Goal: Information Seeking & Learning: Learn about a topic

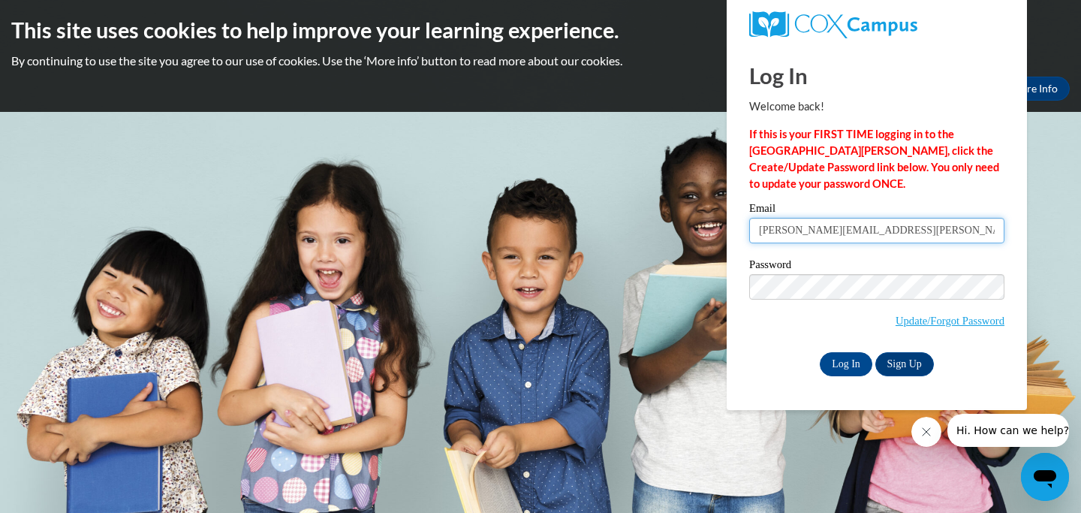
type input "[PERSON_NAME][EMAIL_ADDRESS][PERSON_NAME][DOMAIN_NAME]"
click at [842, 357] on input "Log In" at bounding box center [846, 364] width 53 height 24
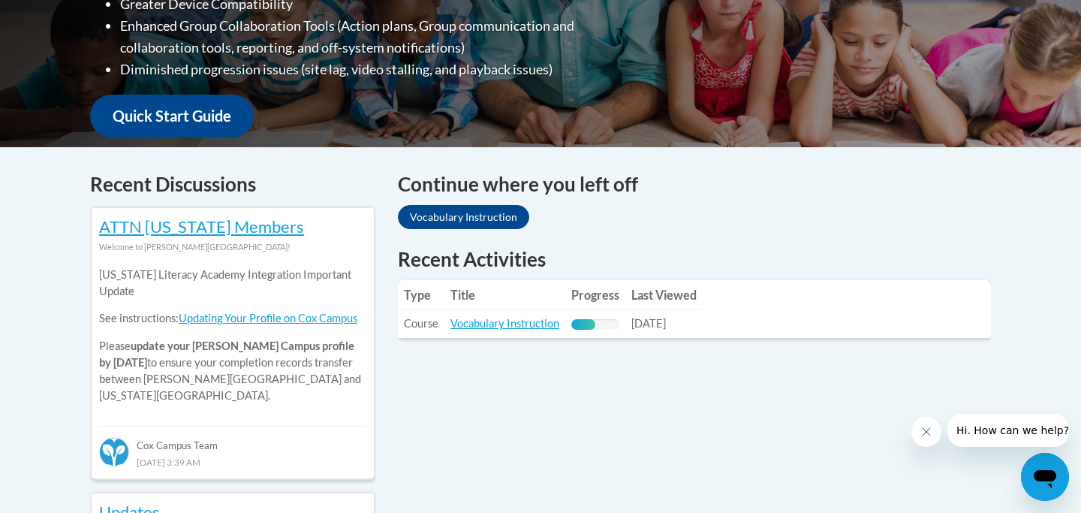
scroll to position [492, 0]
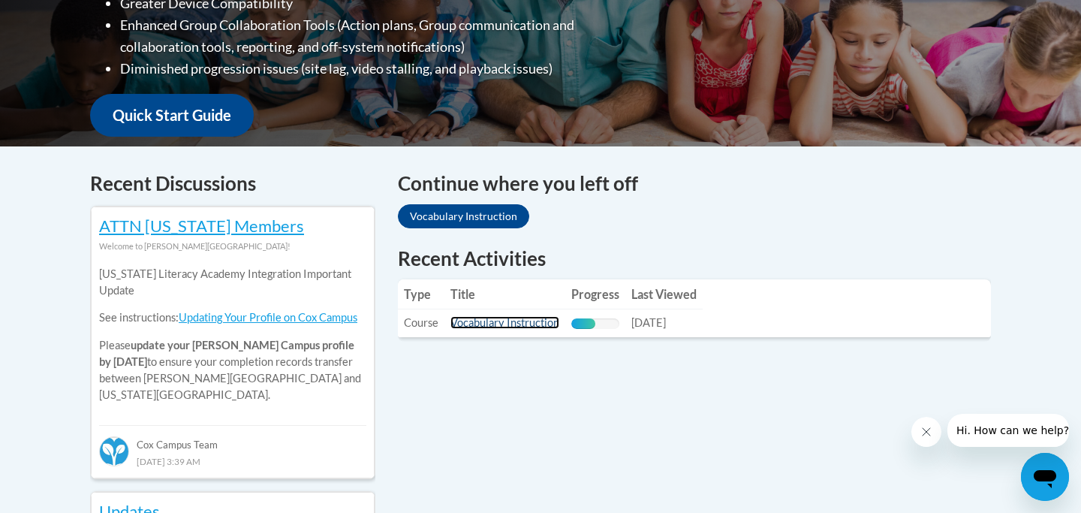
click at [482, 326] on link "Vocabulary Instruction" at bounding box center [504, 322] width 109 height 13
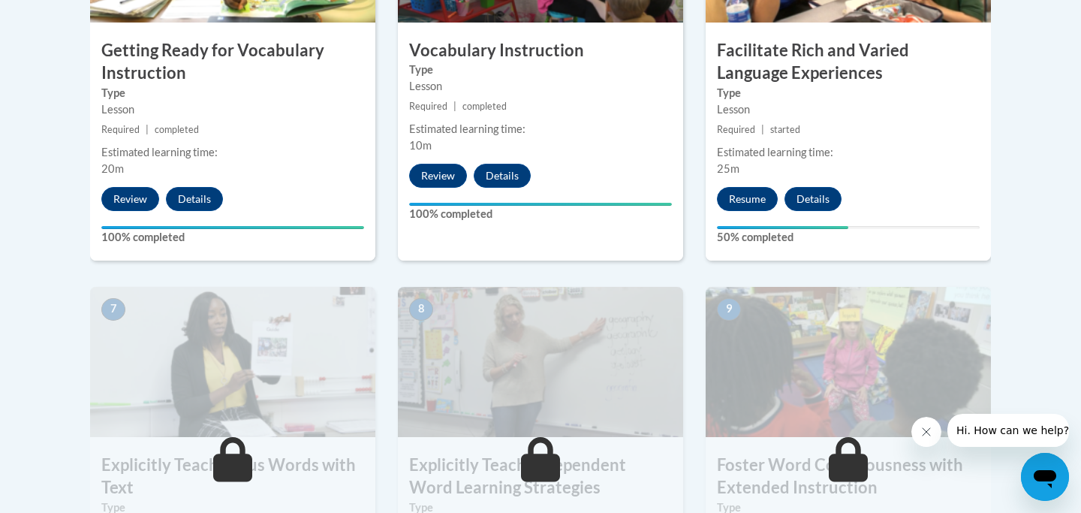
scroll to position [1063, 0]
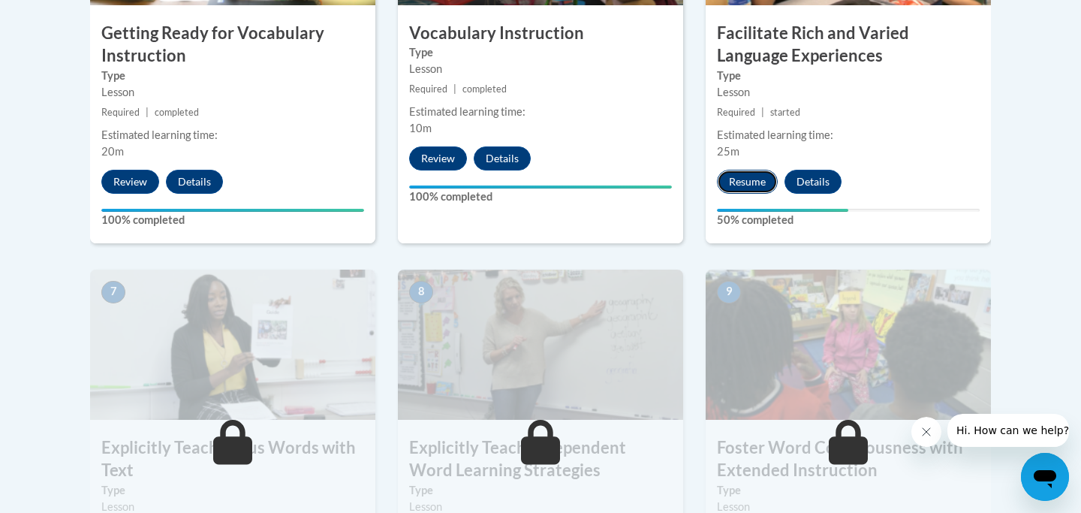
click at [748, 181] on button "Resume" at bounding box center [747, 182] width 61 height 24
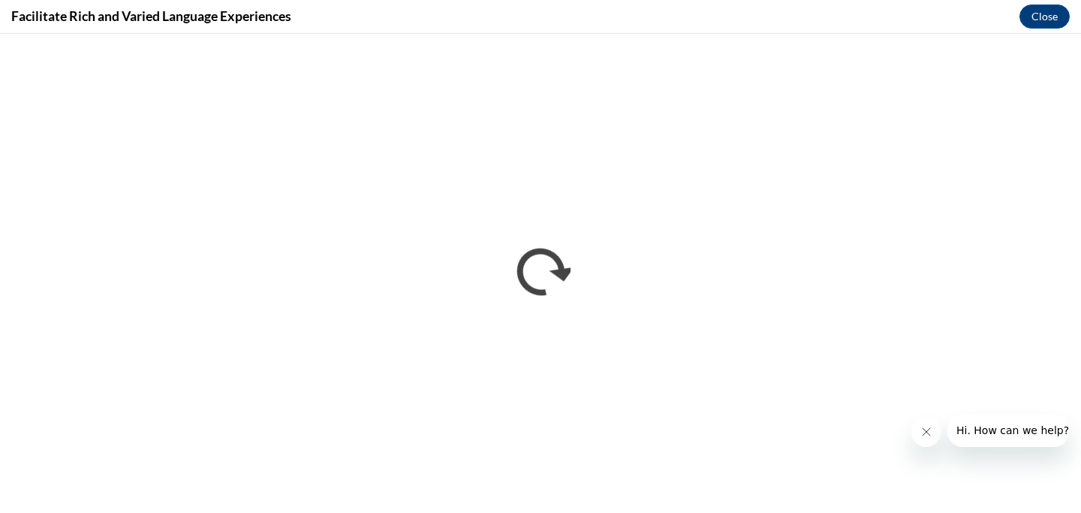
scroll to position [0, 0]
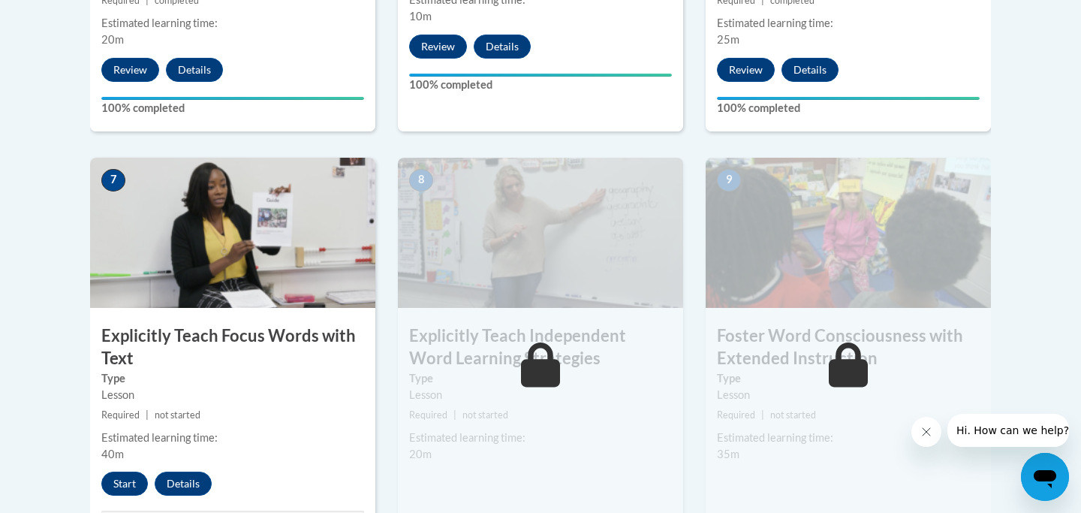
scroll to position [1181, 0]
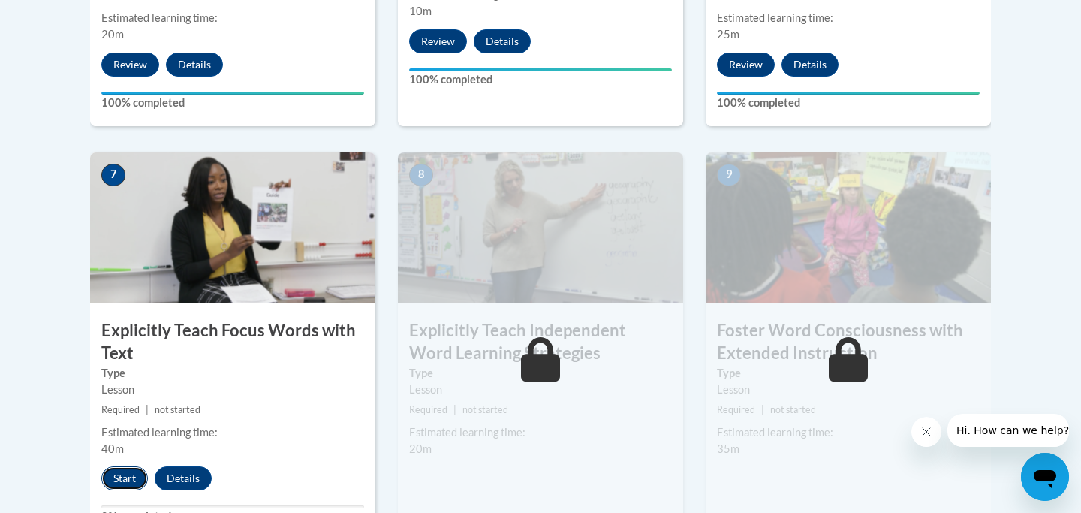
click at [128, 479] on button "Start" at bounding box center [124, 478] width 47 height 24
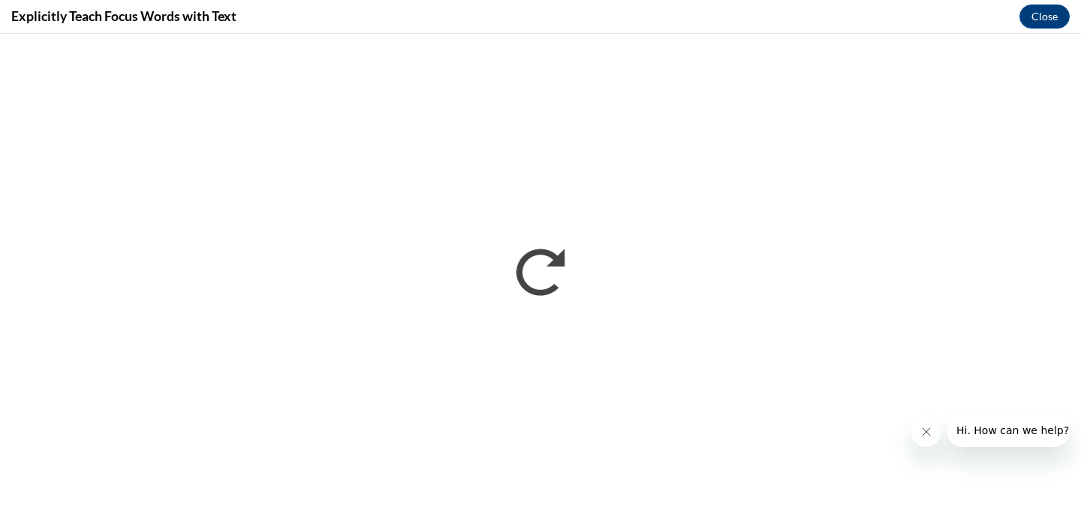
scroll to position [0, 0]
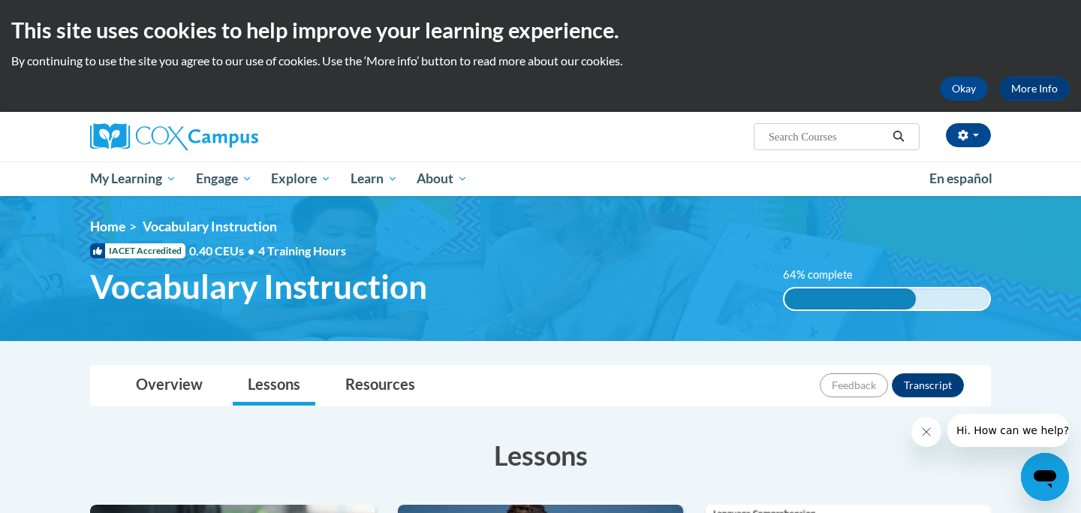
click at [1018, 44] on h2 "This site uses cookies to help improve your learning experience." at bounding box center [540, 30] width 1058 height 30
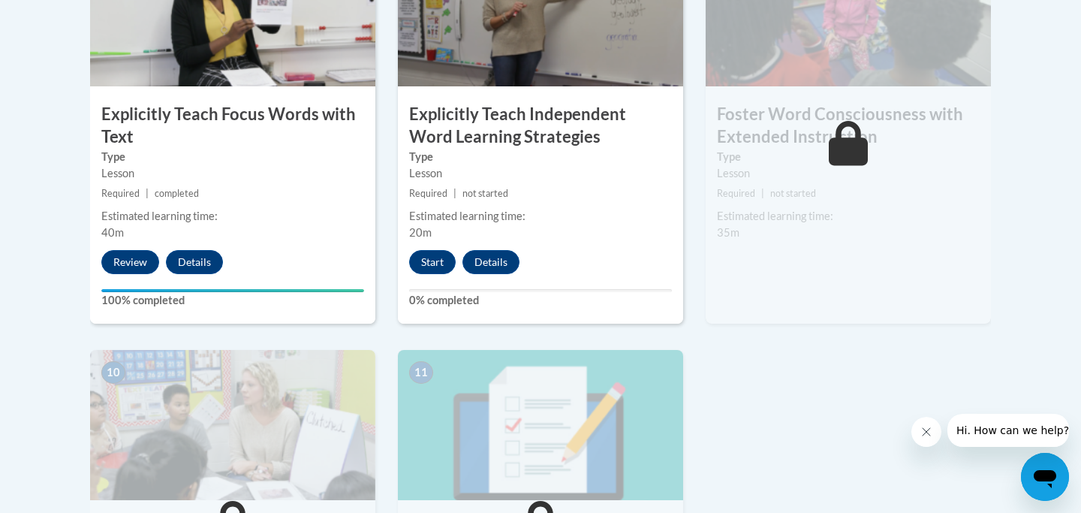
scroll to position [1395, 0]
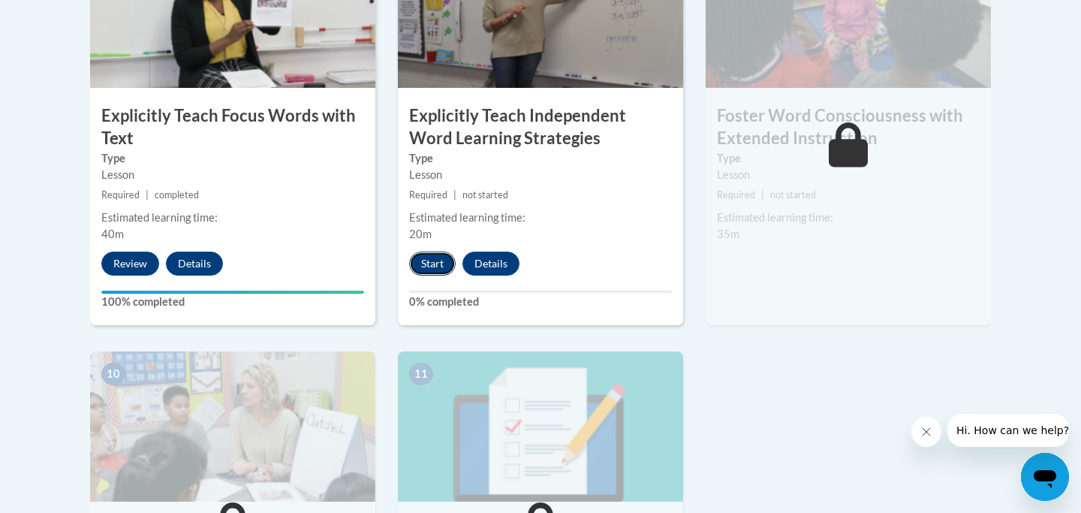
click at [445, 260] on button "Start" at bounding box center [432, 263] width 47 height 24
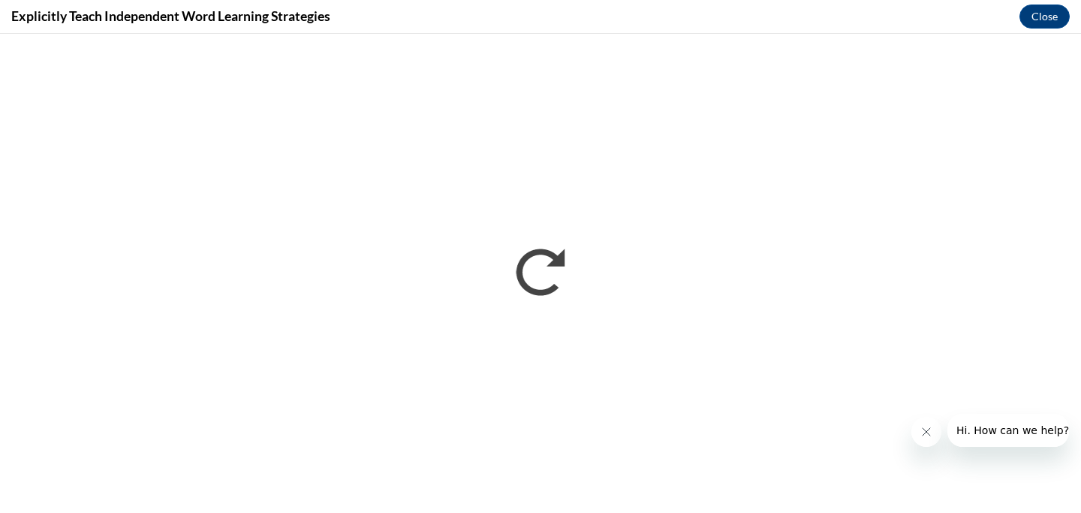
scroll to position [0, 0]
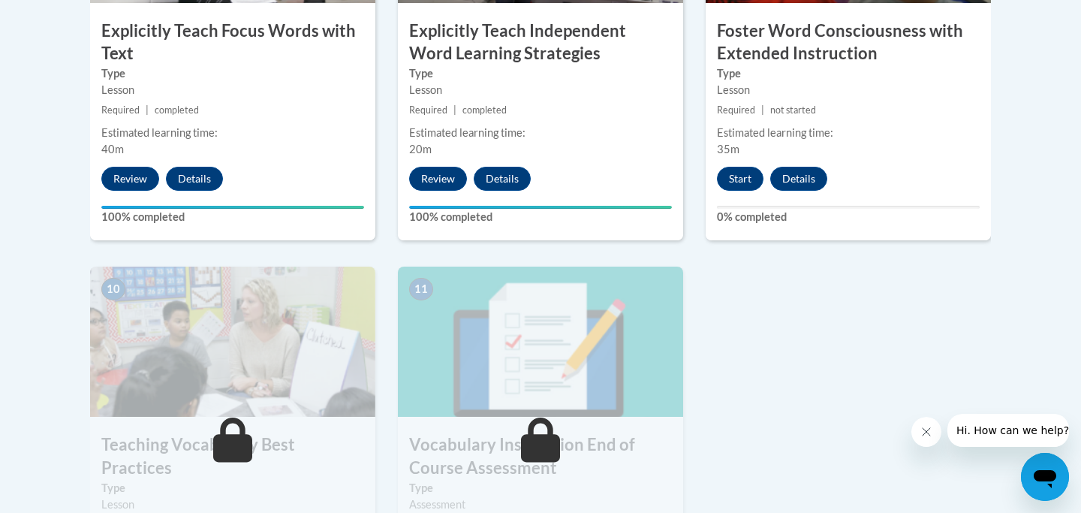
scroll to position [1488, 0]
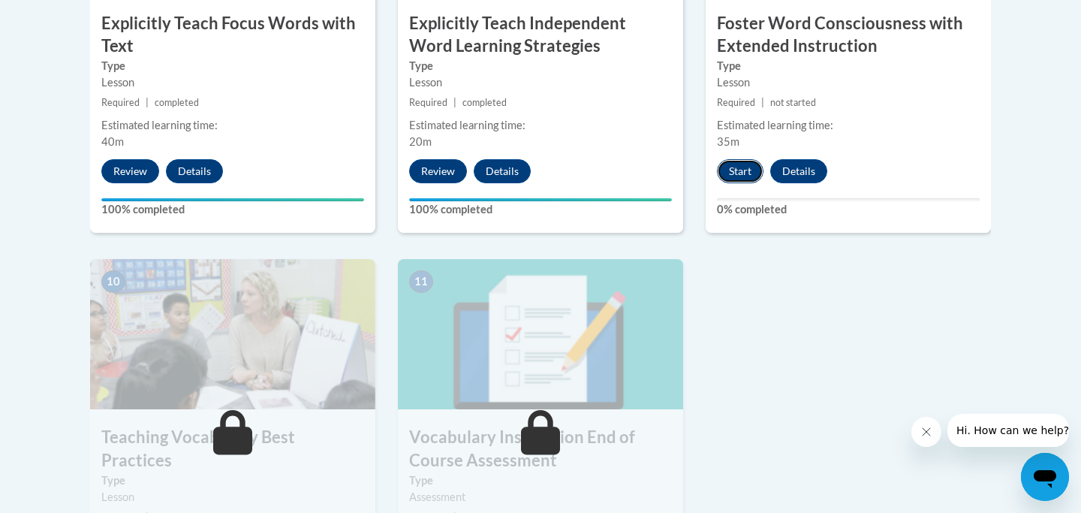
click at [755, 173] on button "Start" at bounding box center [740, 171] width 47 height 24
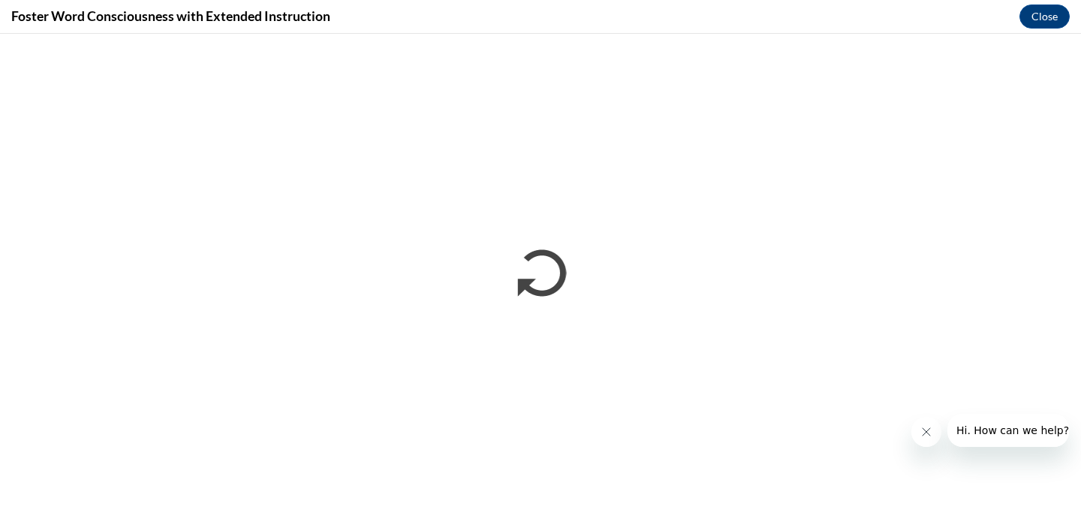
scroll to position [0, 0]
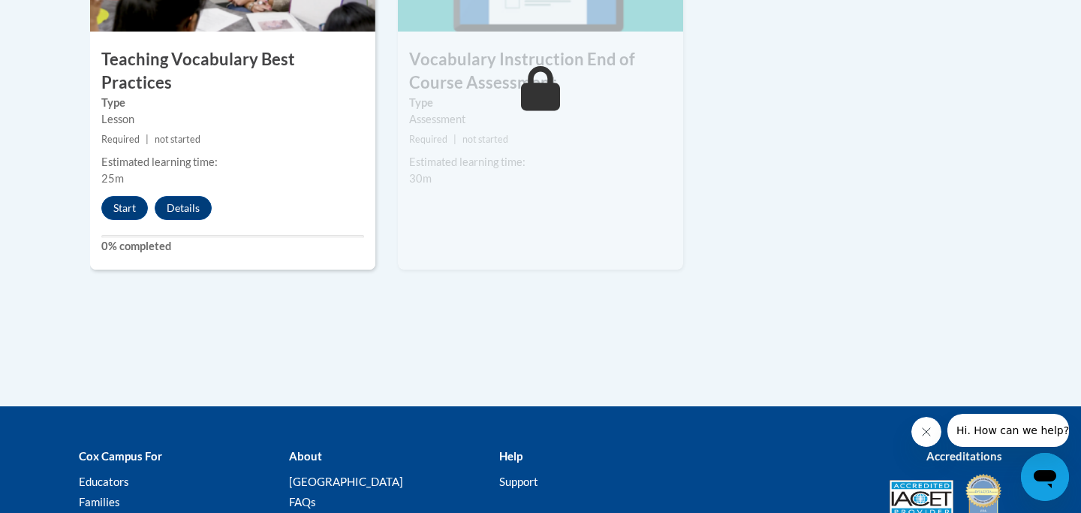
scroll to position [1880, 0]
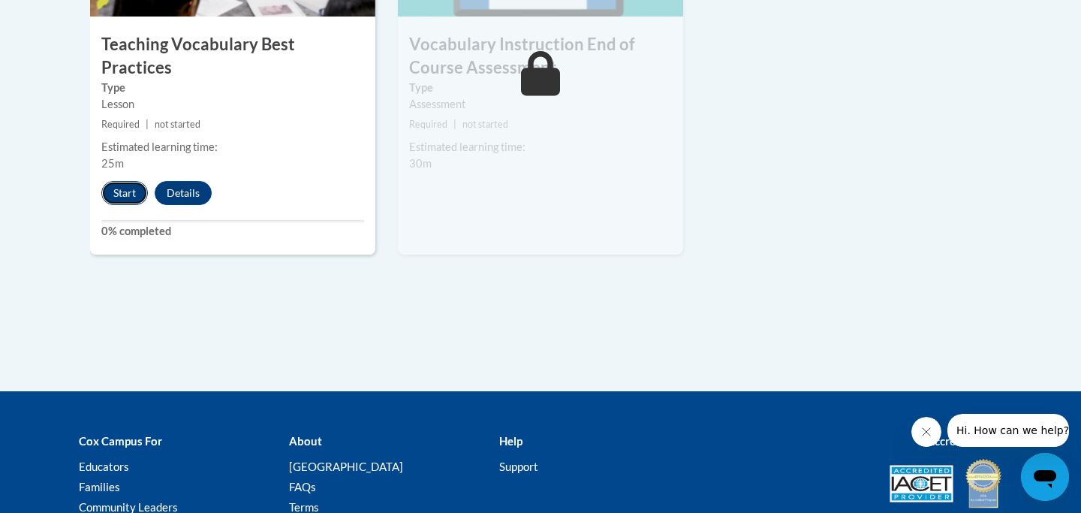
click at [131, 181] on button "Start" at bounding box center [124, 193] width 47 height 24
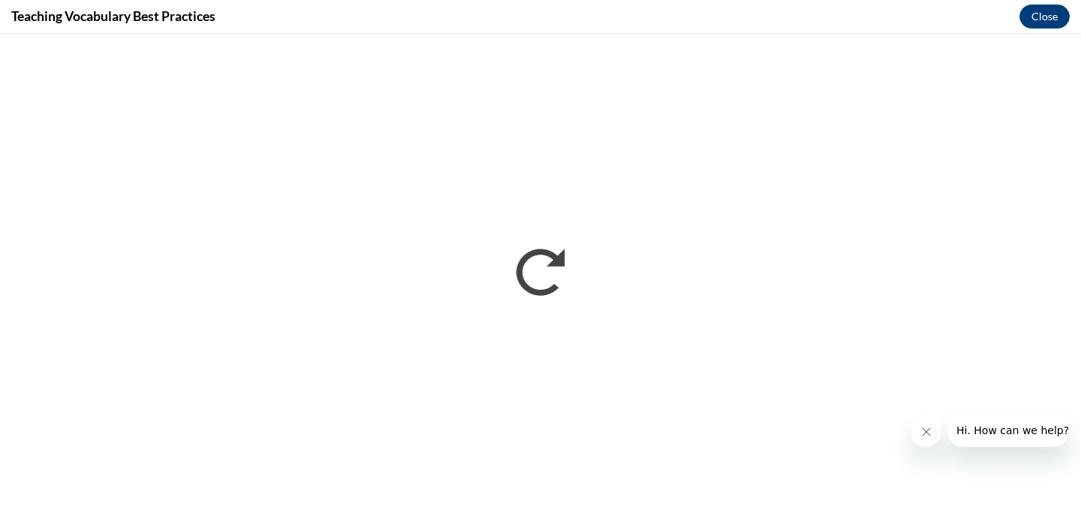
scroll to position [0, 0]
click at [924, 429] on icon "Close message from company" at bounding box center [926, 432] width 8 height 8
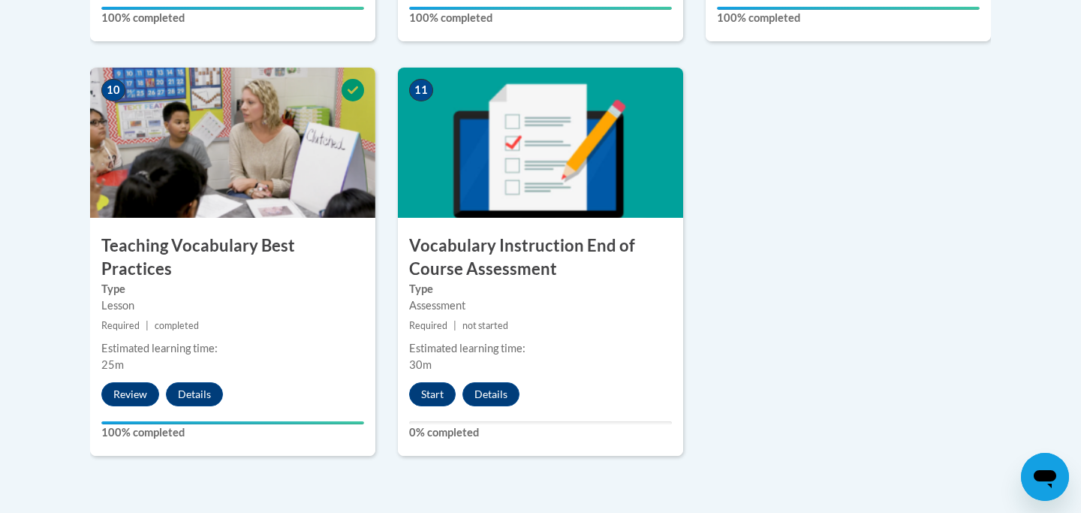
scroll to position [1680, 0]
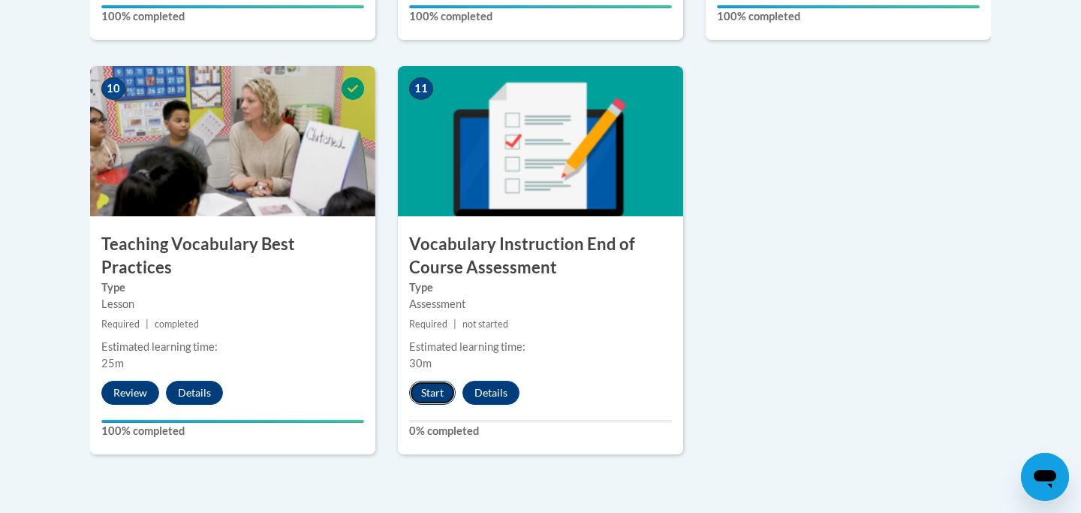
click at [437, 385] on button "Start" at bounding box center [432, 393] width 47 height 24
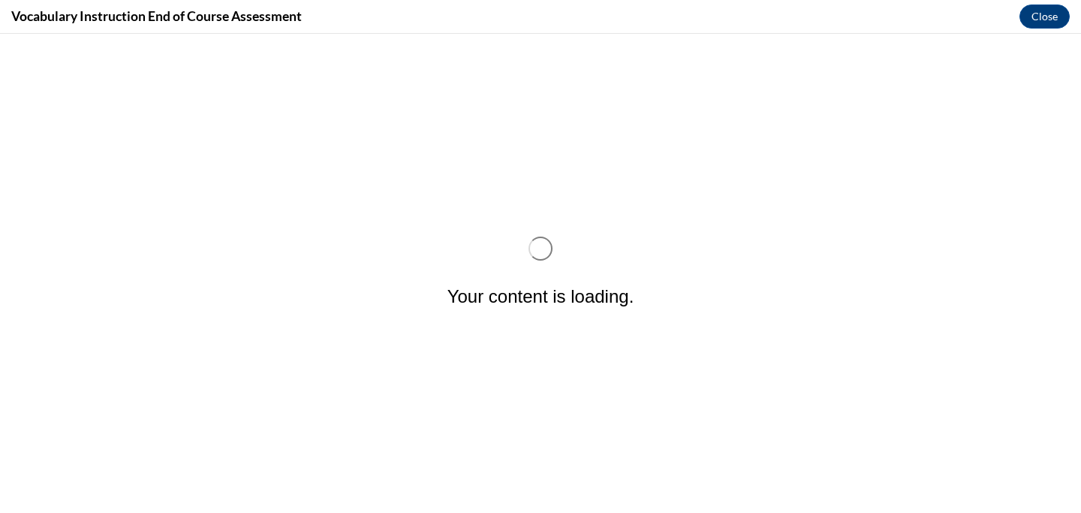
scroll to position [0, 0]
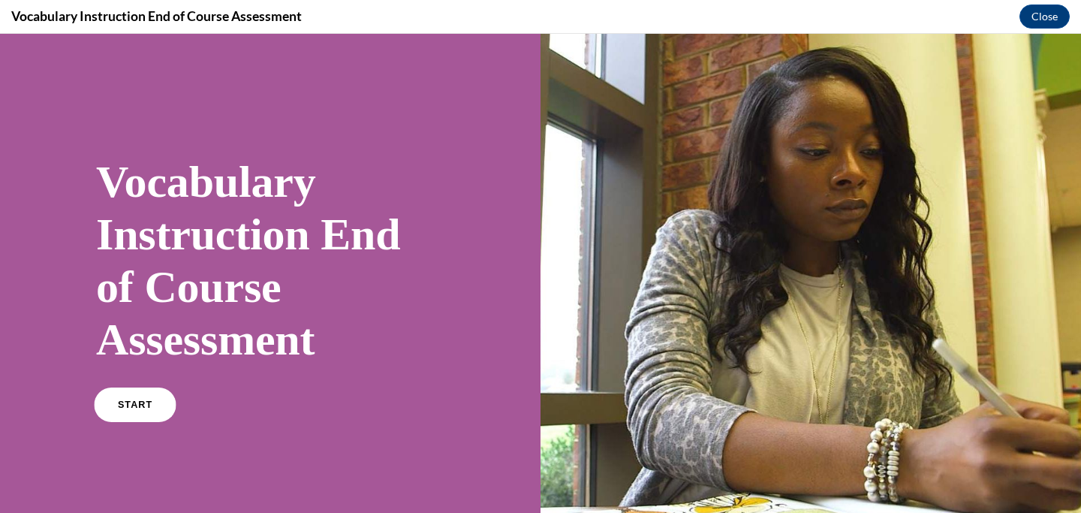
click at [157, 403] on link "START" at bounding box center [135, 404] width 82 height 35
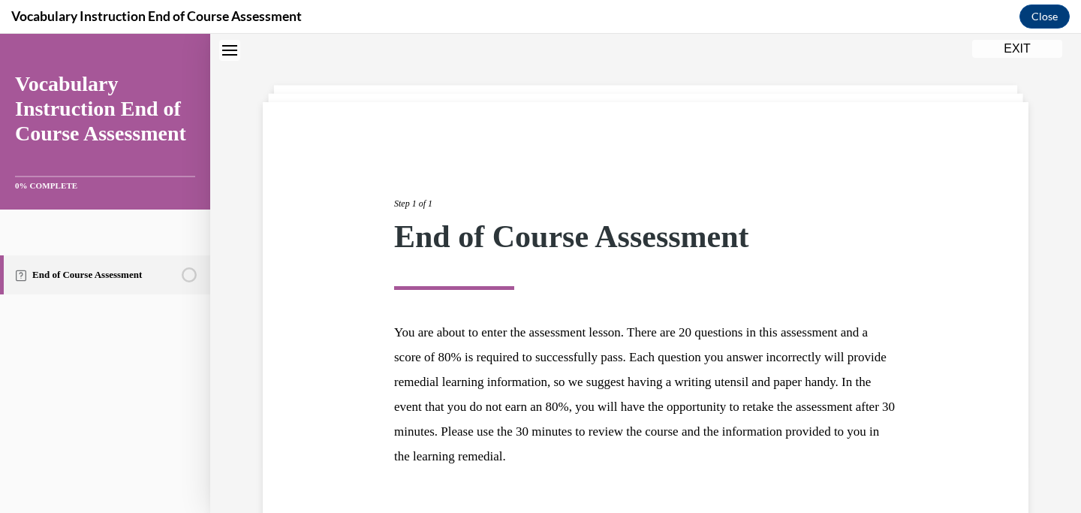
scroll to position [152, 0]
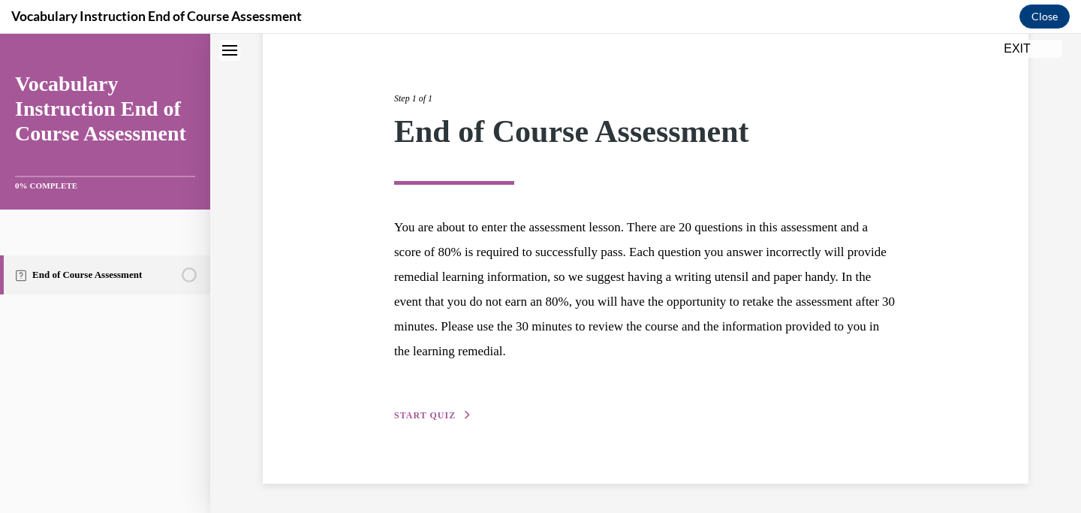
click at [414, 411] on span "START QUIZ" at bounding box center [425, 415] width 62 height 11
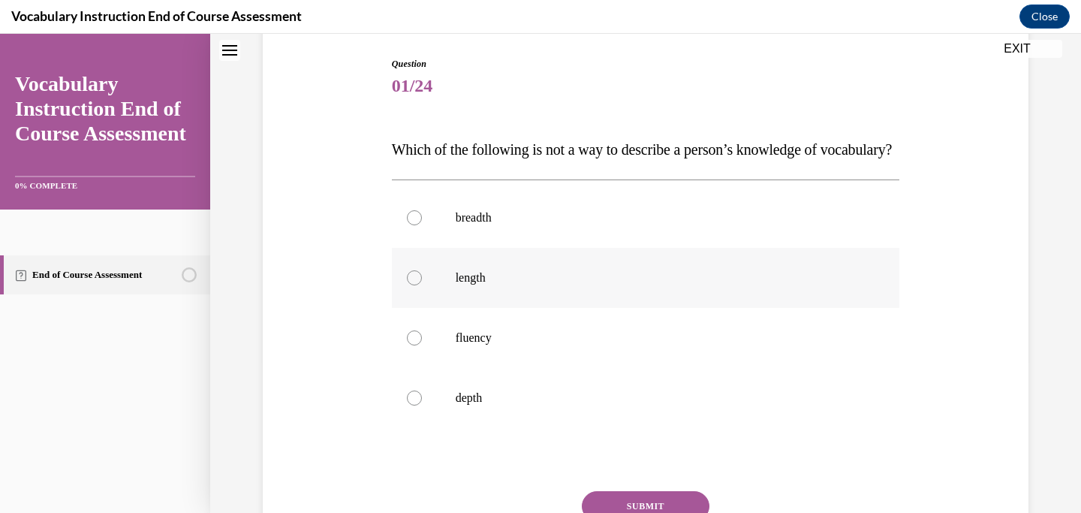
click at [604, 285] on p "length" at bounding box center [659, 277] width 407 height 15
click at [422, 285] on input "length" at bounding box center [414, 277] width 15 height 15
radio input "true"
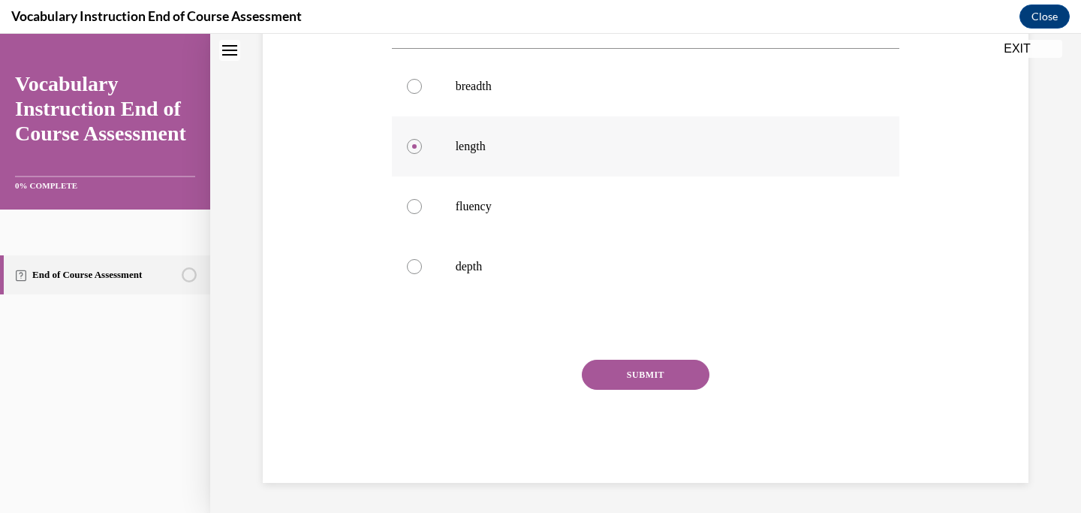
scroll to position [313, 0]
click at [630, 379] on button "SUBMIT" at bounding box center [646, 374] width 128 height 30
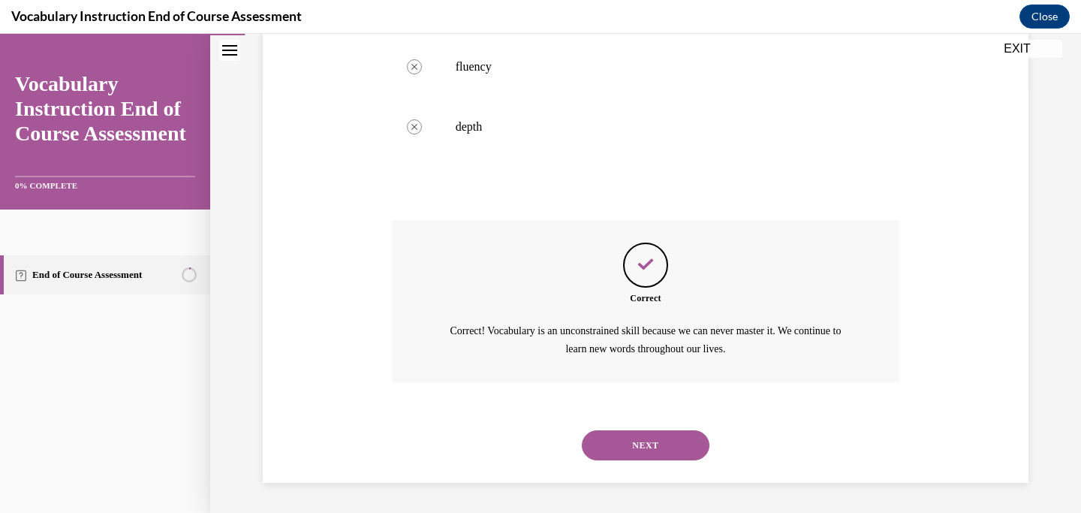
scroll to position [452, 0]
click at [666, 270] on div "Feedback" at bounding box center [645, 264] width 45 height 45
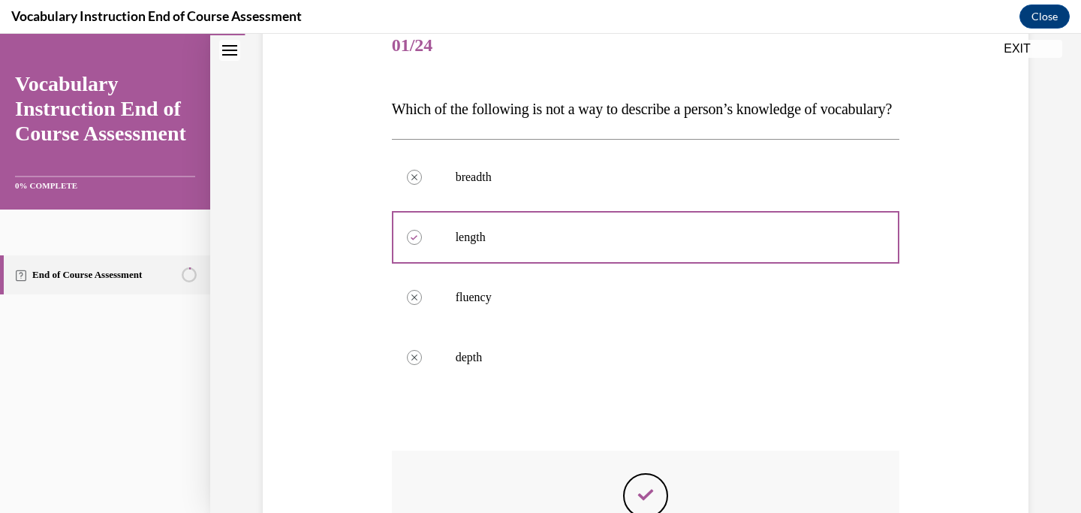
scroll to position [198, 0]
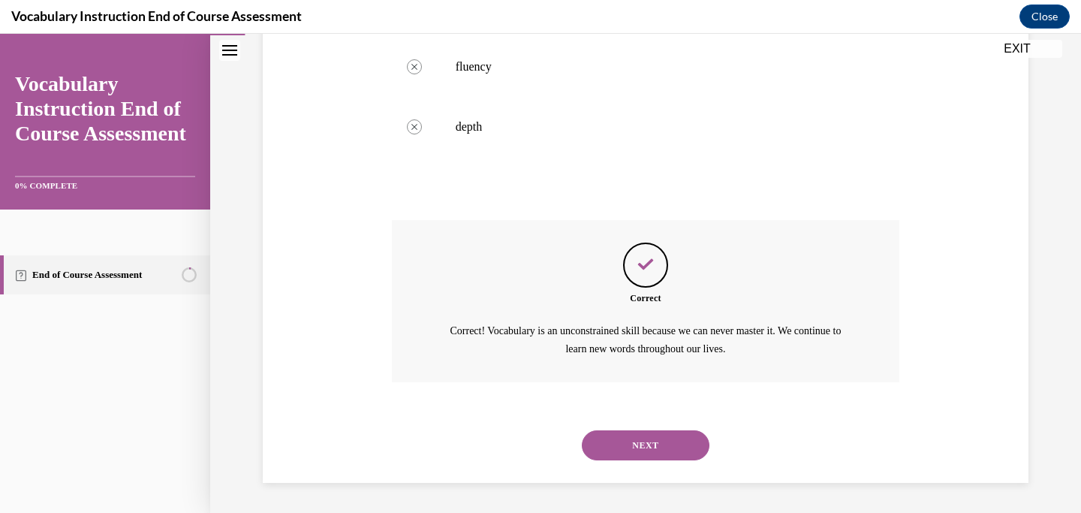
click at [651, 453] on button "NEXT" at bounding box center [646, 445] width 128 height 30
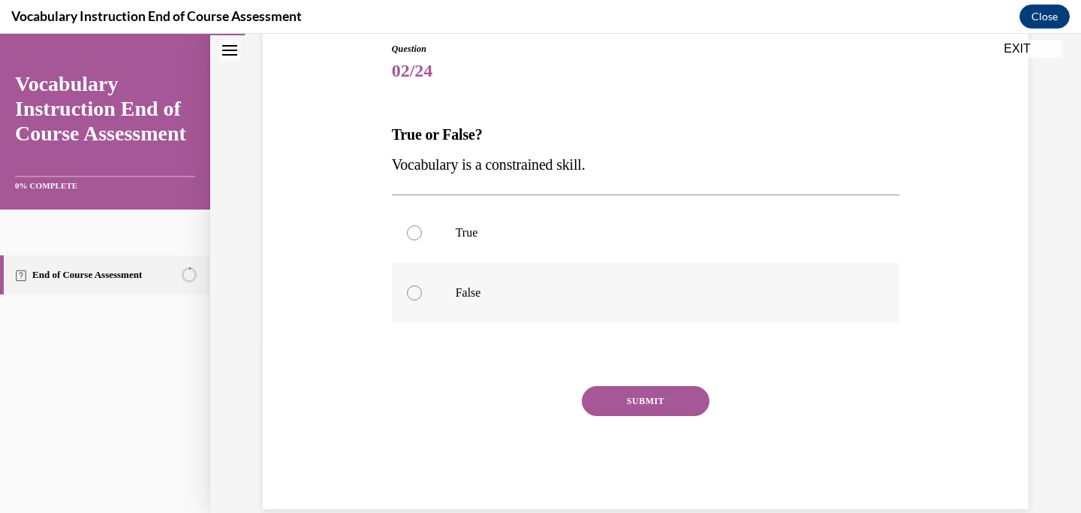
click at [616, 293] on p "False" at bounding box center [659, 292] width 407 height 15
click at [422, 293] on input "False" at bounding box center [414, 292] width 15 height 15
radio input "true"
click at [630, 403] on button "SUBMIT" at bounding box center [646, 401] width 128 height 30
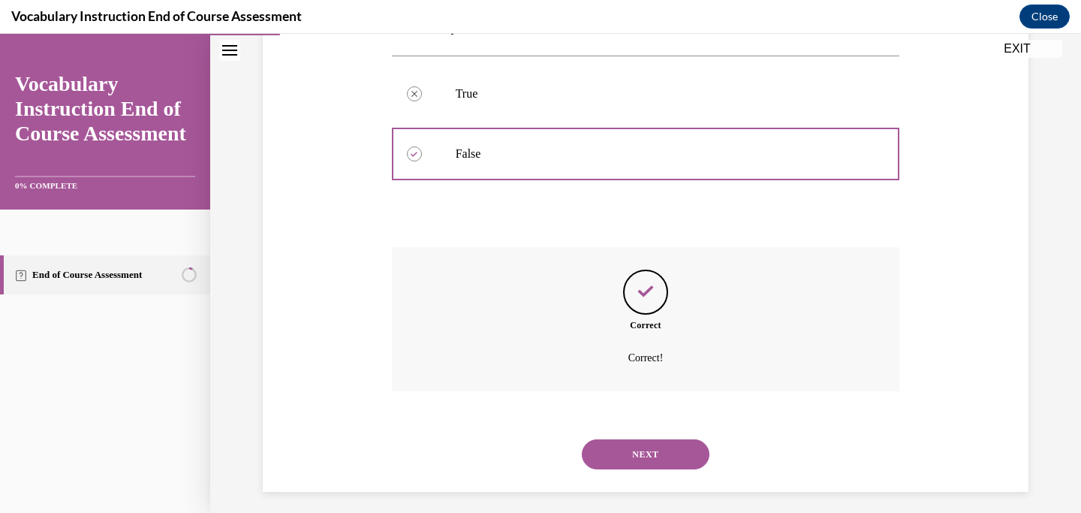
scroll to position [314, 0]
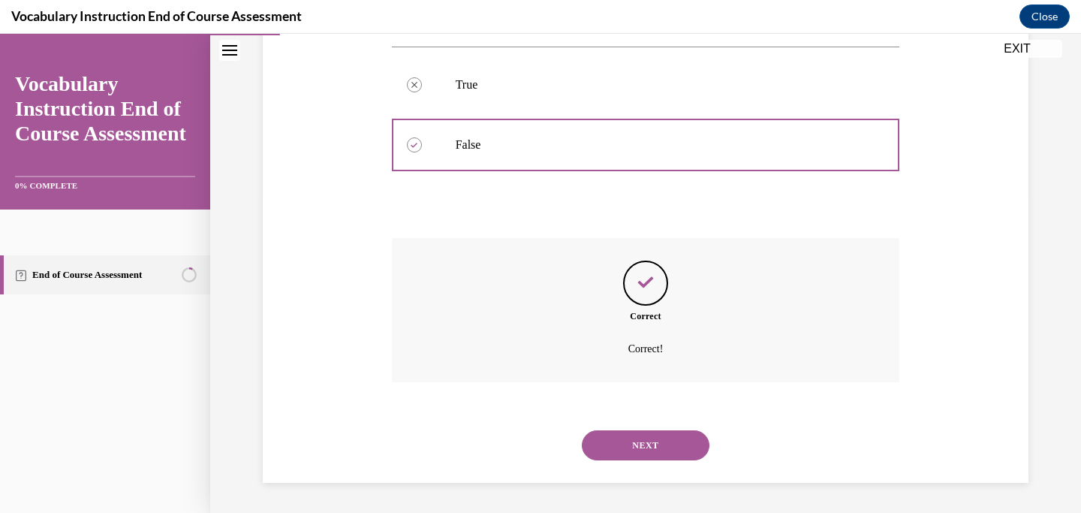
click at [628, 447] on button "NEXT" at bounding box center [646, 445] width 128 height 30
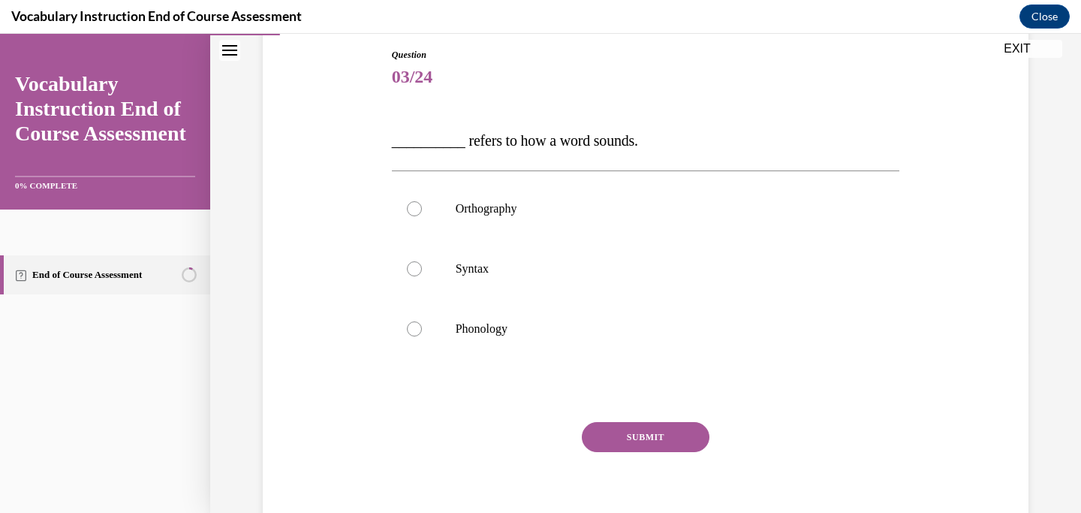
scroll to position [161, 0]
click at [632, 314] on label "Phonology" at bounding box center [646, 328] width 508 height 60
click at [422, 320] on input "Phonology" at bounding box center [414, 327] width 15 height 15
radio input "true"
click at [650, 429] on button "SUBMIT" at bounding box center [646, 436] width 128 height 30
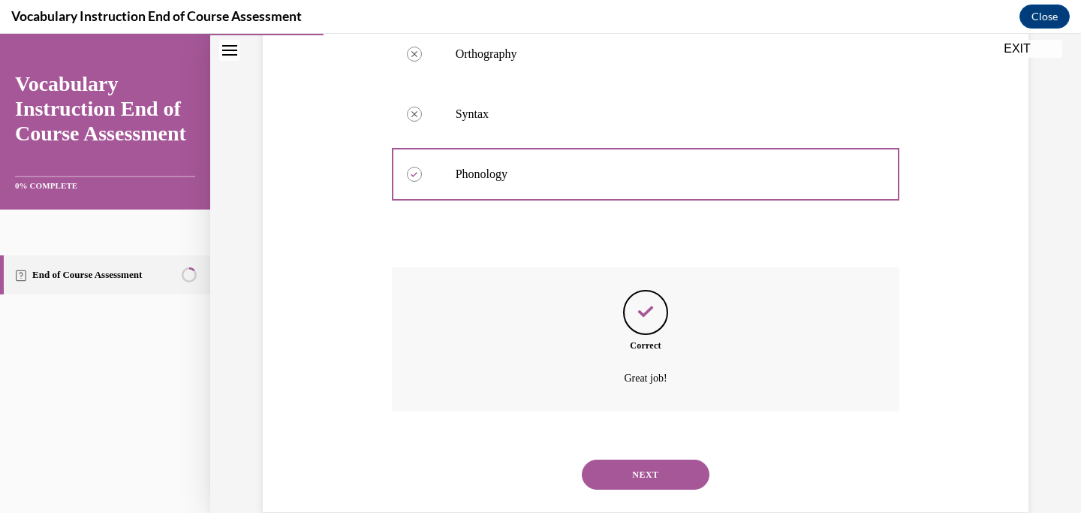
scroll to position [344, 0]
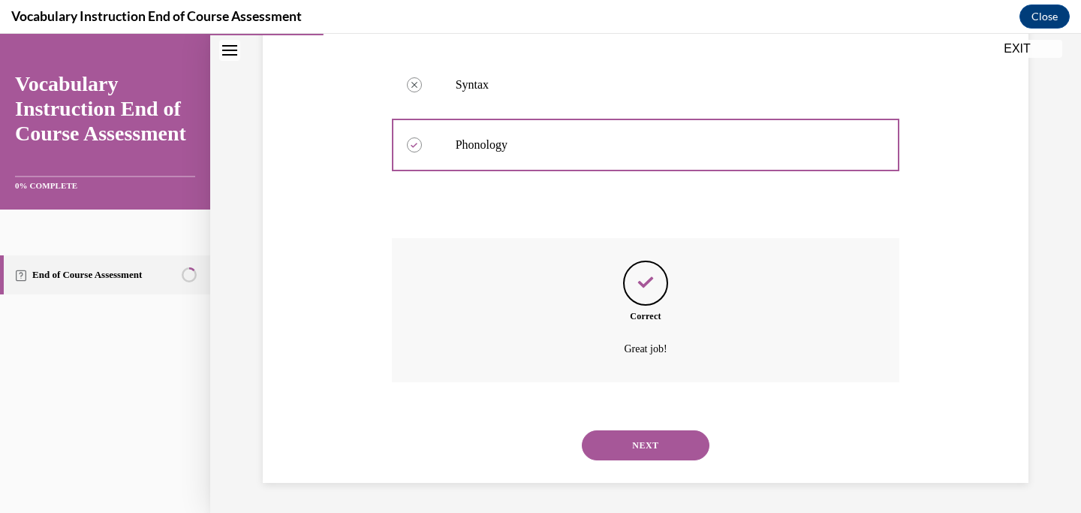
click at [651, 446] on button "NEXT" at bounding box center [646, 445] width 128 height 30
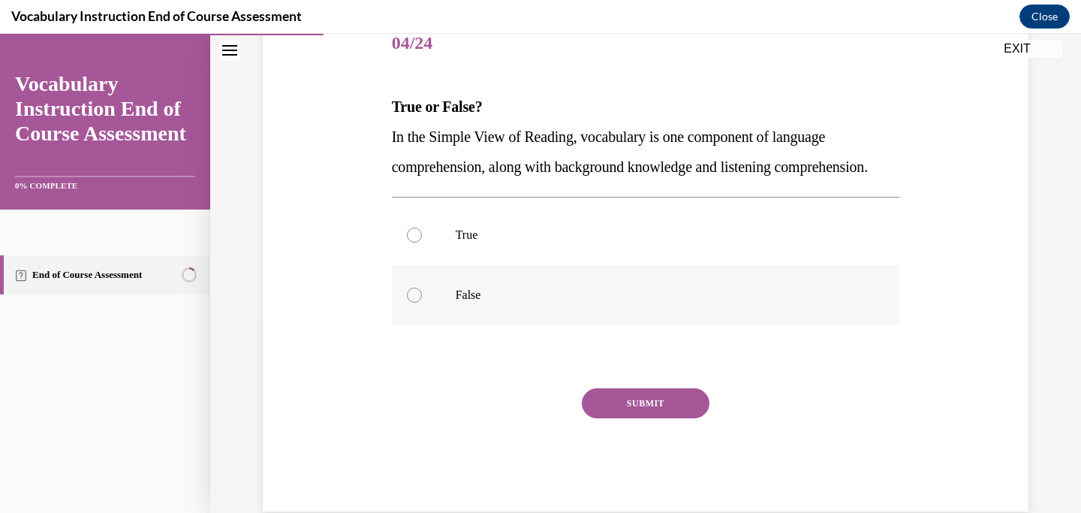
scroll to position [197, 0]
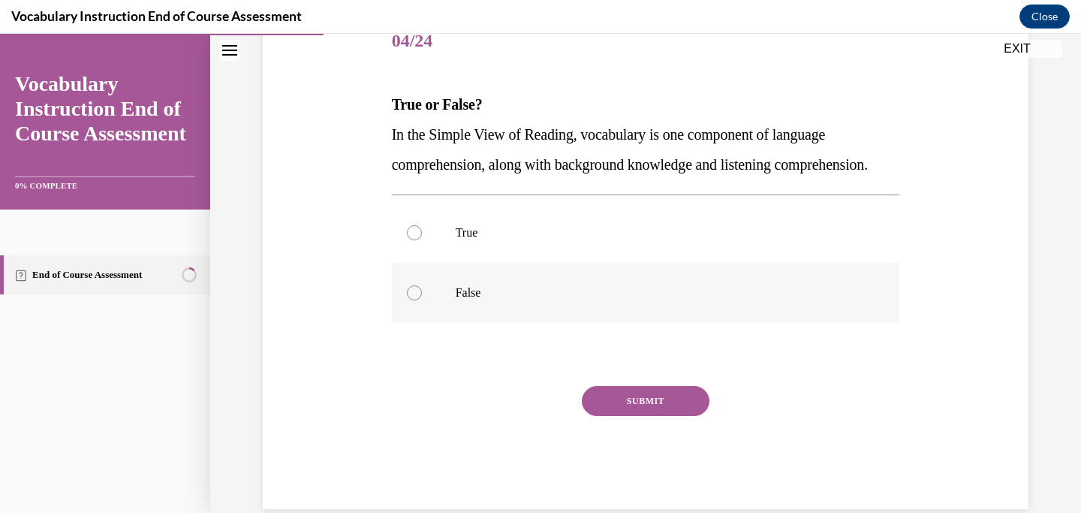
click at [503, 309] on label "False" at bounding box center [646, 293] width 508 height 60
click at [422, 300] on input "False" at bounding box center [414, 292] width 15 height 15
radio input "true"
click at [633, 416] on button "SUBMIT" at bounding box center [646, 401] width 128 height 30
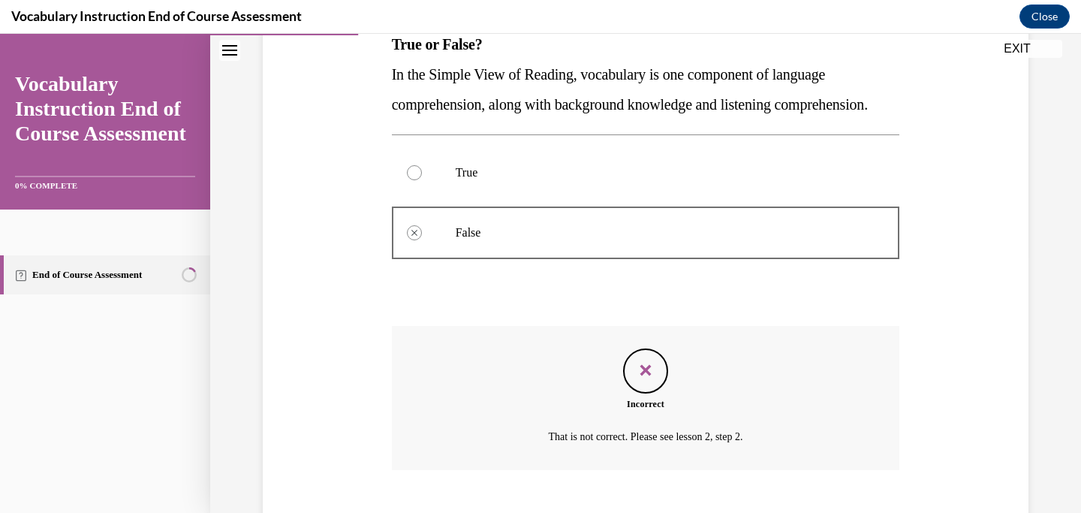
scroll to position [375, 0]
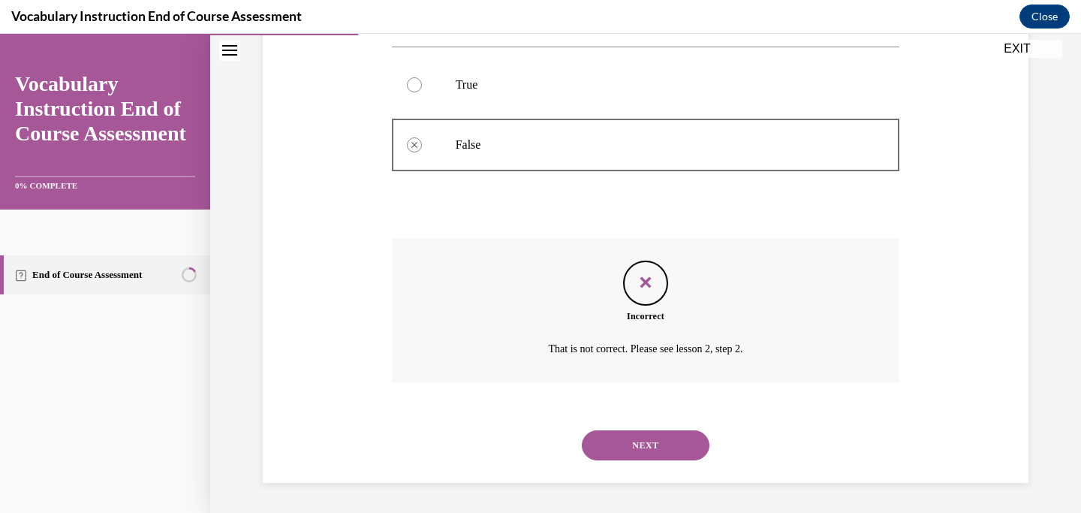
click at [682, 433] on button "NEXT" at bounding box center [646, 445] width 128 height 30
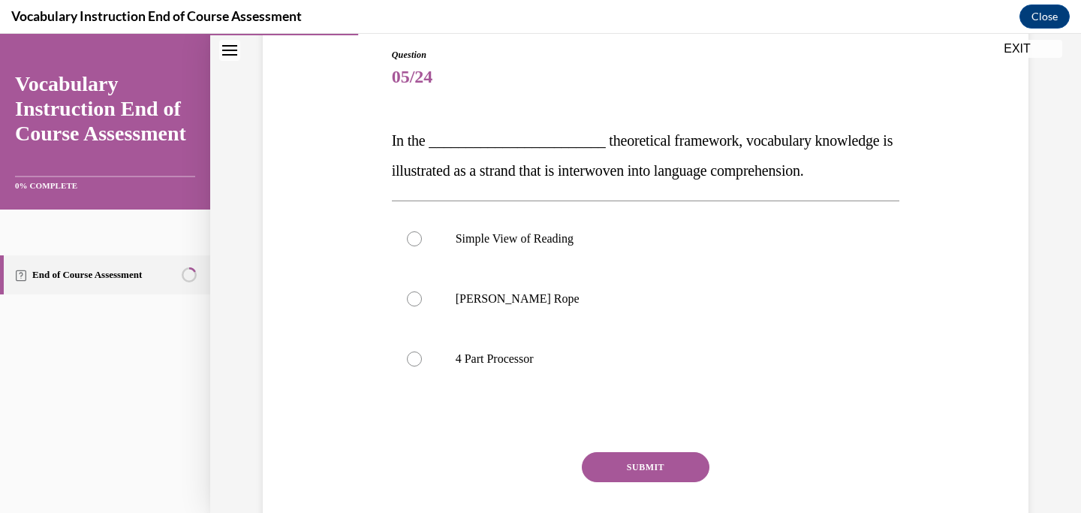
scroll to position [161, 0]
click at [541, 296] on p "Scarborough's Rope" at bounding box center [659, 297] width 407 height 15
click at [422, 296] on input "Scarborough's Rope" at bounding box center [414, 297] width 15 height 15
radio input "true"
click at [651, 463] on button "SUBMIT" at bounding box center [646, 466] width 128 height 30
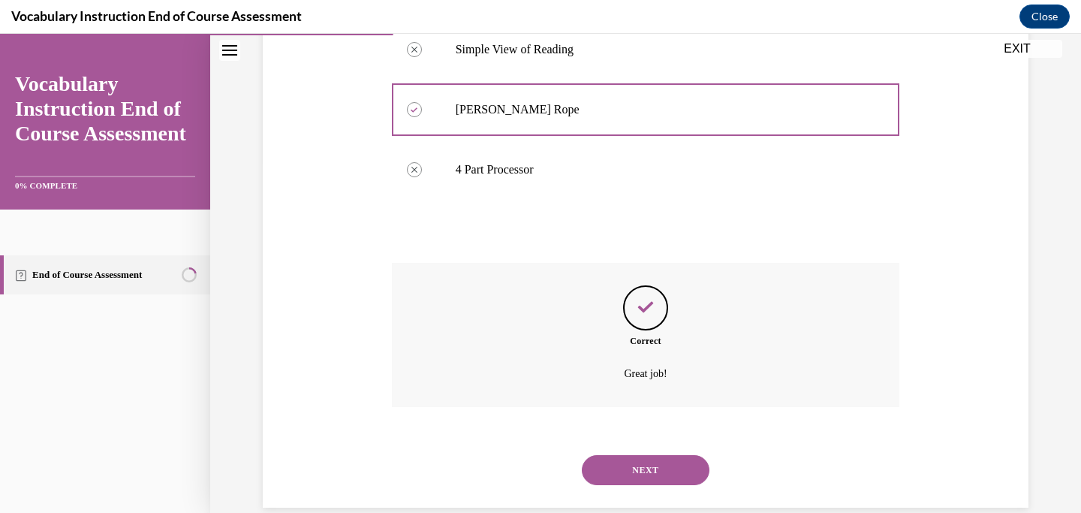
scroll to position [360, 0]
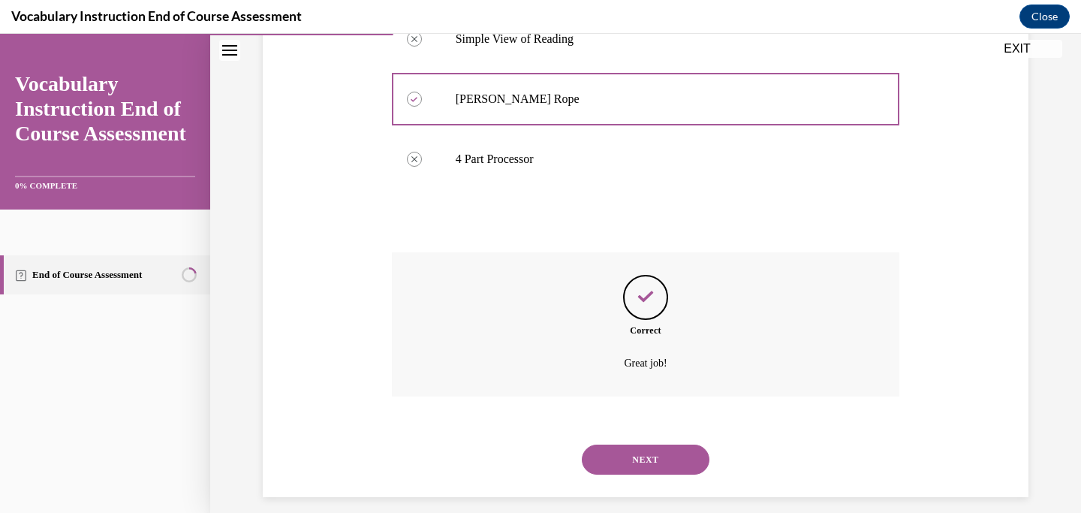
click at [651, 462] on button "NEXT" at bounding box center [646, 459] width 128 height 30
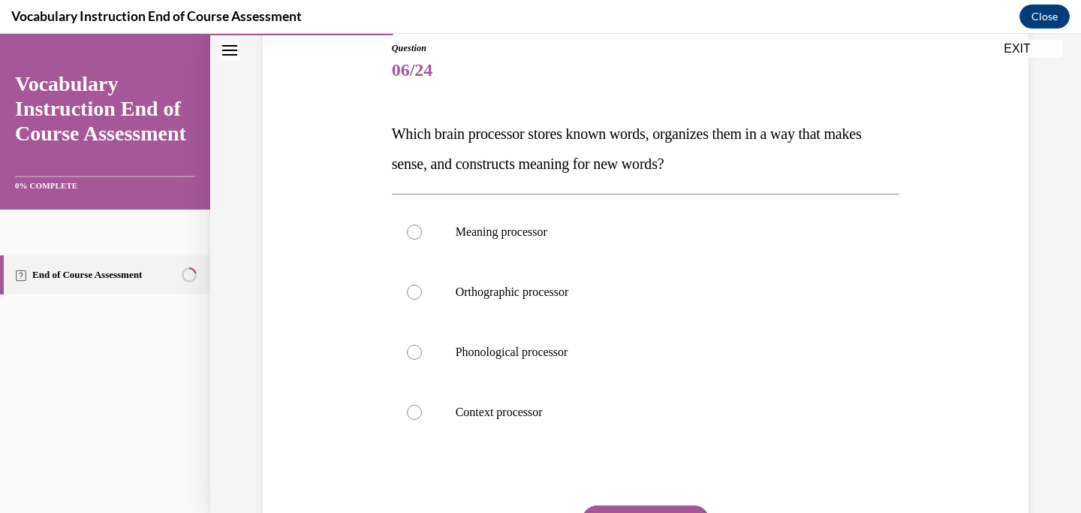
scroll to position [172, 0]
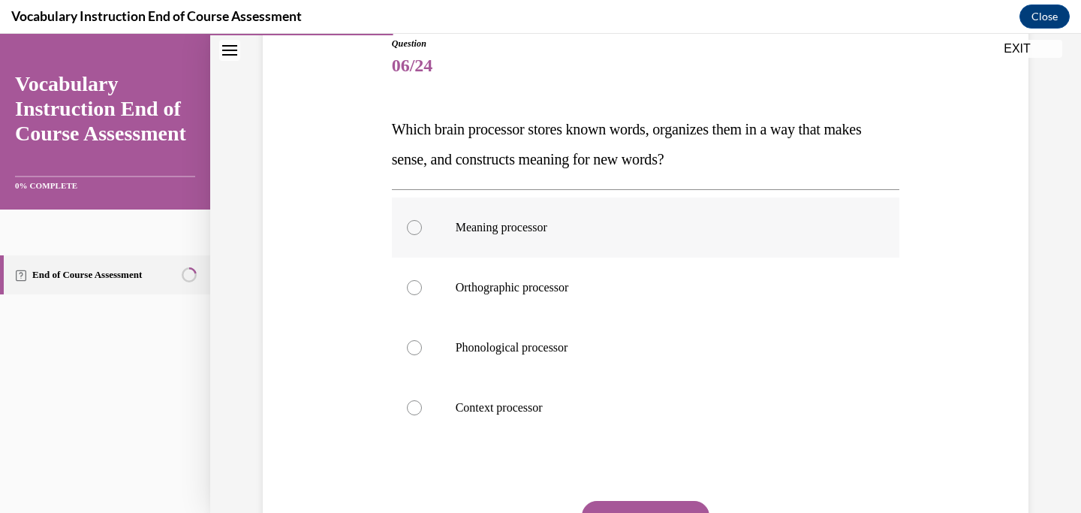
click at [682, 233] on p "Meaning processor" at bounding box center [659, 227] width 407 height 15
click at [422, 233] on input "Meaning processor" at bounding box center [414, 227] width 15 height 15
radio input "true"
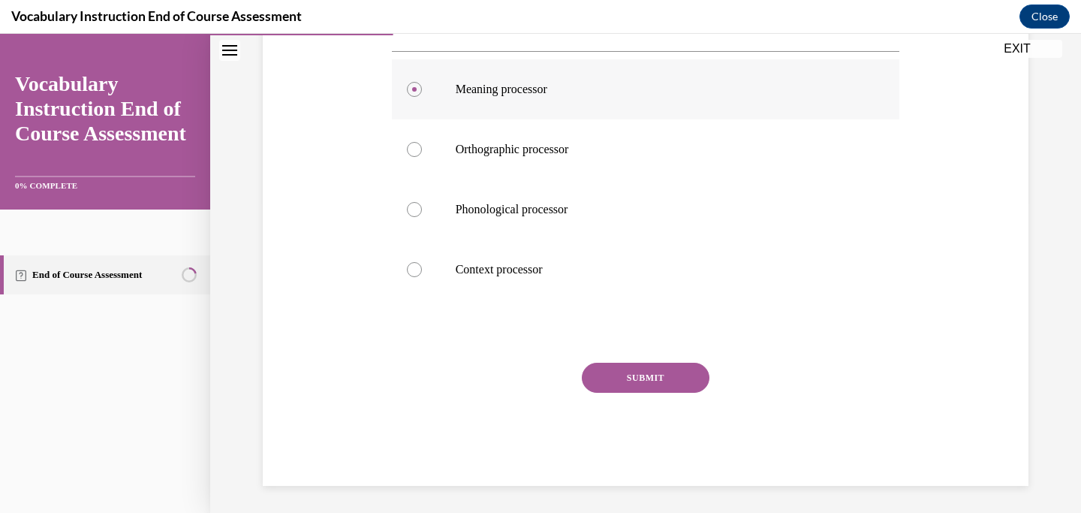
scroll to position [313, 0]
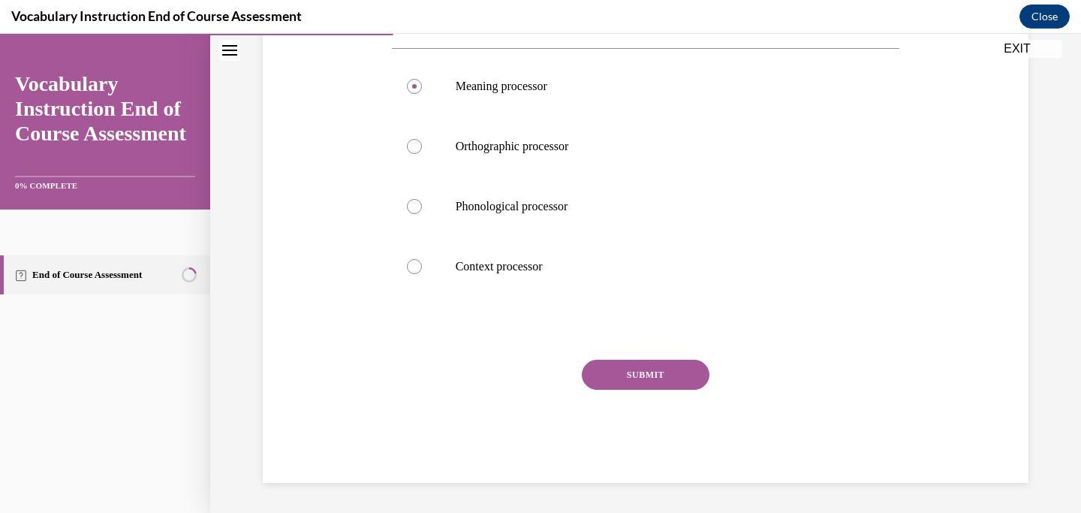
click at [654, 380] on button "SUBMIT" at bounding box center [646, 374] width 128 height 30
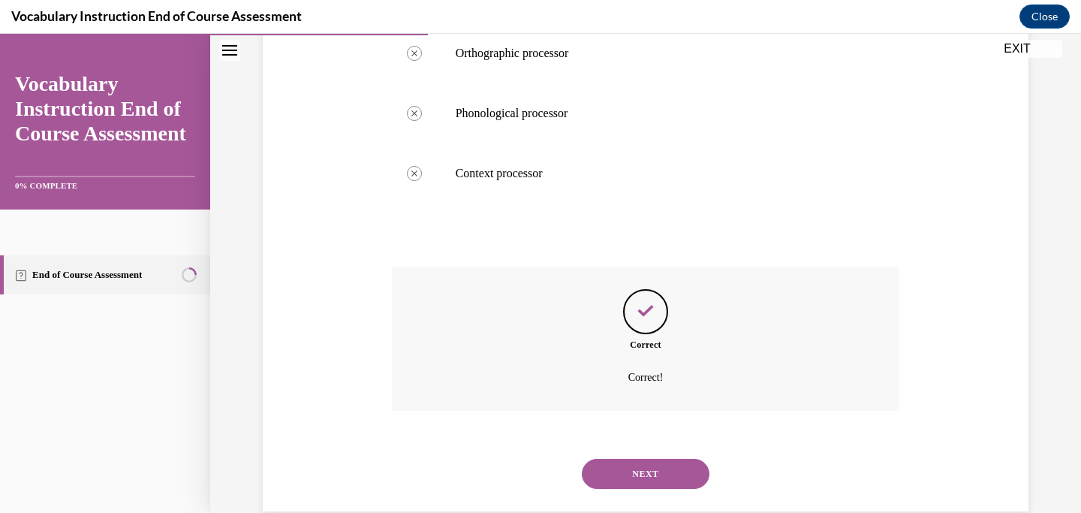
scroll to position [435, 0]
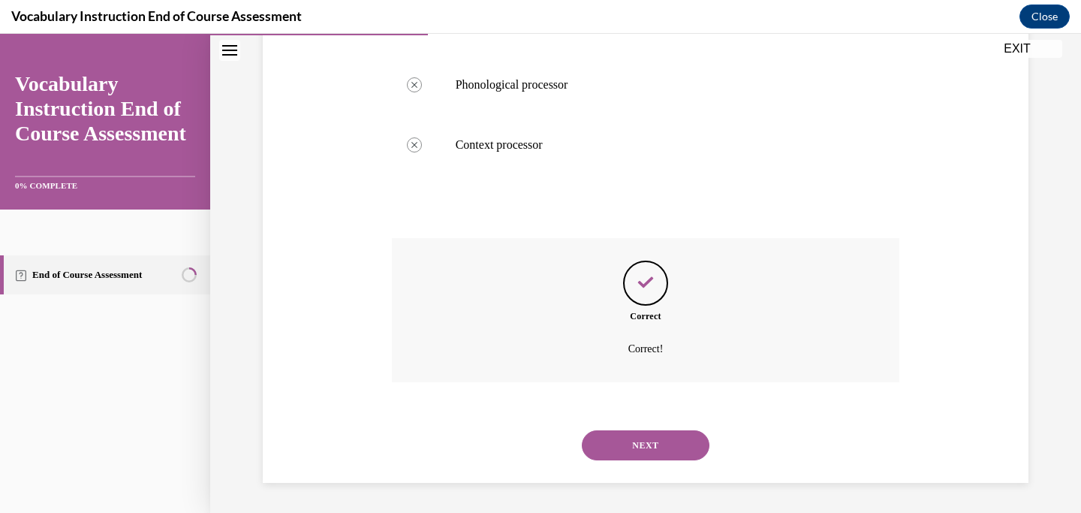
click at [654, 445] on button "NEXT" at bounding box center [646, 445] width 128 height 30
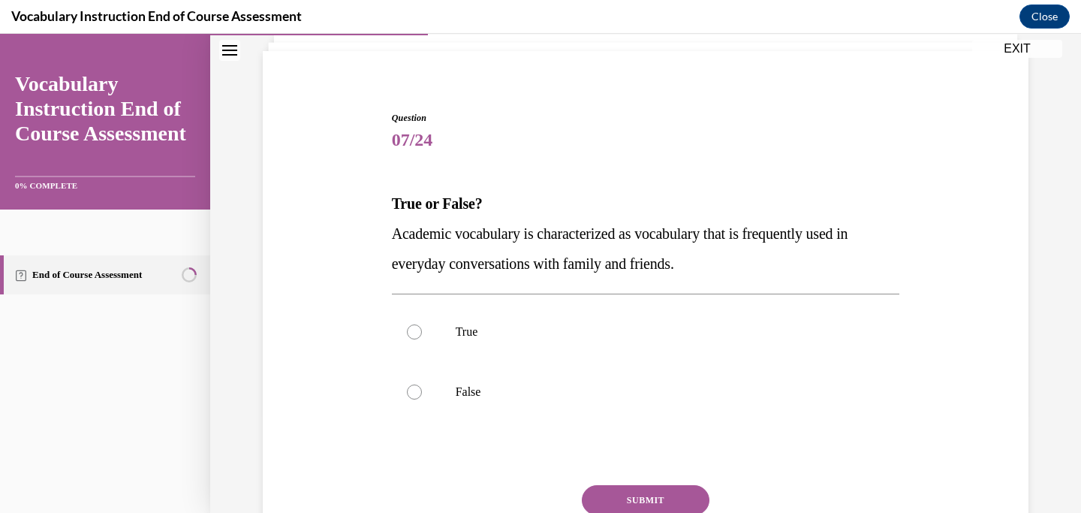
scroll to position [125, 0]
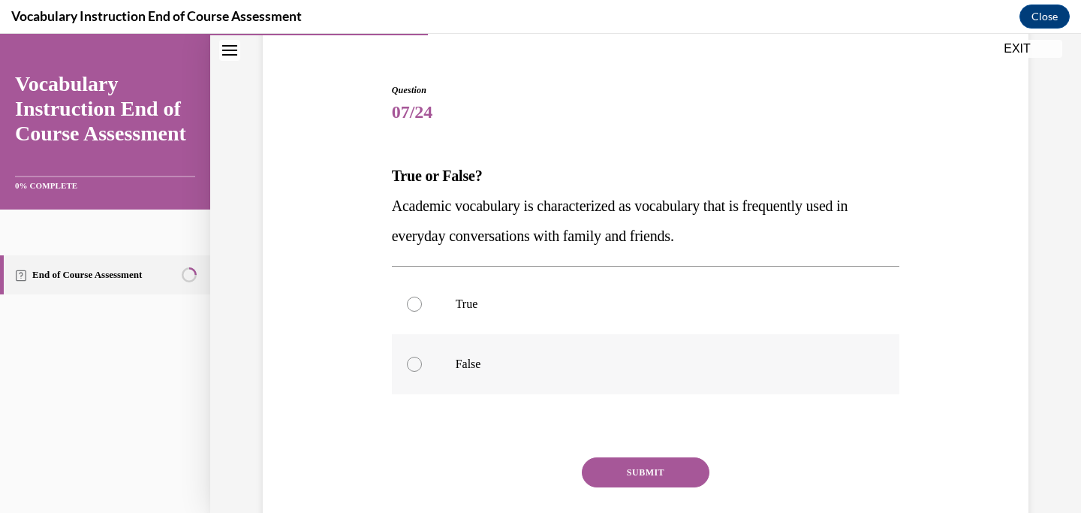
click at [507, 370] on p "False" at bounding box center [659, 363] width 407 height 15
click at [422, 370] on input "False" at bounding box center [414, 363] width 15 height 15
radio input "true"
click at [629, 469] on button "SUBMIT" at bounding box center [646, 472] width 128 height 30
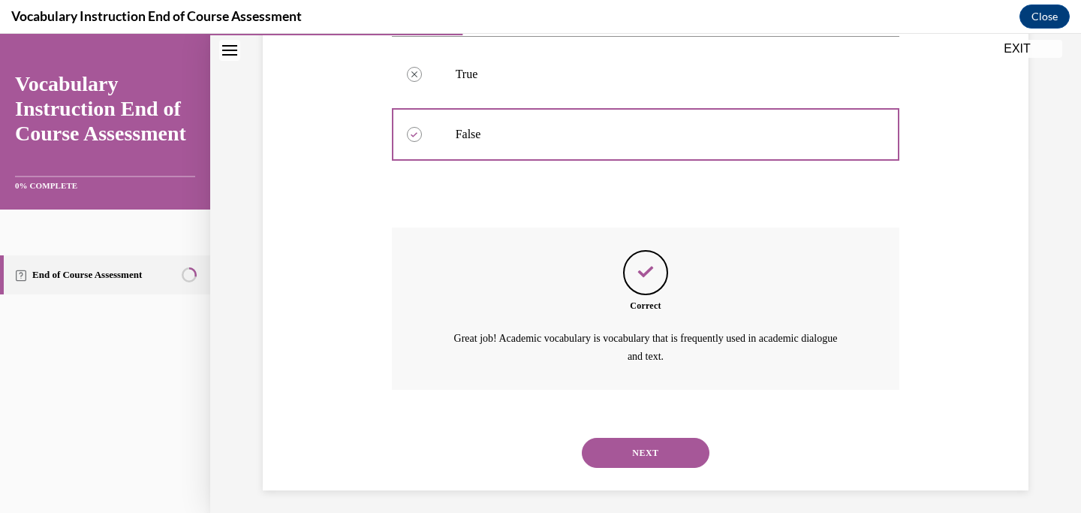
scroll to position [362, 0]
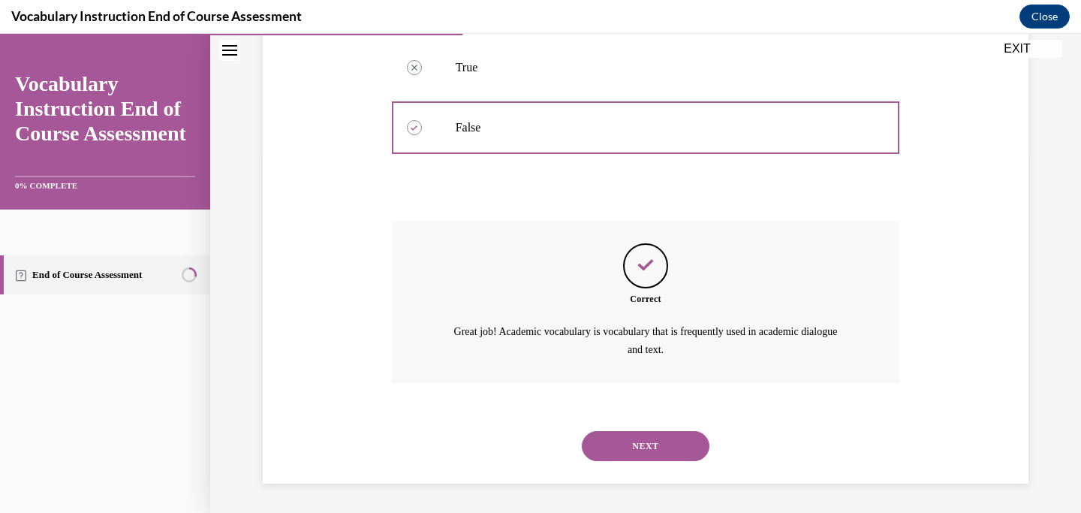
click at [641, 443] on button "NEXT" at bounding box center [646, 446] width 128 height 30
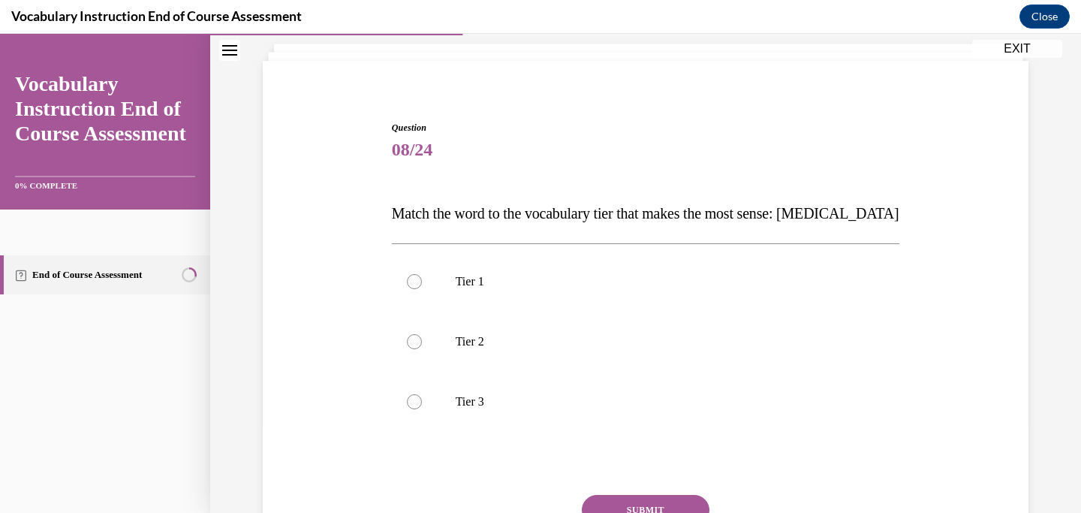
scroll to position [104, 0]
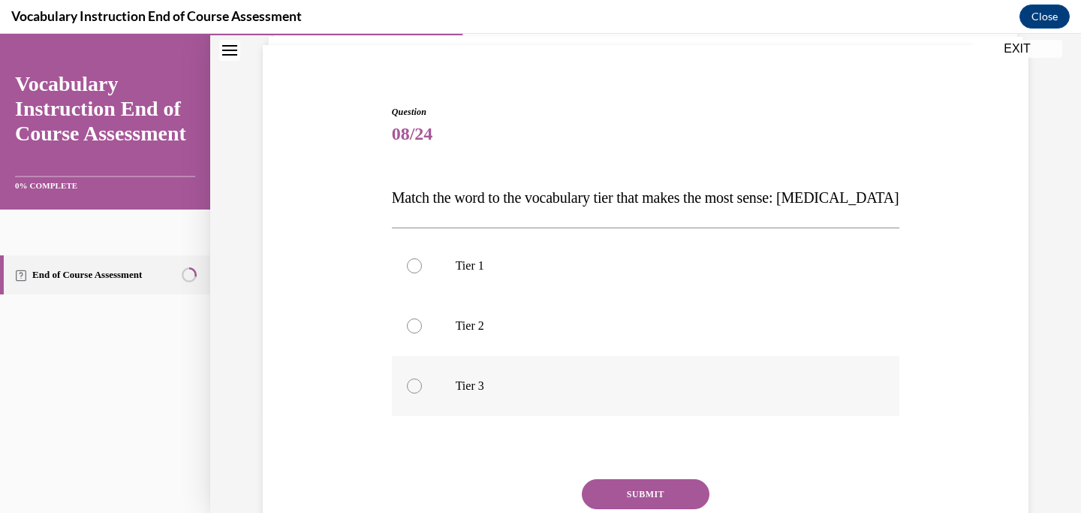
click at [524, 397] on label "Tier 3" at bounding box center [646, 386] width 508 height 60
click at [422, 393] on input "Tier 3" at bounding box center [414, 385] width 15 height 15
radio input "true"
click at [648, 505] on button "SUBMIT" at bounding box center [646, 494] width 128 height 30
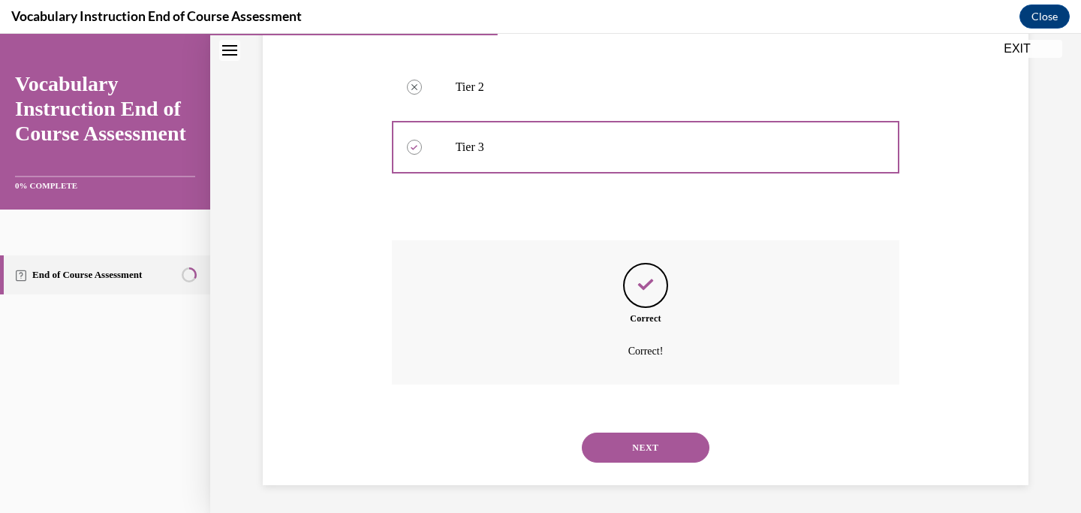
scroll to position [344, 0]
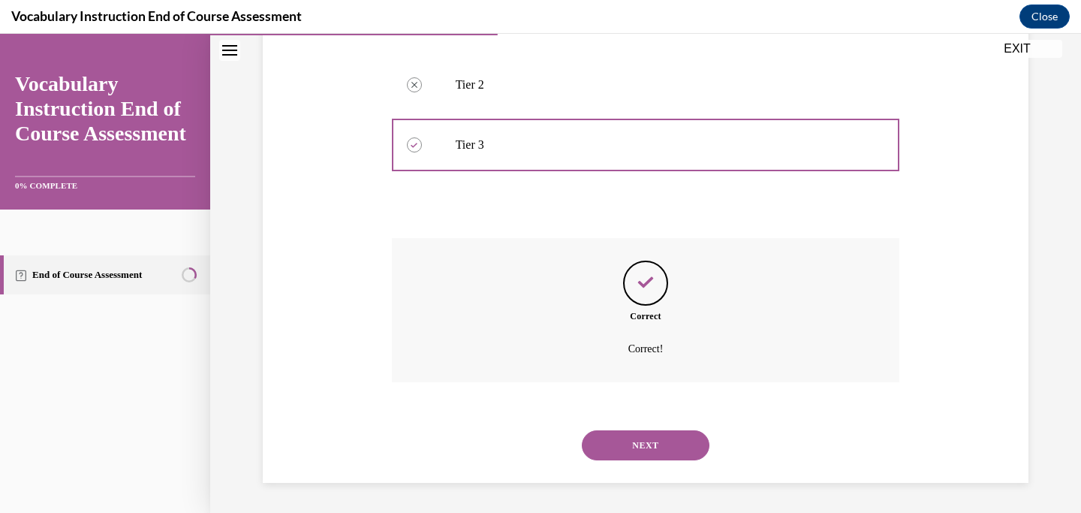
click at [663, 451] on button "NEXT" at bounding box center [646, 445] width 128 height 30
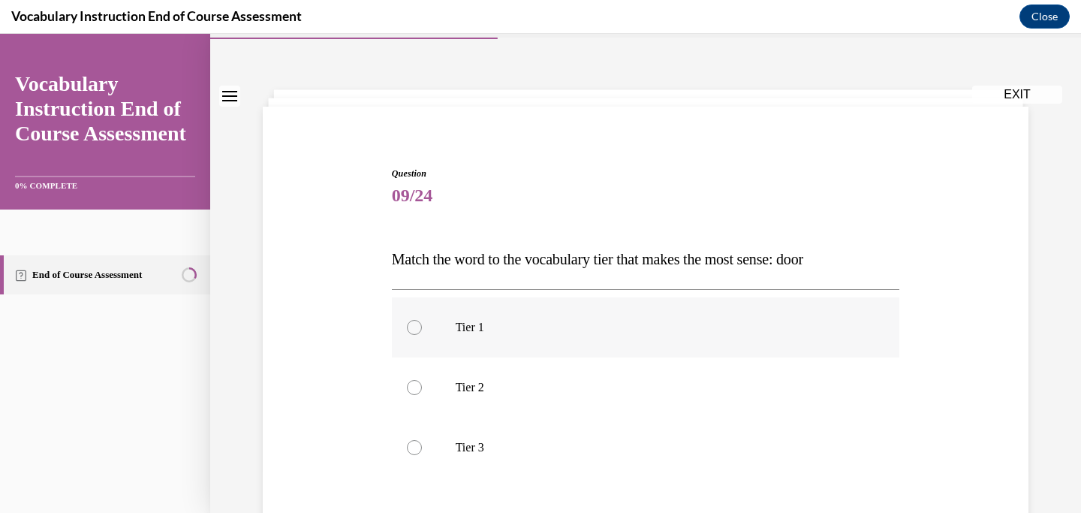
click at [622, 332] on p "Tier 1" at bounding box center [659, 327] width 407 height 15
click at [422, 332] on input "Tier 1" at bounding box center [414, 327] width 15 height 15
radio input "true"
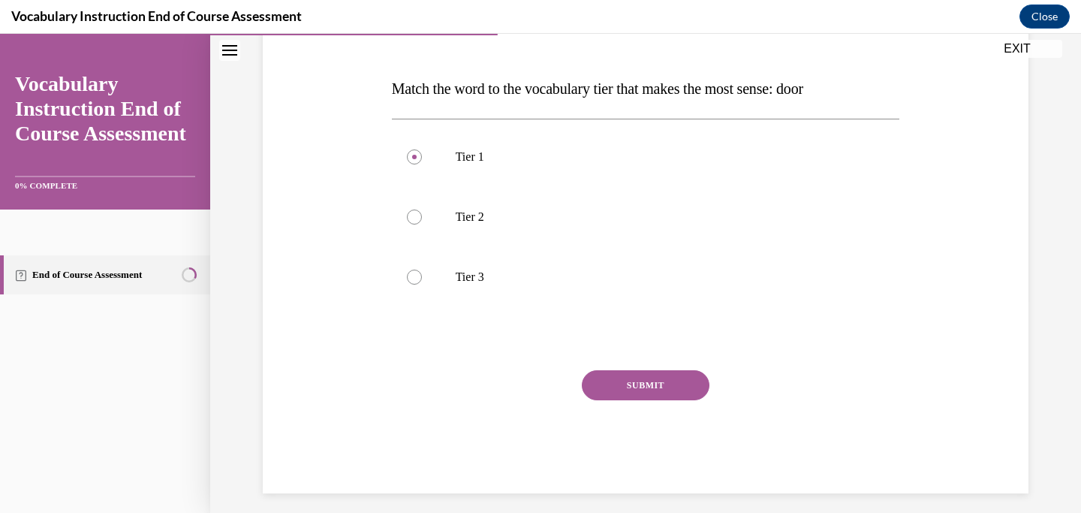
click at [641, 382] on button "SUBMIT" at bounding box center [646, 385] width 128 height 30
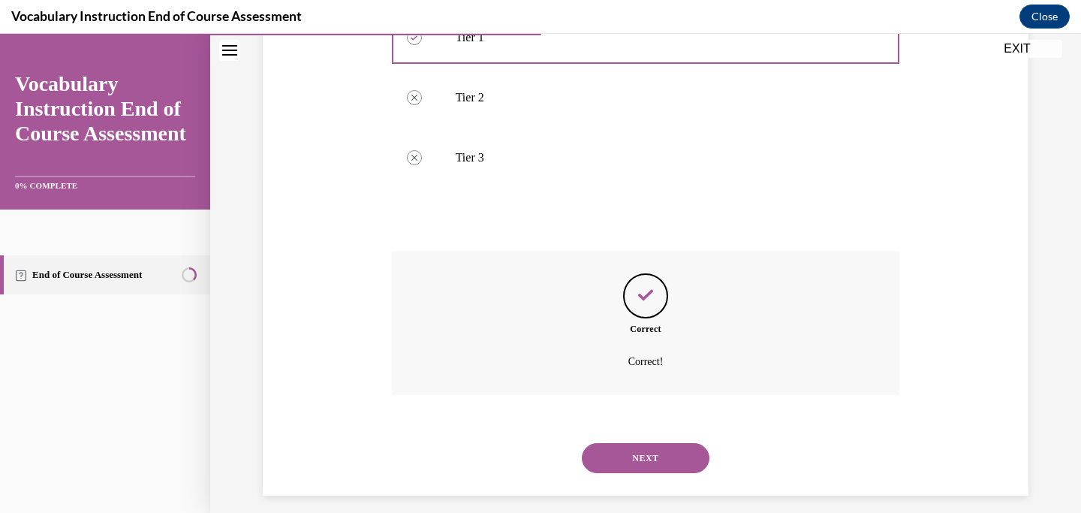
scroll to position [344, 0]
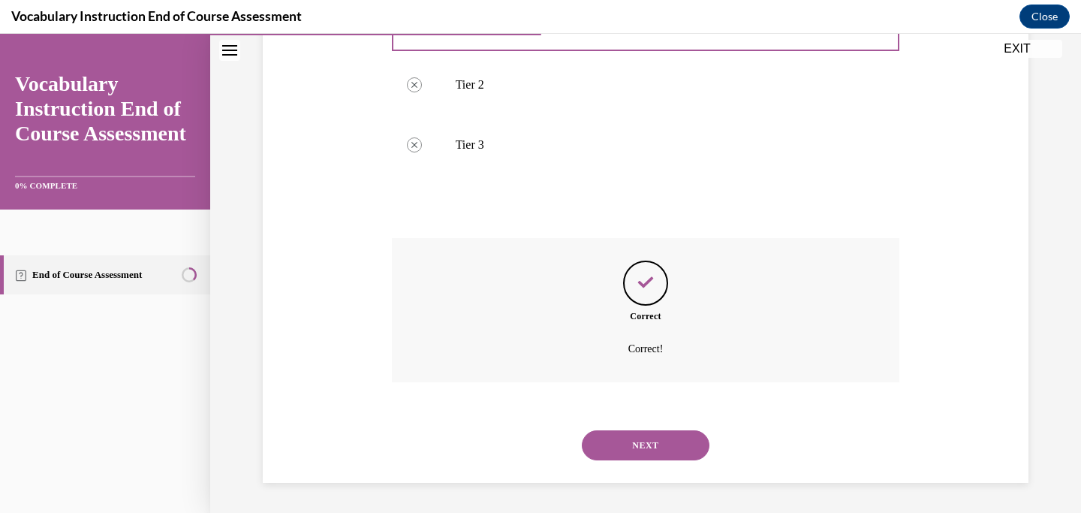
click at [651, 444] on button "NEXT" at bounding box center [646, 445] width 128 height 30
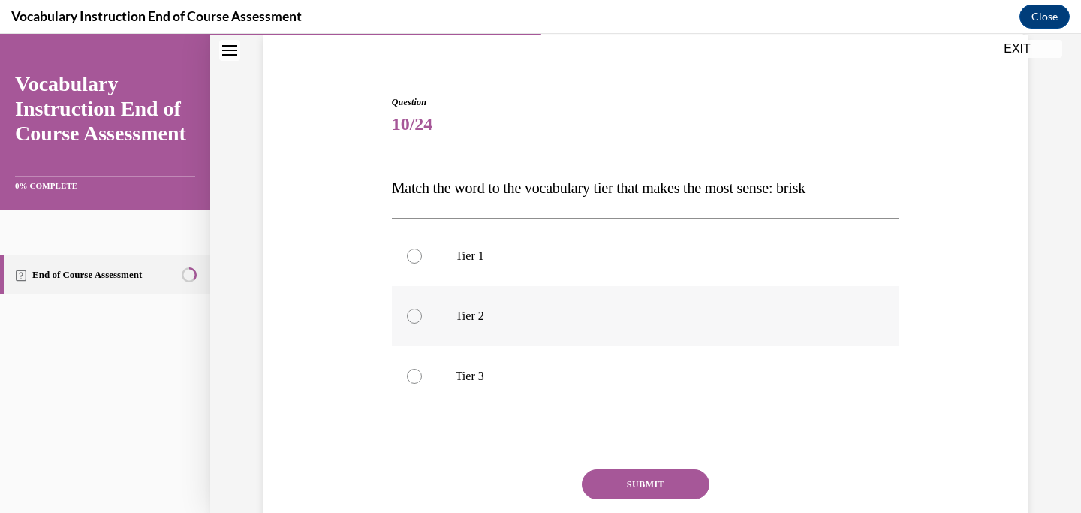
scroll to position [115, 0]
click at [614, 309] on p "Tier 2" at bounding box center [659, 314] width 407 height 15
click at [422, 309] on input "Tier 2" at bounding box center [414, 314] width 15 height 15
radio input "true"
click at [636, 484] on button "SUBMIT" at bounding box center [646, 483] width 128 height 30
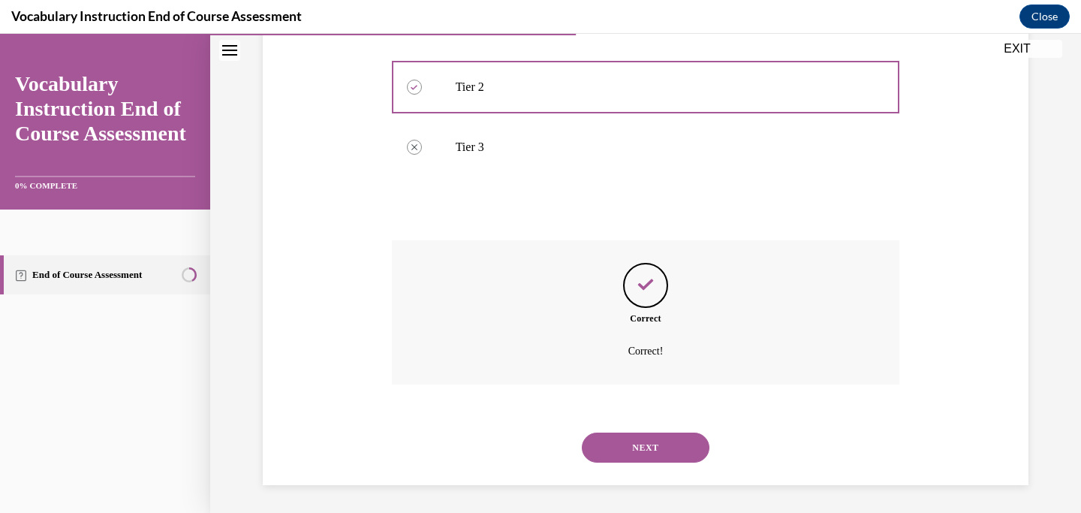
scroll to position [344, 0]
click at [649, 449] on button "NEXT" at bounding box center [646, 445] width 128 height 30
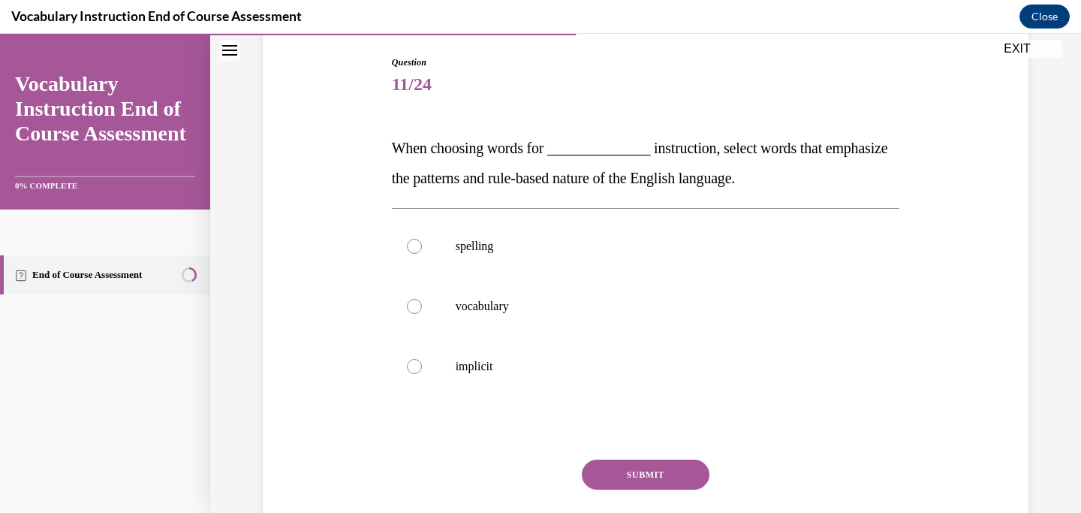
scroll to position [155, 0]
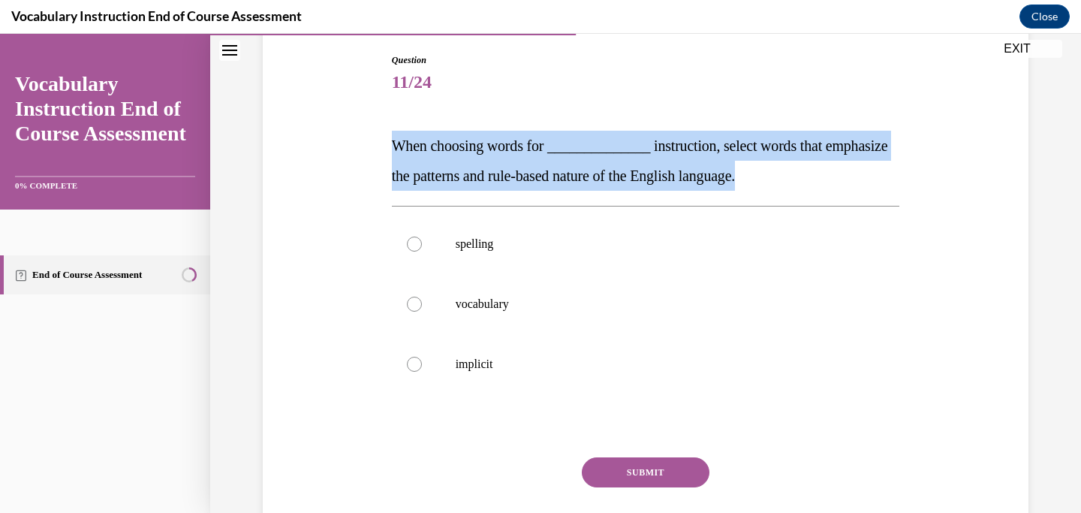
drag, startPoint x: 843, startPoint y: 178, endPoint x: 394, endPoint y: 148, distance: 449.8
click at [394, 148] on p "When choosing words for ______________ instruction, select words that emphasize…" at bounding box center [646, 161] width 508 height 60
copy span "When choosing words for ______________ instruction, select words that emphasize…"
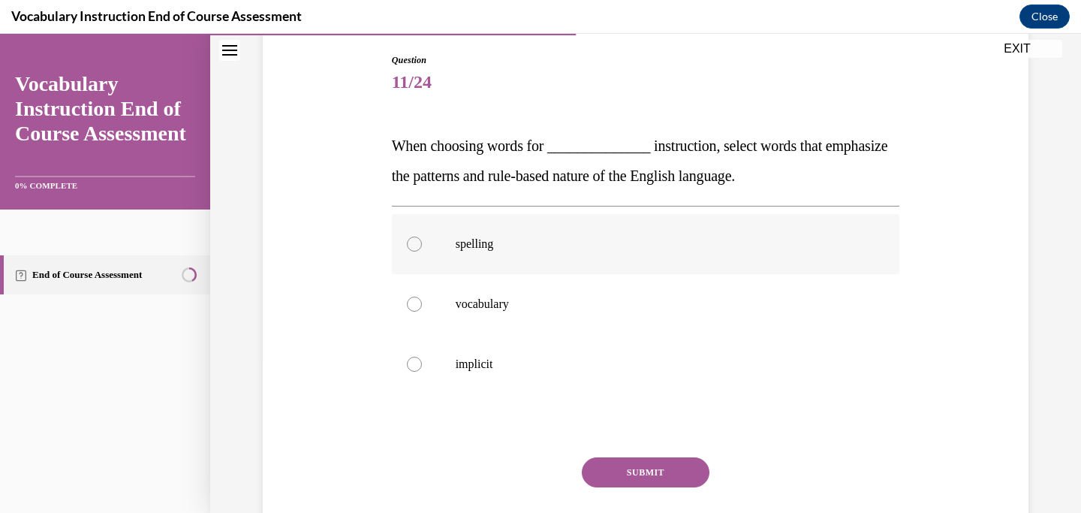
click at [509, 251] on label "spelling" at bounding box center [646, 244] width 508 height 60
click at [422, 251] on input "spelling" at bounding box center [414, 243] width 15 height 15
radio input "true"
click at [645, 474] on button "SUBMIT" at bounding box center [646, 472] width 128 height 30
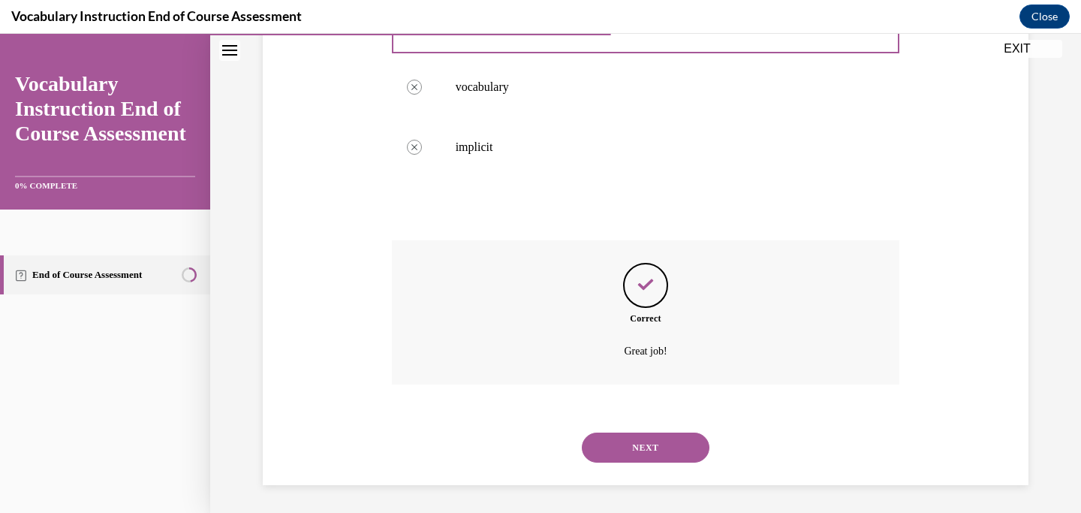
scroll to position [375, 0]
click at [651, 453] on button "NEXT" at bounding box center [646, 445] width 128 height 30
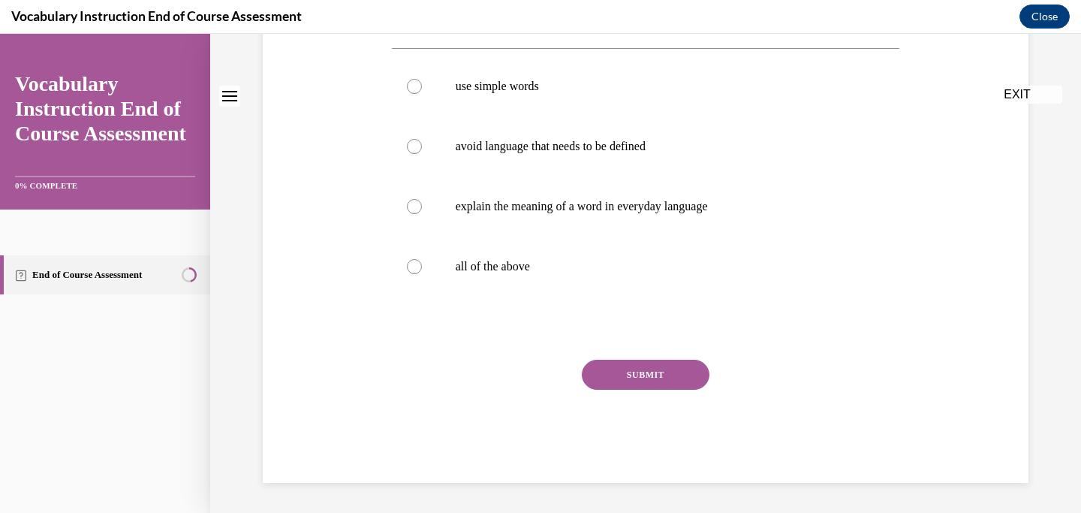
scroll to position [0, 0]
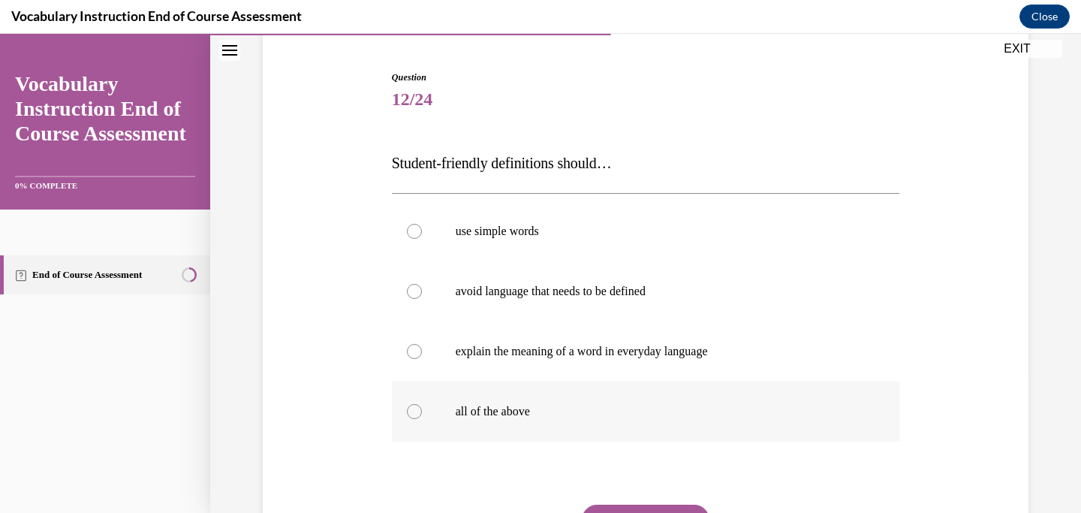
click at [642, 411] on p "all of the above" at bounding box center [659, 411] width 407 height 15
click at [422, 411] on input "all of the above" at bounding box center [414, 411] width 15 height 15
radio input "true"
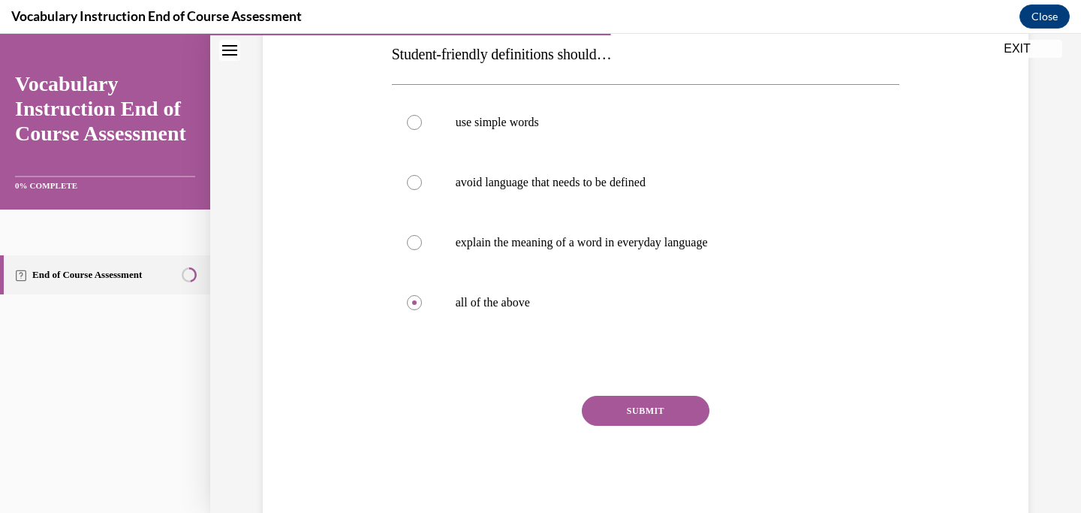
click at [642, 412] on button "SUBMIT" at bounding box center [646, 411] width 128 height 30
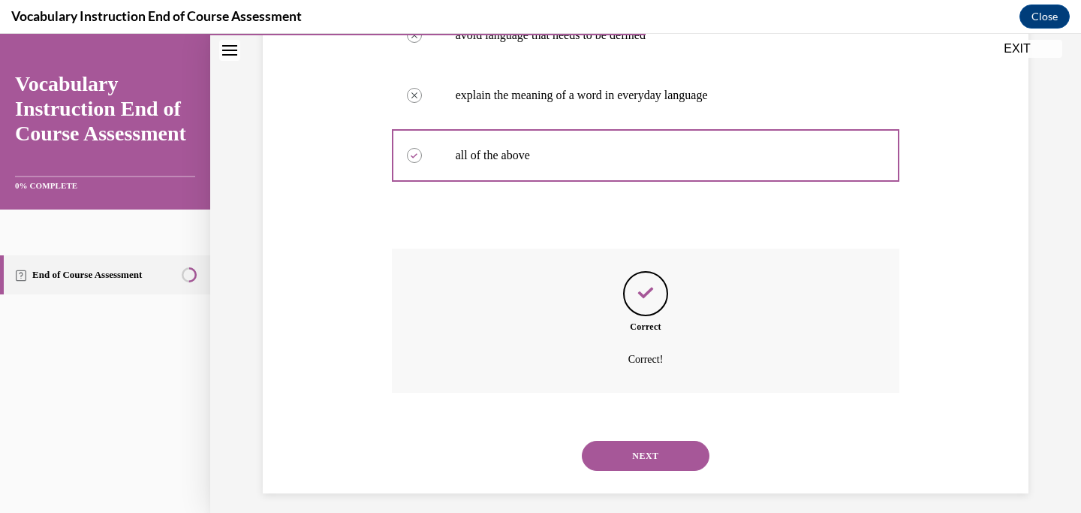
scroll to position [405, 0]
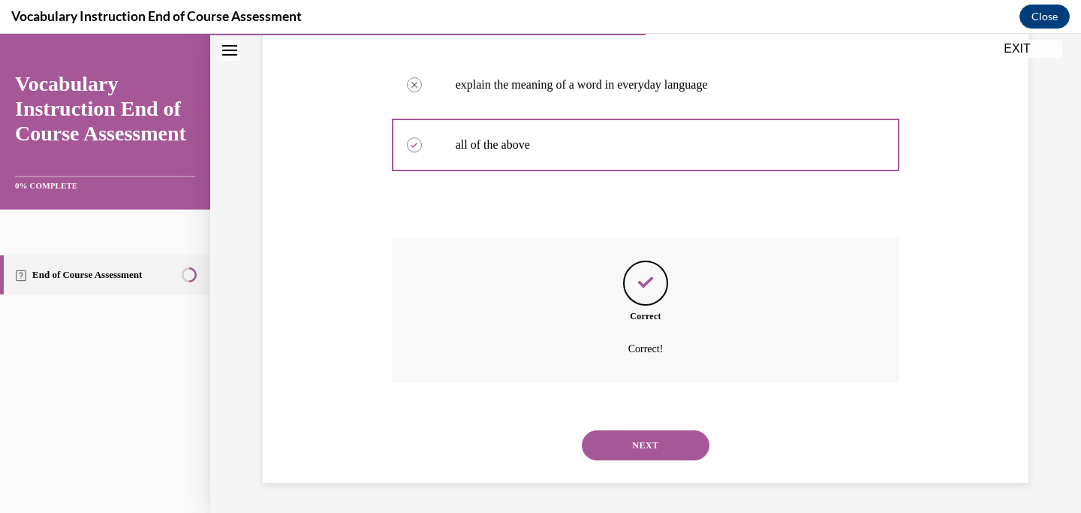
click at [647, 443] on button "NEXT" at bounding box center [646, 445] width 128 height 30
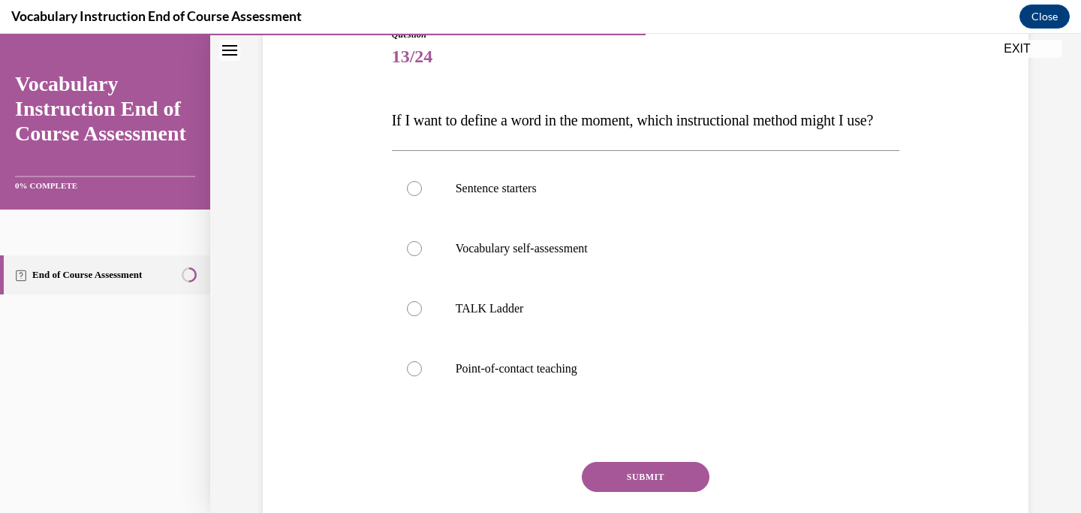
scroll to position [182, 0]
click at [585, 381] on label "Point-of-contact teaching" at bounding box center [646, 368] width 508 height 60
click at [422, 375] on input "Point-of-contact teaching" at bounding box center [414, 367] width 15 height 15
radio input "true"
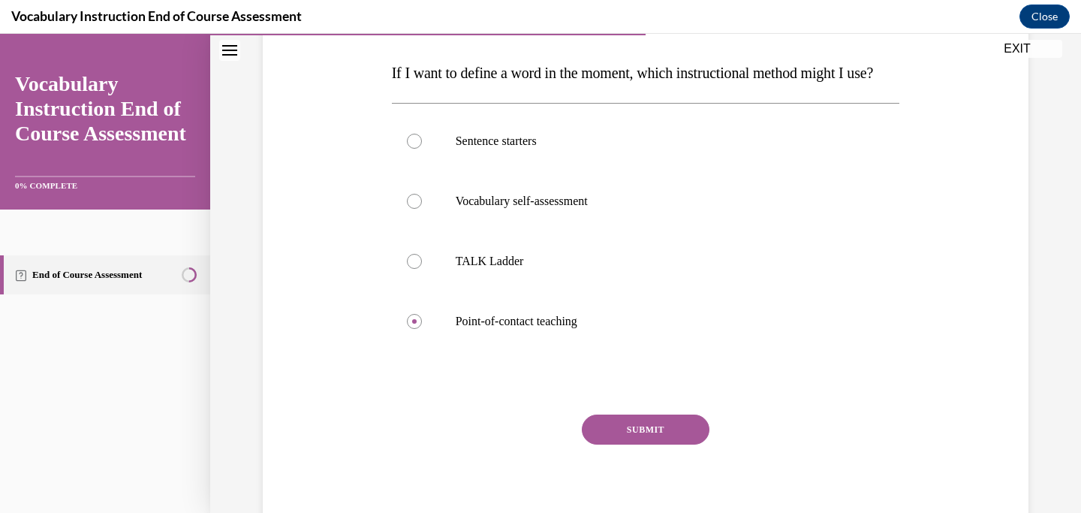
click at [645, 444] on button "SUBMIT" at bounding box center [646, 429] width 128 height 30
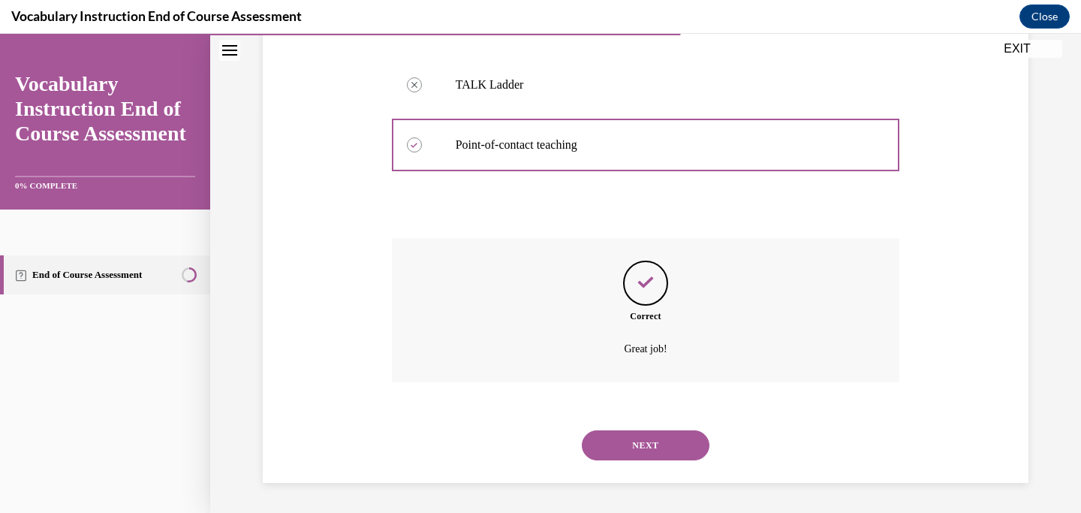
scroll to position [435, 0]
click at [645, 453] on button "NEXT" at bounding box center [646, 445] width 128 height 30
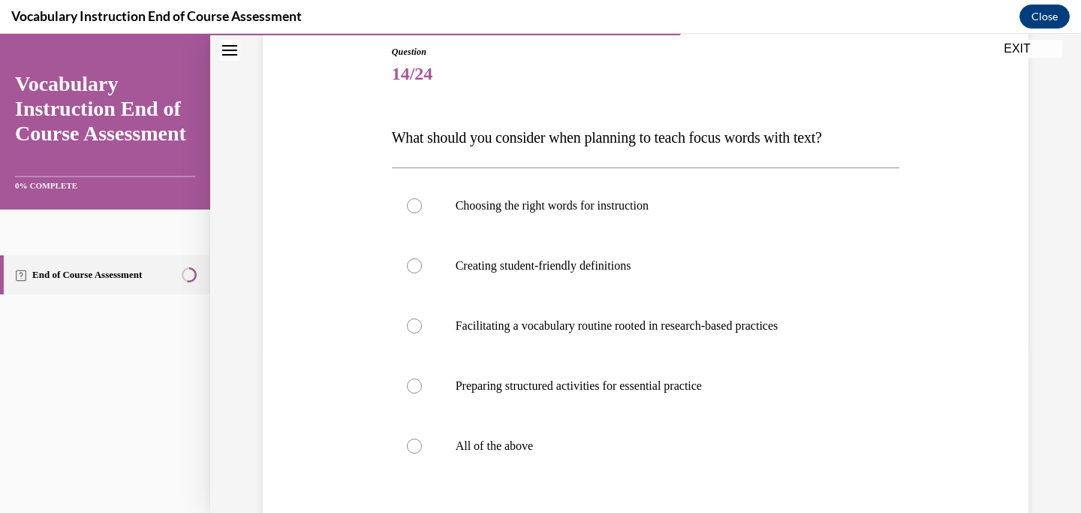
scroll to position [188, 0]
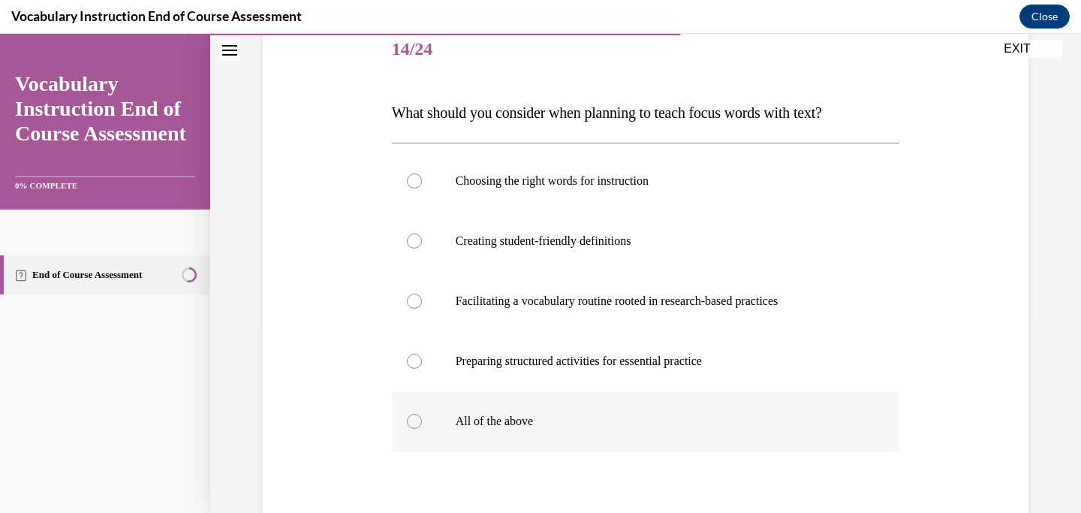
click at [528, 411] on label "All of the above" at bounding box center [646, 421] width 508 height 60
click at [422, 414] on input "All of the above" at bounding box center [414, 421] width 15 height 15
radio input "true"
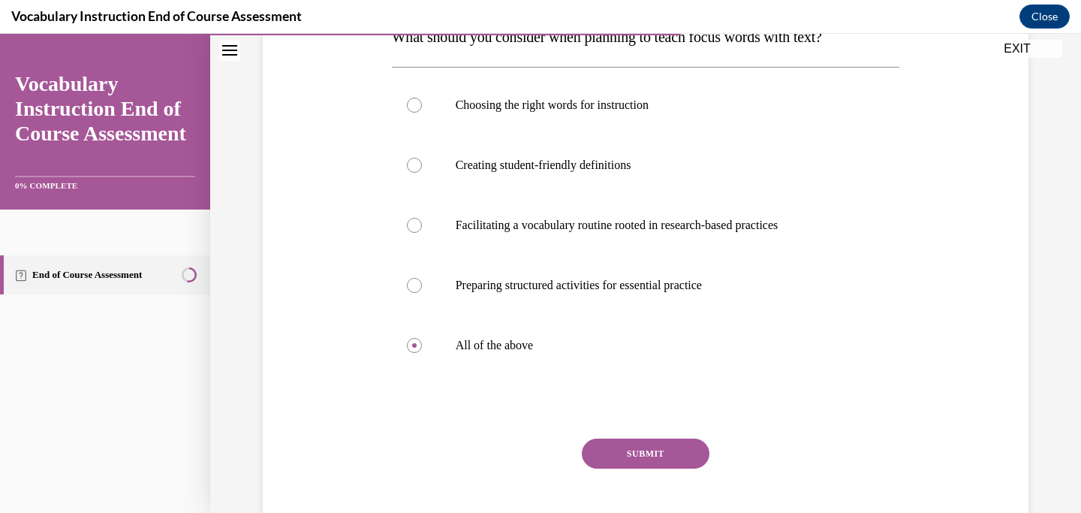
click at [605, 449] on button "SUBMIT" at bounding box center [646, 453] width 128 height 30
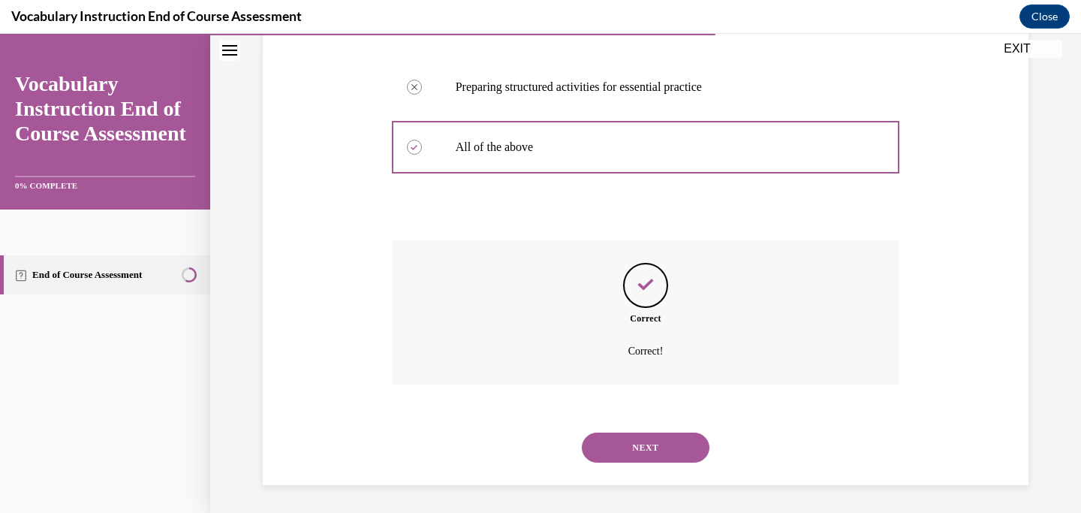
scroll to position [465, 0]
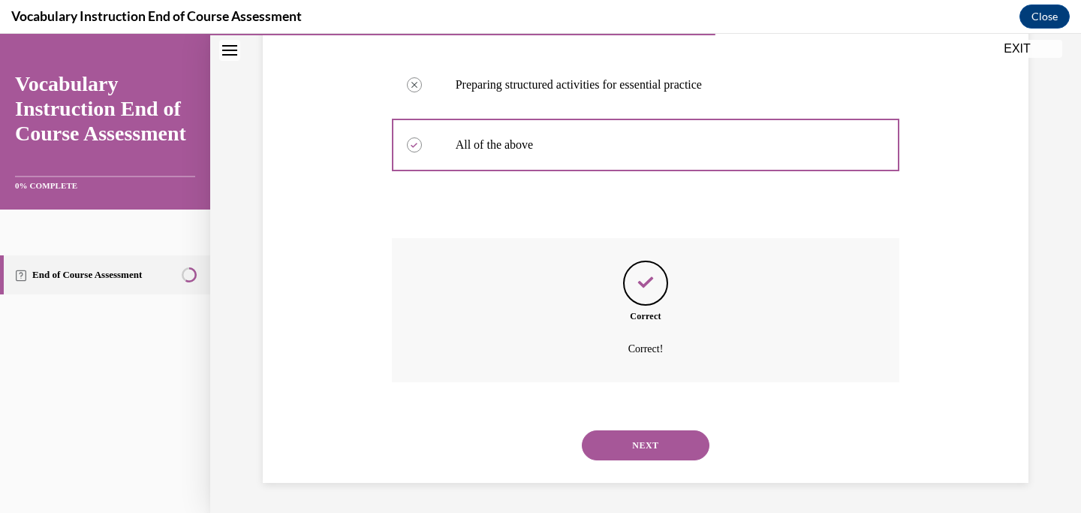
click at [643, 450] on button "NEXT" at bounding box center [646, 445] width 128 height 30
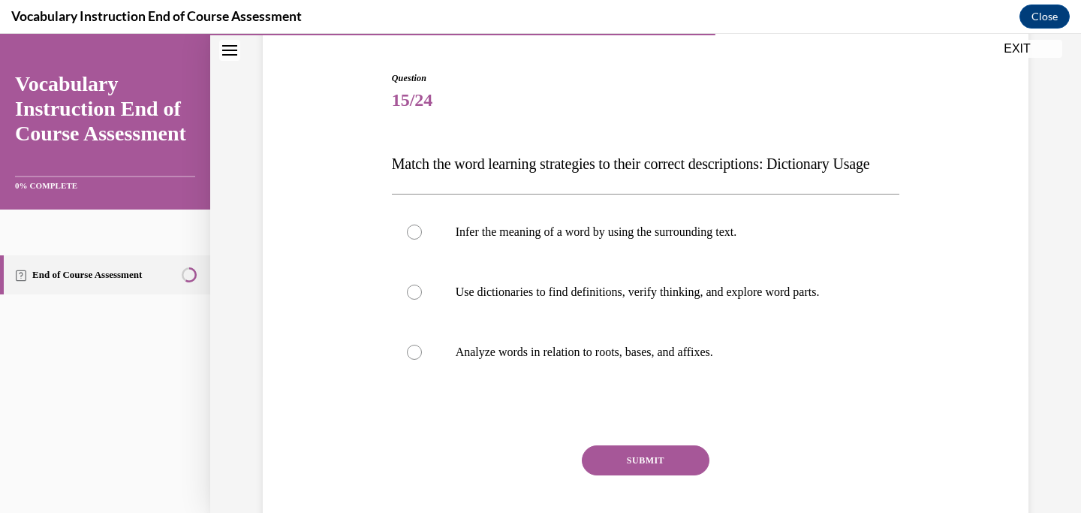
scroll to position [148, 0]
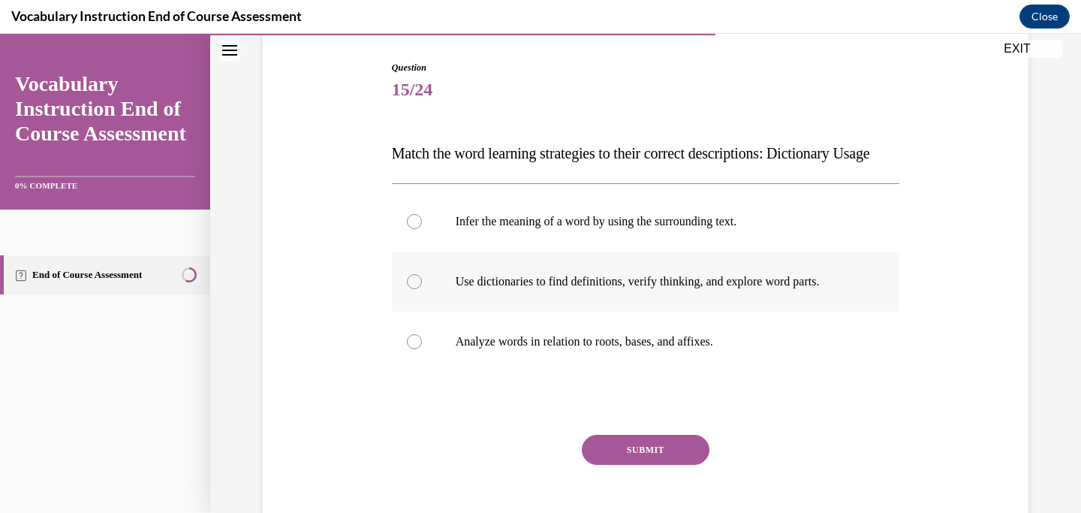
click at [633, 298] on label "Use dictionaries to find definitions, verify thinking, and explore word parts." at bounding box center [646, 281] width 508 height 60
click at [422, 289] on input "Use dictionaries to find definitions, verify thinking, and explore word parts." at bounding box center [414, 281] width 15 height 15
radio input "true"
click at [660, 465] on button "SUBMIT" at bounding box center [646, 450] width 128 height 30
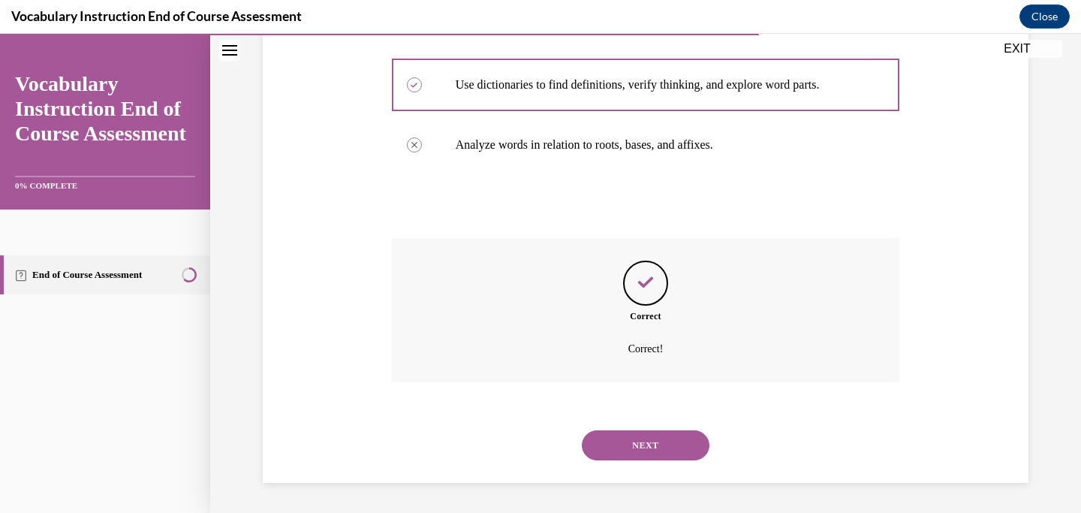
scroll to position [375, 0]
click at [669, 458] on button "NEXT" at bounding box center [646, 445] width 128 height 30
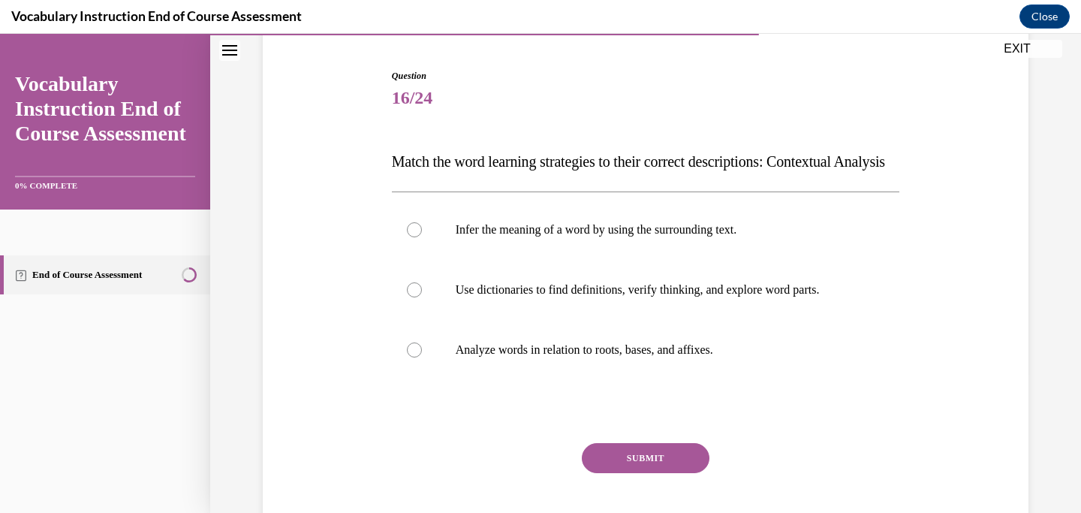
scroll to position [140, 0]
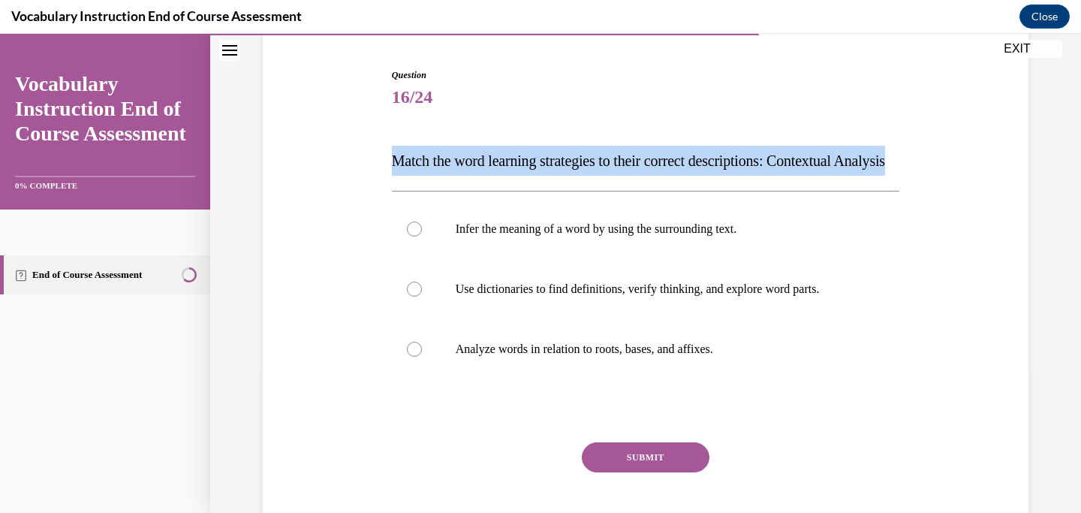
drag, startPoint x: 464, startPoint y: 197, endPoint x: 394, endPoint y: 164, distance: 77.5
click at [394, 164] on p "Match the word learning strategies to their correct descriptions: Contextual An…" at bounding box center [646, 161] width 508 height 30
copy span "Match the word learning strategies to their correct descriptions: Contextual An…"
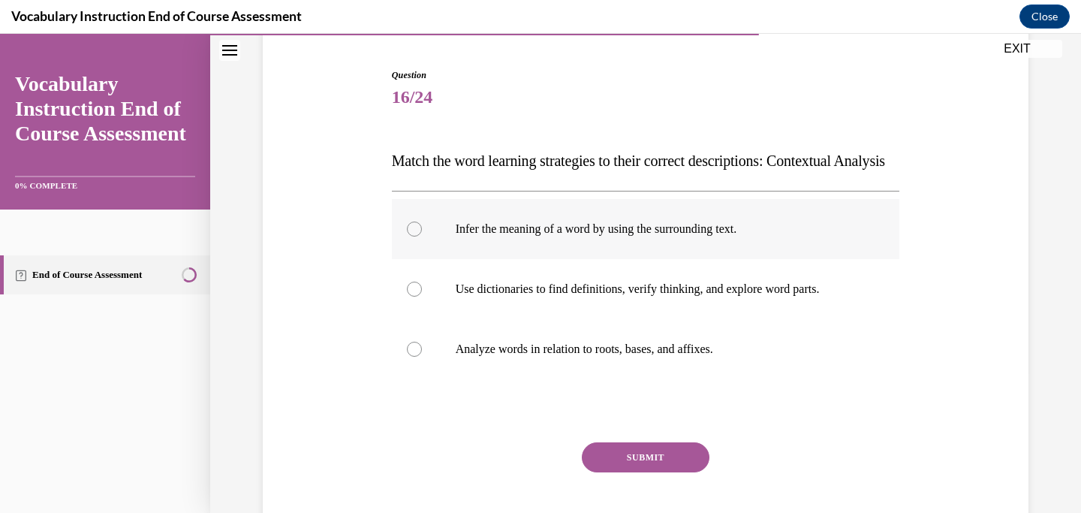
click at [472, 236] on p "Infer the meaning of a word by using the surrounding text." at bounding box center [659, 228] width 407 height 15
click at [422, 236] on input "Infer the meaning of a word by using the surrounding text." at bounding box center [414, 228] width 15 height 15
radio input "true"
click at [643, 472] on button "SUBMIT" at bounding box center [646, 457] width 128 height 30
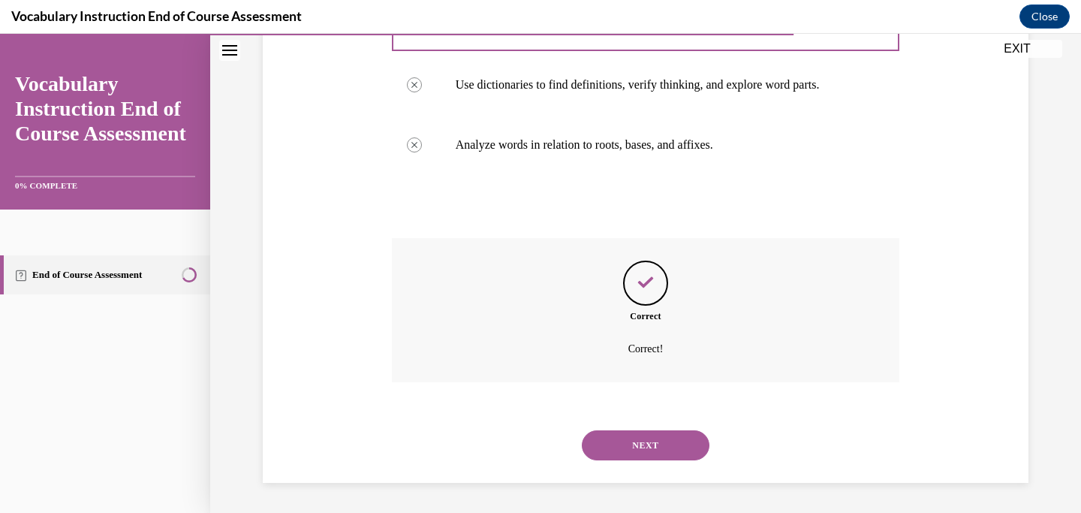
scroll to position [375, 0]
click at [648, 452] on button "NEXT" at bounding box center [646, 445] width 128 height 30
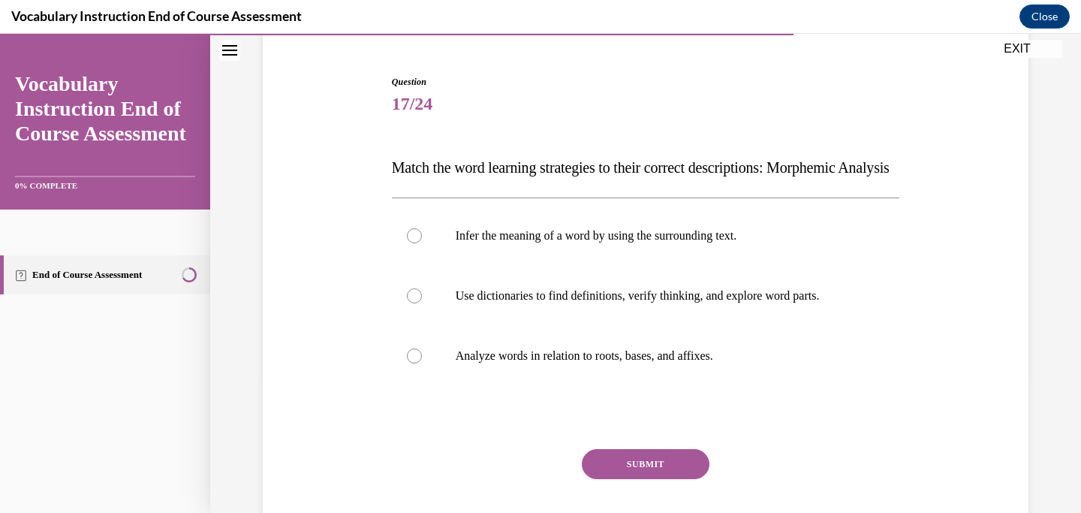
scroll to position [135, 0]
click at [588, 371] on label "Analyze words in relation to roots, bases, and affixes." at bounding box center [646, 354] width 508 height 60
click at [422, 362] on input "Analyze words in relation to roots, bases, and affixes." at bounding box center [414, 354] width 15 height 15
radio input "true"
click at [651, 477] on button "SUBMIT" at bounding box center [646, 462] width 128 height 30
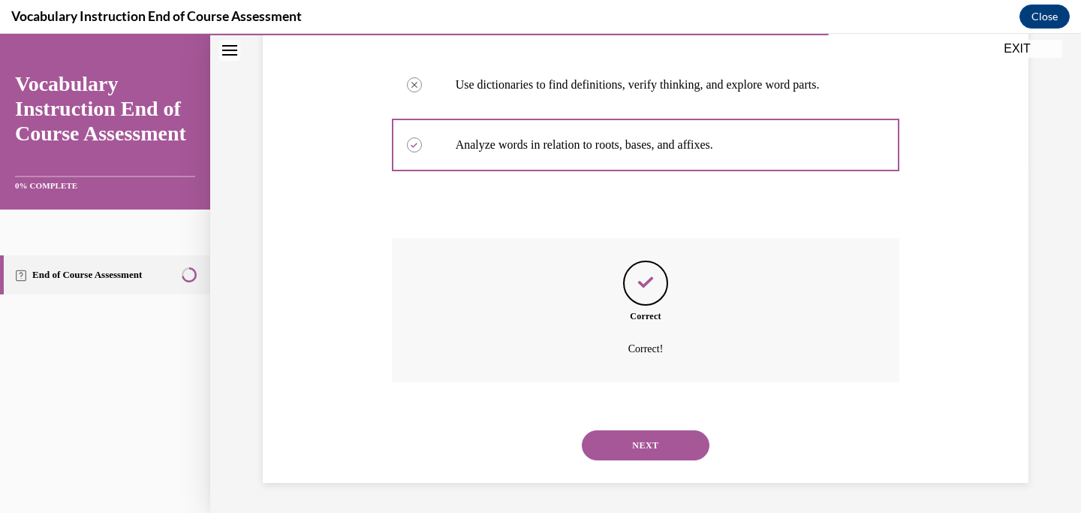
scroll to position [375, 0]
click at [646, 441] on button "NEXT" at bounding box center [646, 445] width 128 height 30
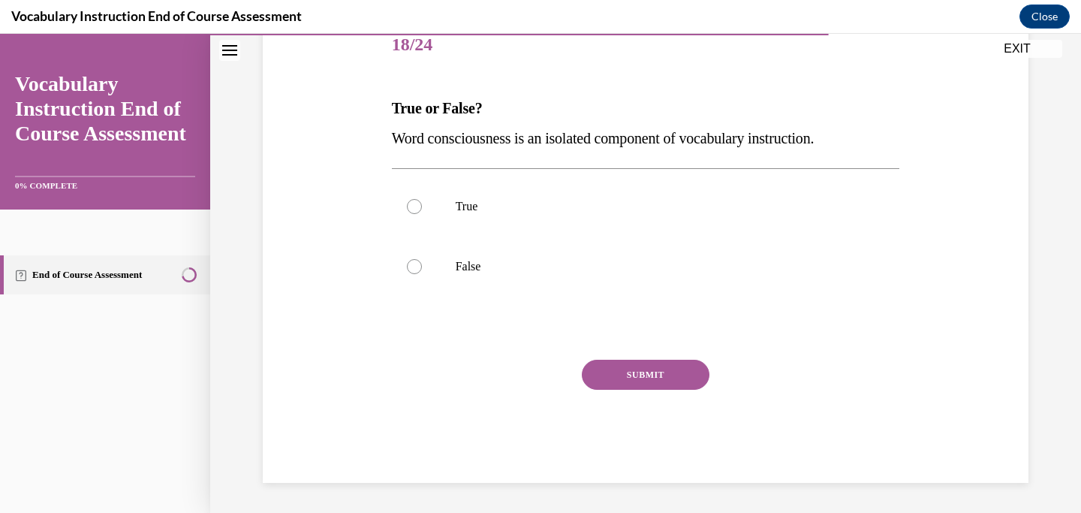
scroll to position [167, 0]
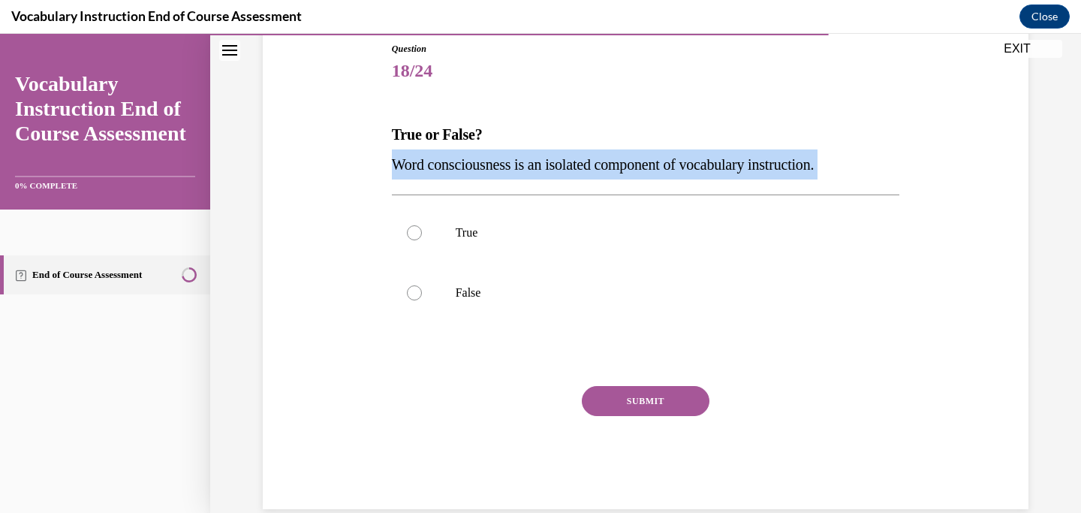
drag, startPoint x: 396, startPoint y: 164, endPoint x: 856, endPoint y: 184, distance: 461.2
click at [856, 184] on div "Question 18/24 True or False? Word consciousness is an isolated component of vo…" at bounding box center [646, 275] width 508 height 467
copy div "Word consciousness is an isolated component of vocabulary instruction."
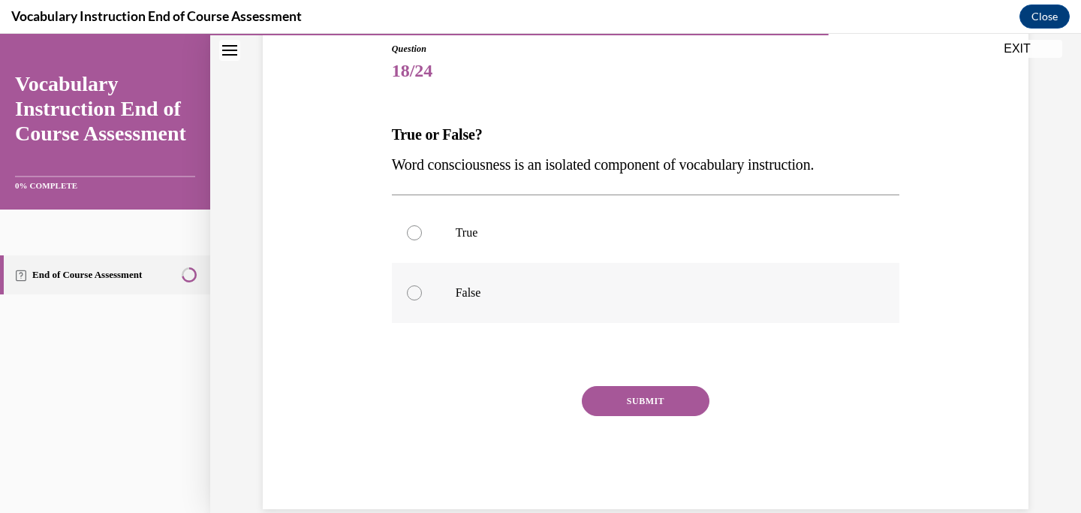
click at [474, 309] on label "False" at bounding box center [646, 293] width 508 height 60
click at [422, 300] on input "False" at bounding box center [414, 292] width 15 height 15
radio input "true"
click at [647, 387] on button "SUBMIT" at bounding box center [646, 401] width 128 height 30
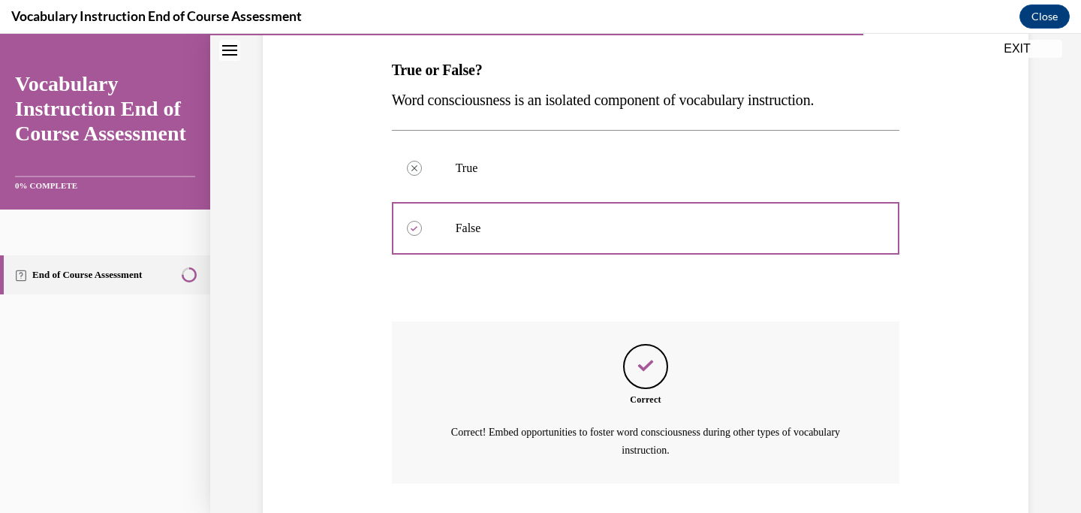
scroll to position [332, 0]
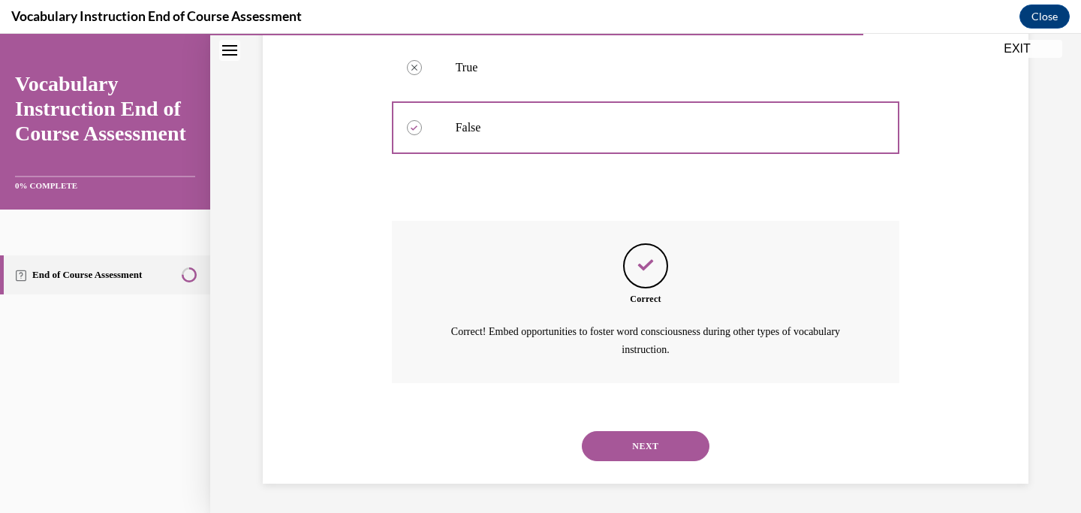
click at [650, 444] on button "NEXT" at bounding box center [646, 446] width 128 height 30
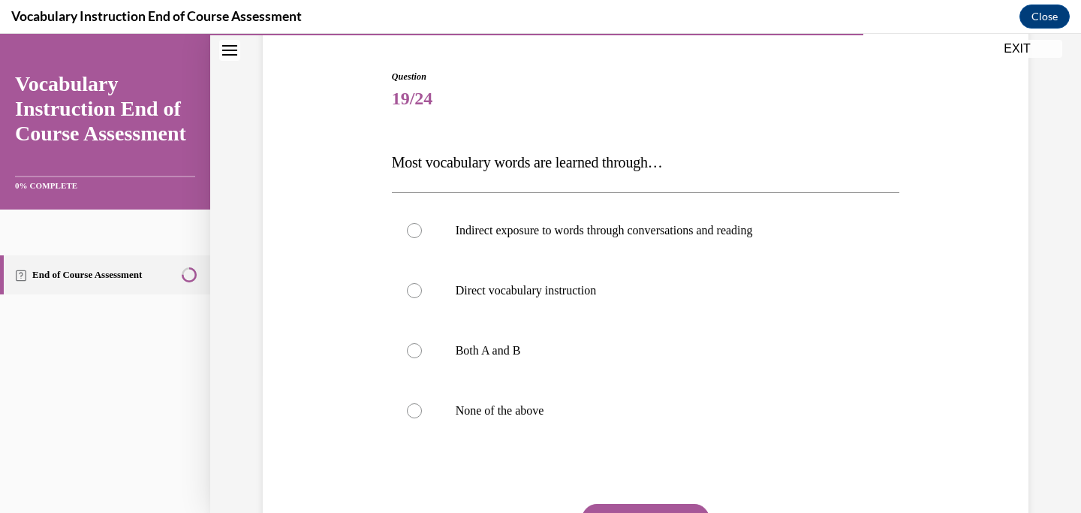
scroll to position [144, 0]
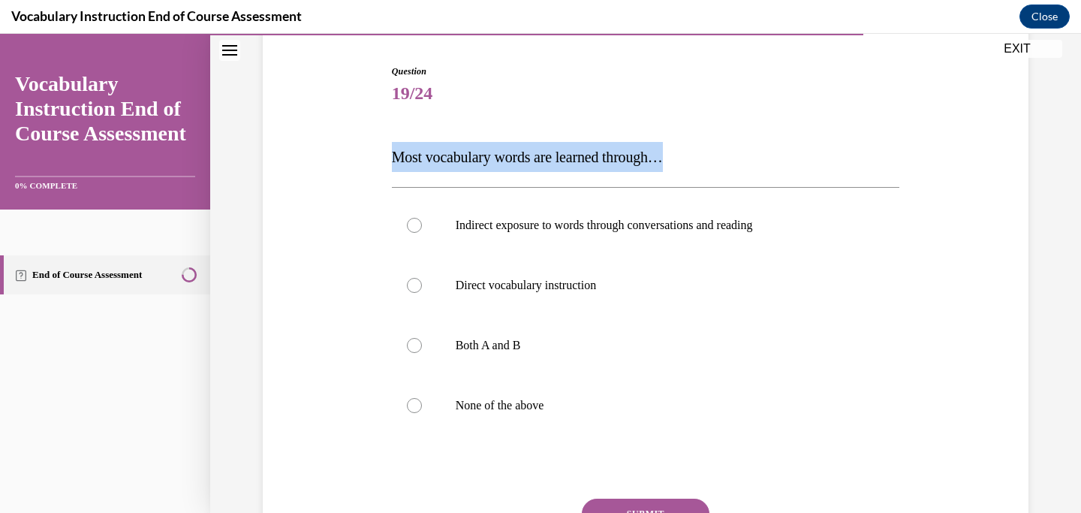
drag, startPoint x: 705, startPoint y: 161, endPoint x: 367, endPoint y: 154, distance: 337.8
click at [367, 154] on div "Question 19/24 Most vocabulary words are learned through… Indirect exposure to …" at bounding box center [645, 321] width 773 height 602
copy span "Most vocabulary words are learned through…"
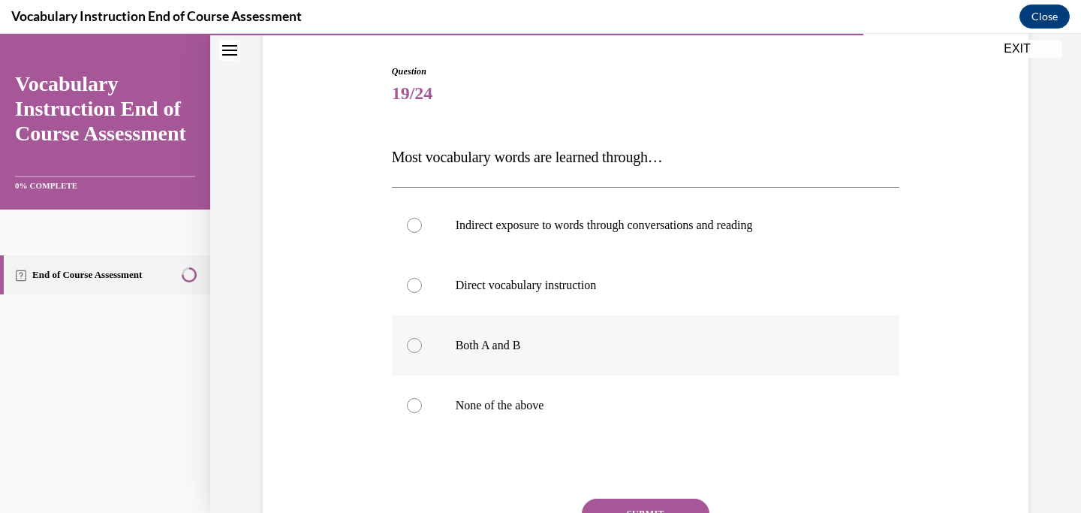
click at [432, 344] on label "Both A and B" at bounding box center [646, 345] width 508 height 60
click at [422, 344] on input "Both A and B" at bounding box center [414, 345] width 15 height 15
radio input "true"
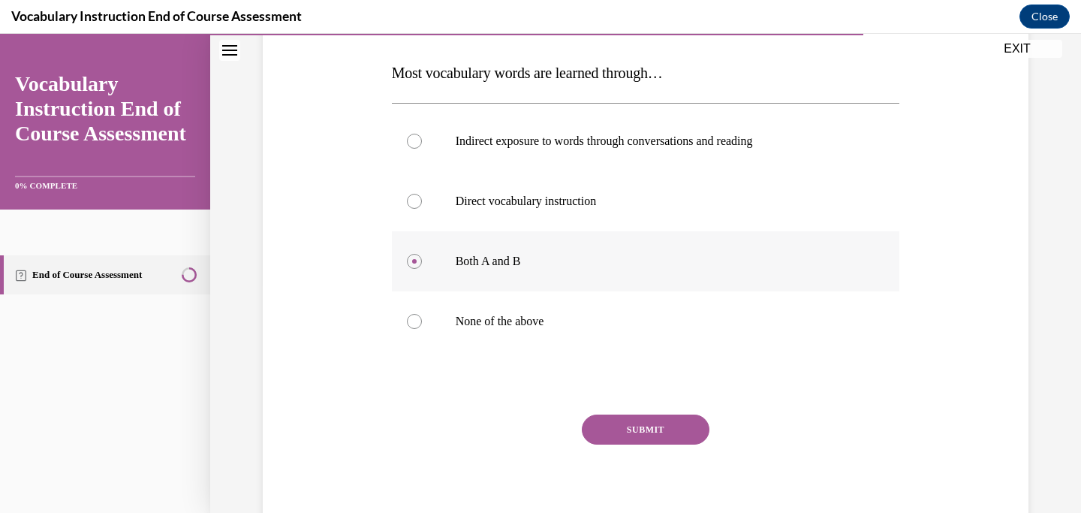
scroll to position [235, 0]
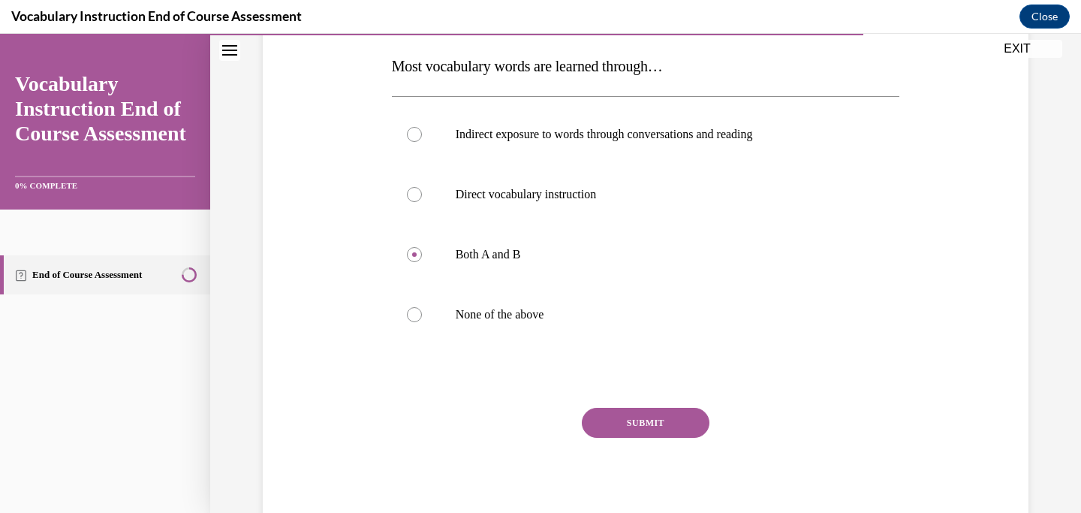
click at [600, 419] on button "SUBMIT" at bounding box center [646, 423] width 128 height 30
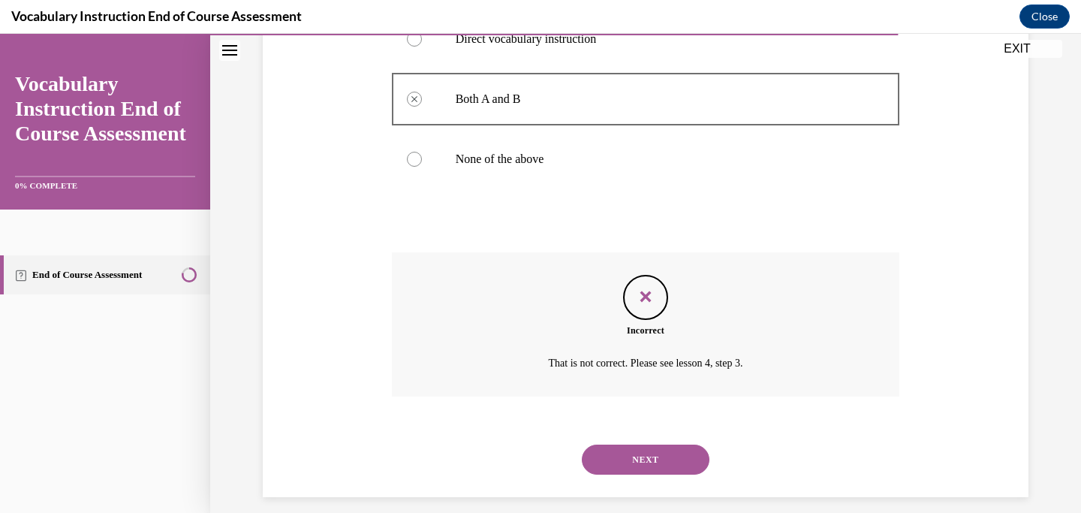
scroll to position [396, 0]
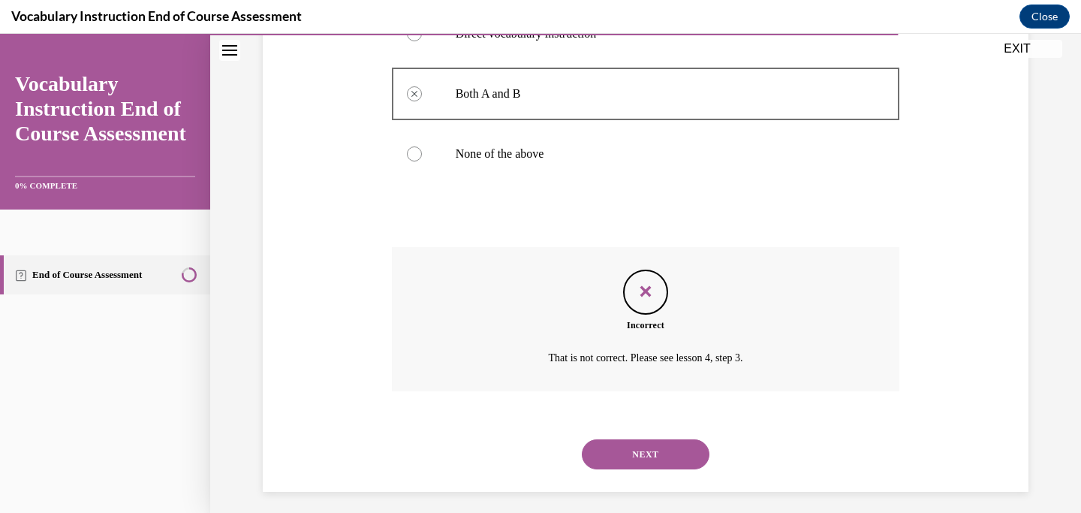
click at [645, 459] on button "NEXT" at bounding box center [646, 454] width 128 height 30
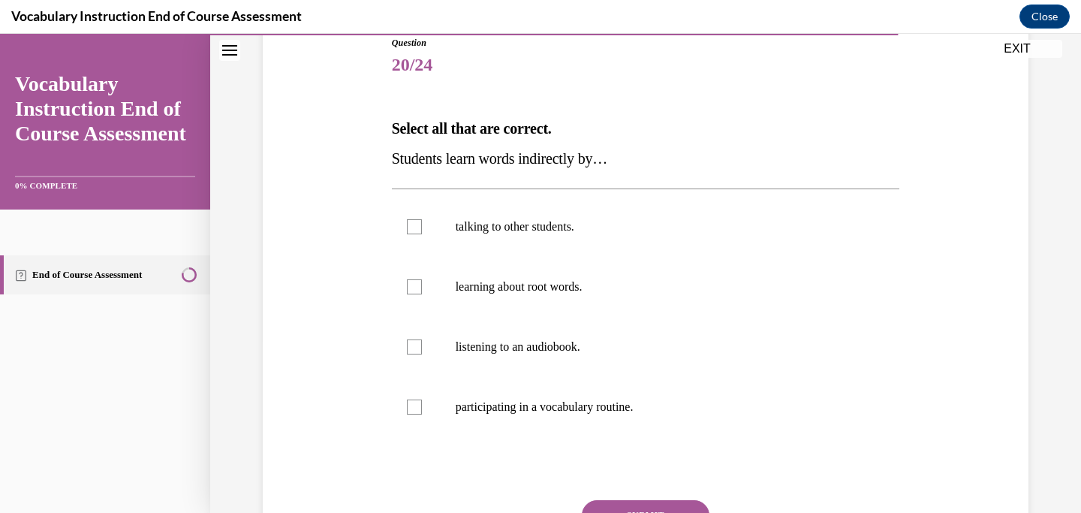
scroll to position [174, 0]
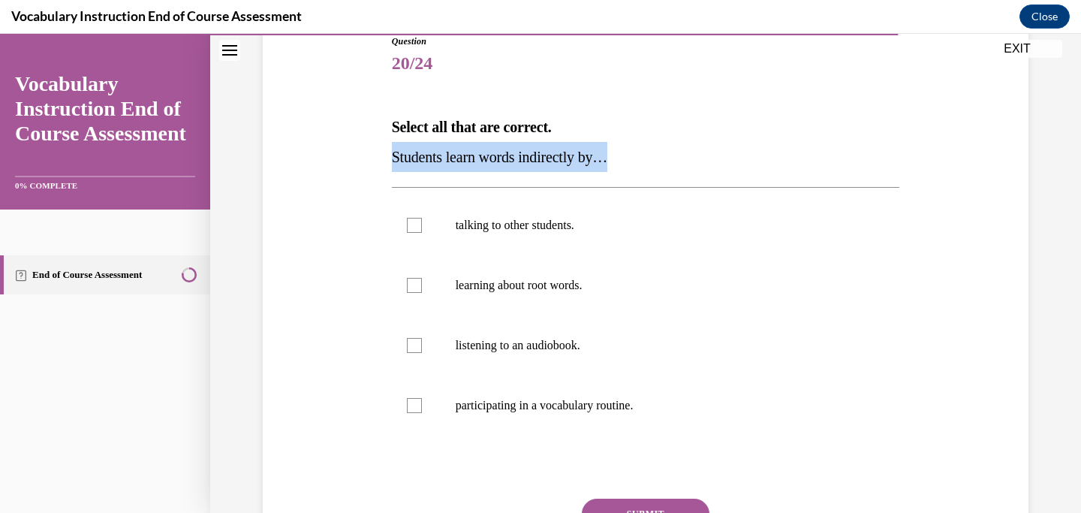
drag, startPoint x: 622, startPoint y: 160, endPoint x: 377, endPoint y: 163, distance: 245.4
click at [376, 162] on div "Question 20/24 Select all that are correct. Students learn words indirectly by……" at bounding box center [645, 305] width 773 height 632
copy span "Students learn words indirectly by…"
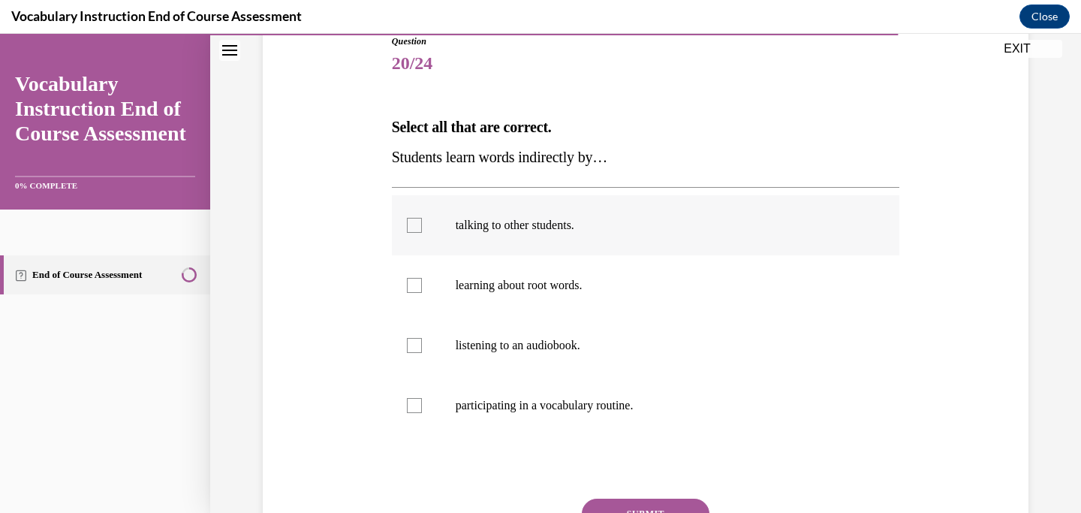
click at [447, 222] on label "talking to other students." at bounding box center [646, 225] width 508 height 60
click at [422, 222] on input "talking to other students." at bounding box center [414, 225] width 15 height 15
checkbox input "true"
click at [429, 341] on label "listening to an audiobook." at bounding box center [646, 345] width 508 height 60
click at [422, 341] on input "listening to an audiobook." at bounding box center [414, 345] width 15 height 15
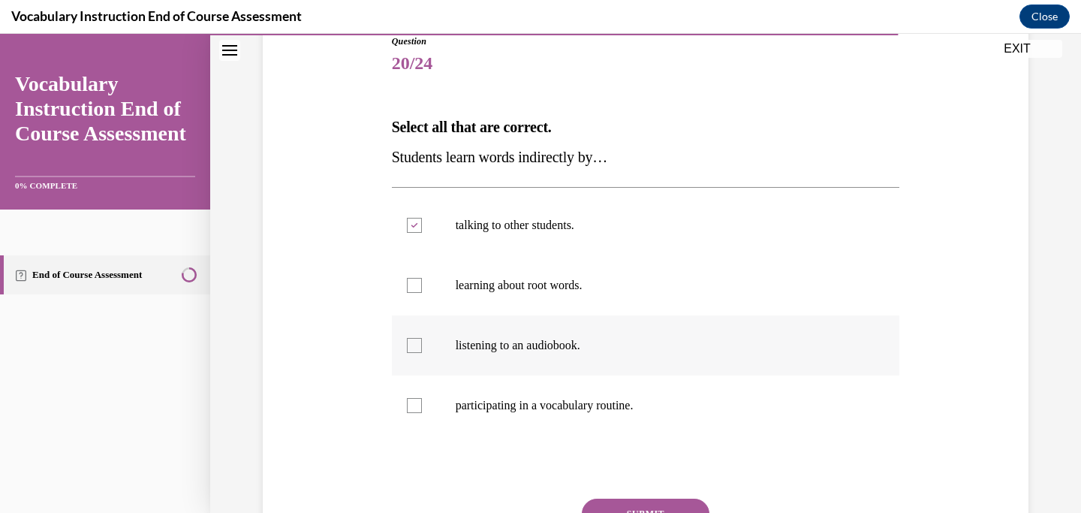
checkbox input "true"
click at [432, 402] on label "participating in a vocabulary routine." at bounding box center [646, 405] width 508 height 60
click at [422, 402] on input "participating in a vocabulary routine." at bounding box center [414, 405] width 15 height 15
checkbox input "true"
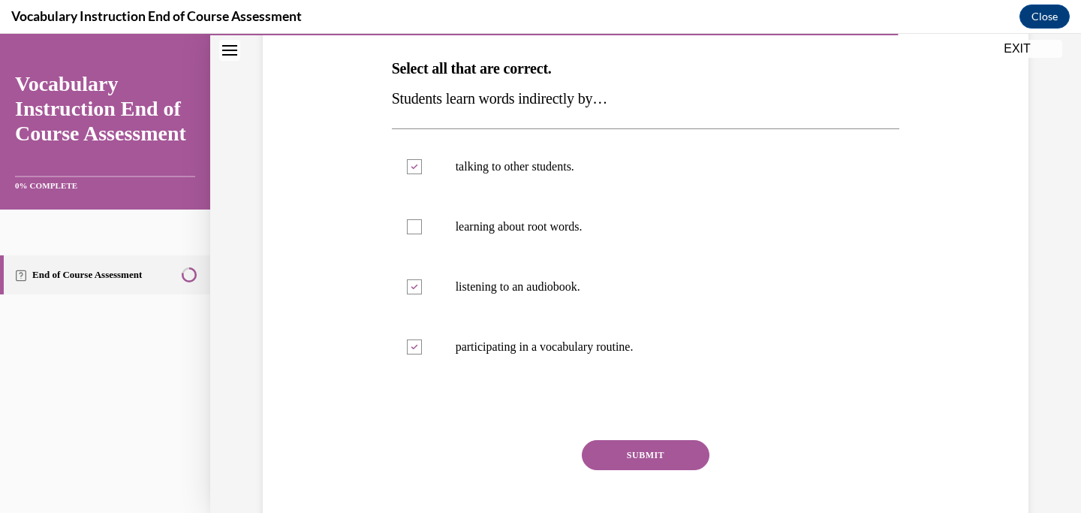
click at [624, 451] on button "SUBMIT" at bounding box center [646, 455] width 128 height 30
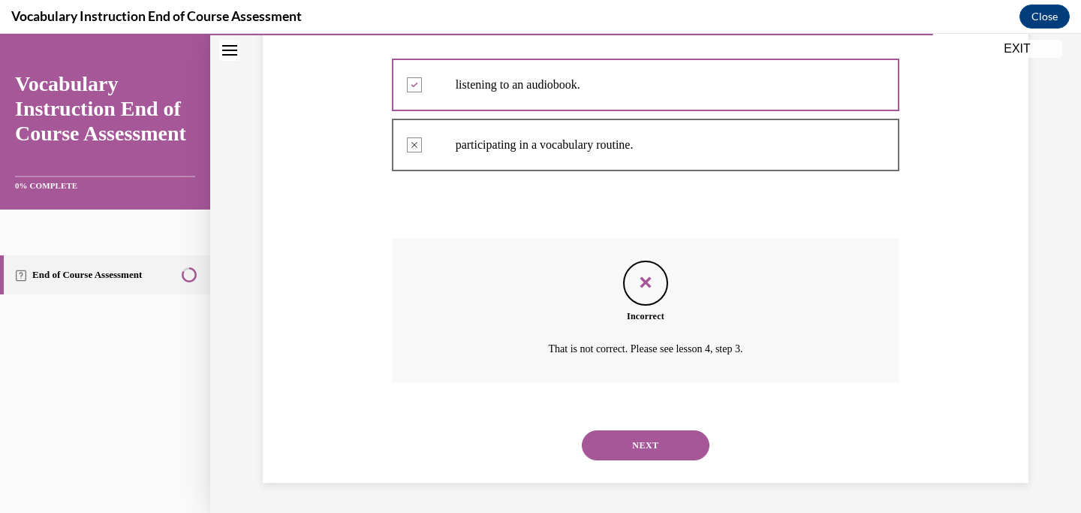
scroll to position [434, 0]
click at [628, 447] on button "NEXT" at bounding box center [646, 446] width 128 height 30
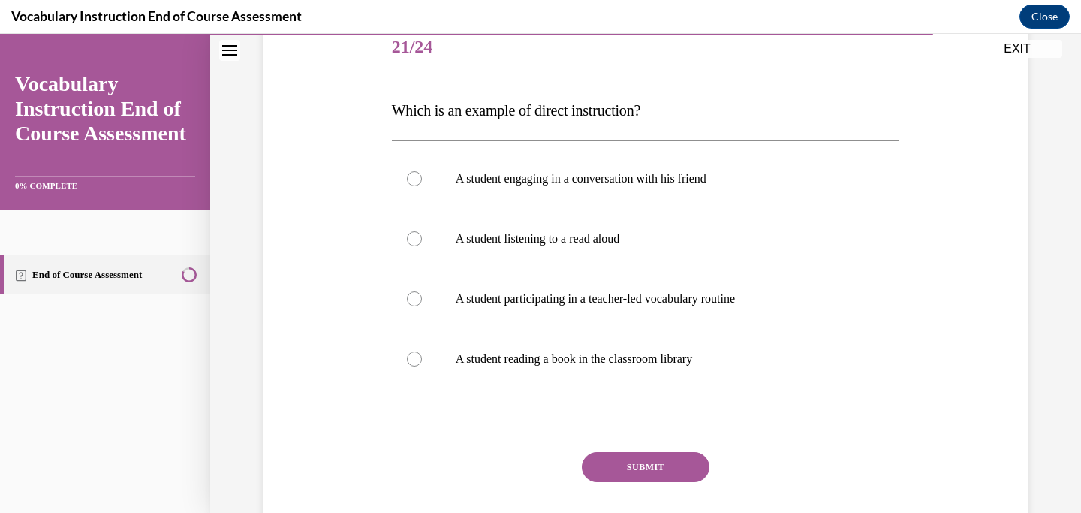
scroll to position [197, 0]
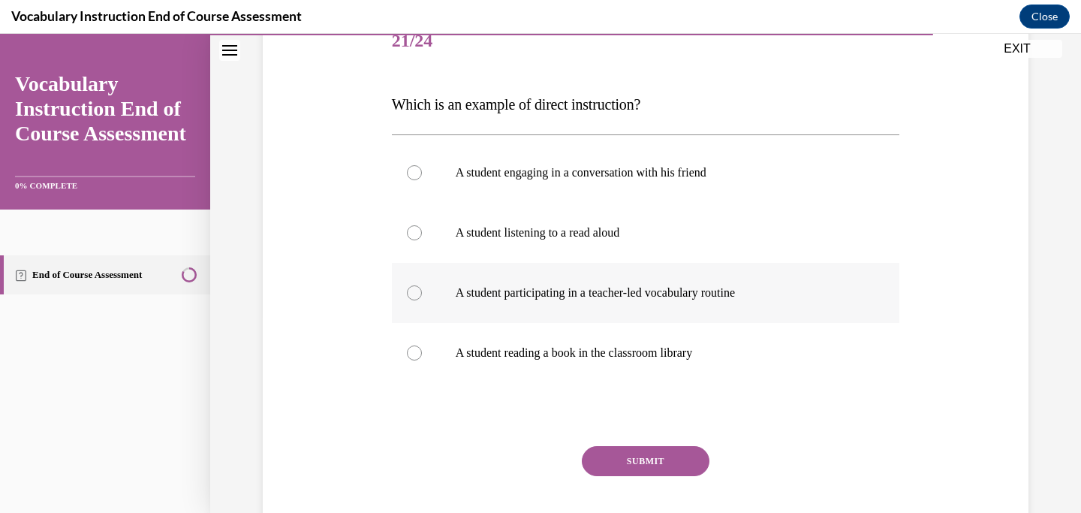
click at [593, 287] on p "A student participating in a teacher-led vocabulary routine" at bounding box center [659, 292] width 407 height 15
click at [422, 287] on input "A student participating in a teacher-led vocabulary routine" at bounding box center [414, 292] width 15 height 15
radio input "true"
click at [650, 458] on button "SUBMIT" at bounding box center [646, 461] width 128 height 30
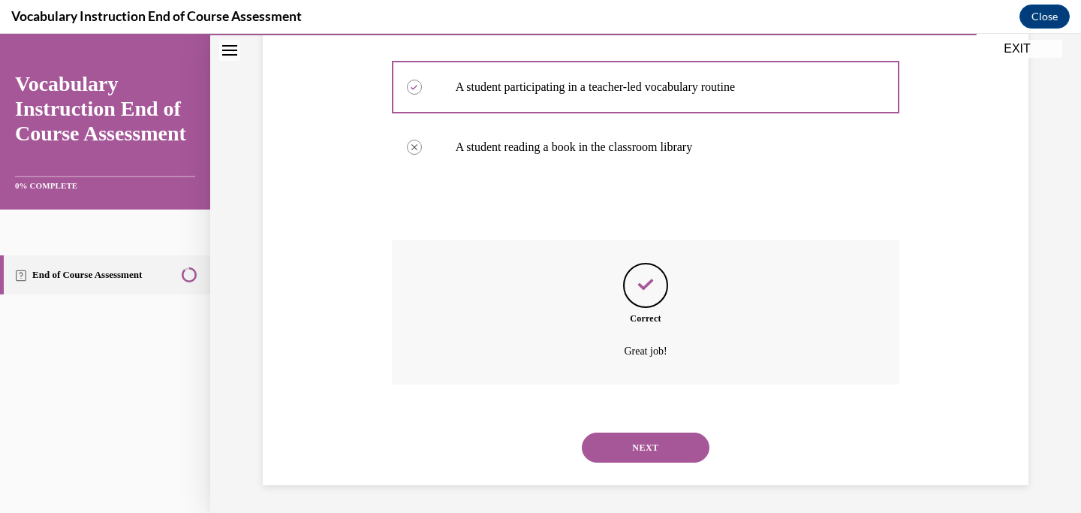
scroll to position [405, 0]
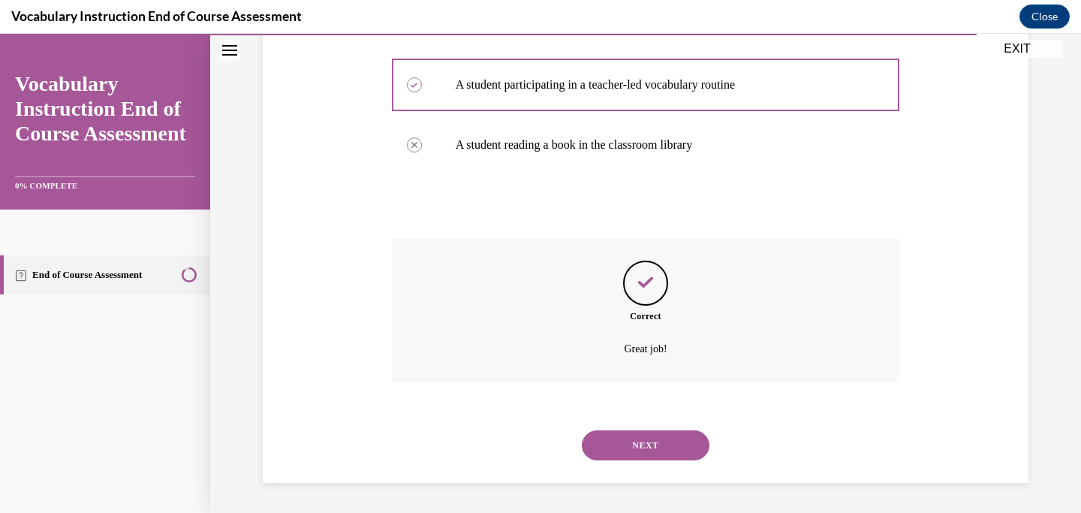
click at [655, 448] on button "NEXT" at bounding box center [646, 445] width 128 height 30
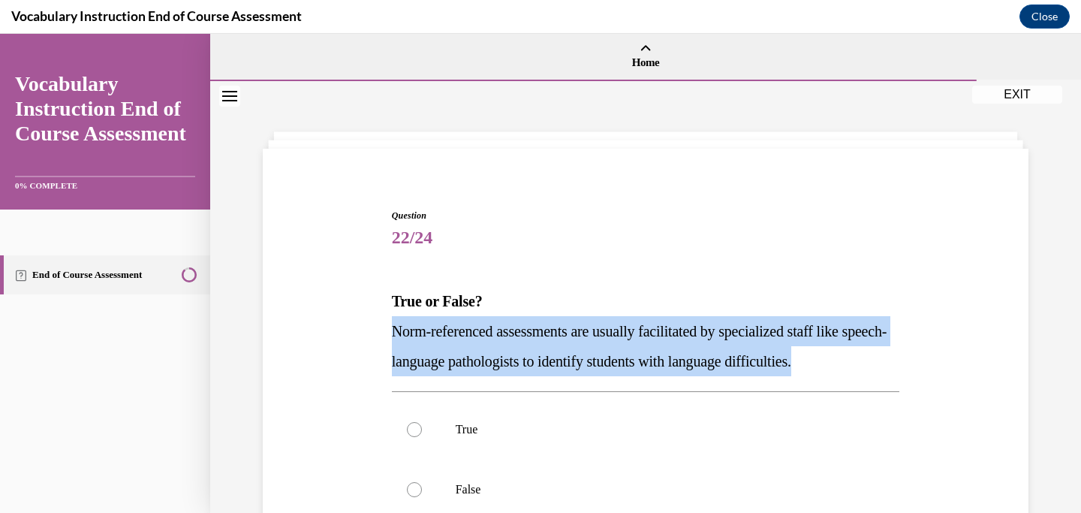
drag, startPoint x: 880, startPoint y: 362, endPoint x: 382, endPoint y: 338, distance: 498.1
click at [382, 338] on div "Question 22/24 True or False? Norm-referenced assessments are usually facilitat…" at bounding box center [645, 435] width 773 height 542
copy span "Norm-referenced assessments are usually facilitated by specialized staff like s…"
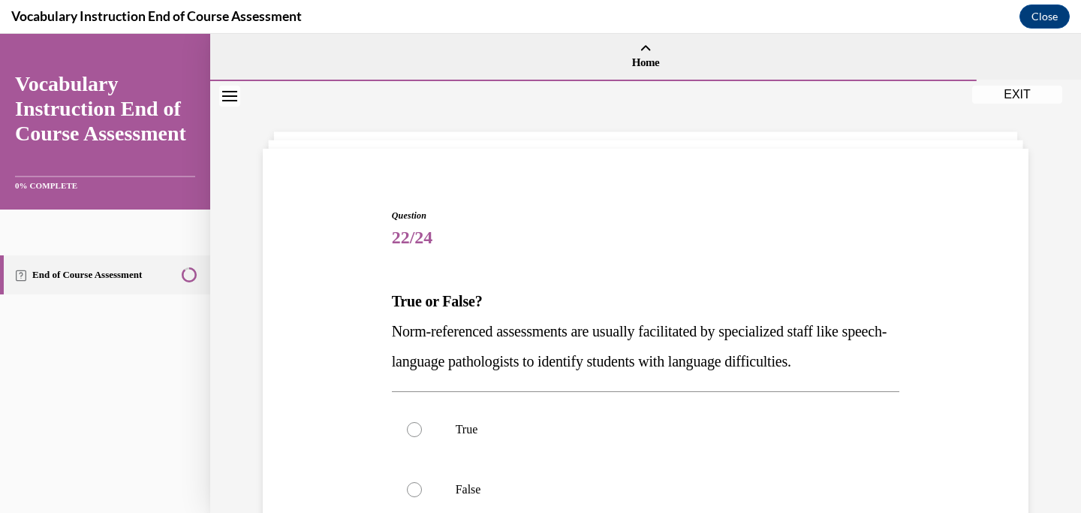
click at [561, 270] on div "Question 22/24 True or False? Norm-referenced assessments are usually facilitat…" at bounding box center [646, 457] width 508 height 497
click at [415, 423] on div at bounding box center [414, 429] width 15 height 15
click at [415, 423] on input "True" at bounding box center [414, 429] width 15 height 15
radio input "true"
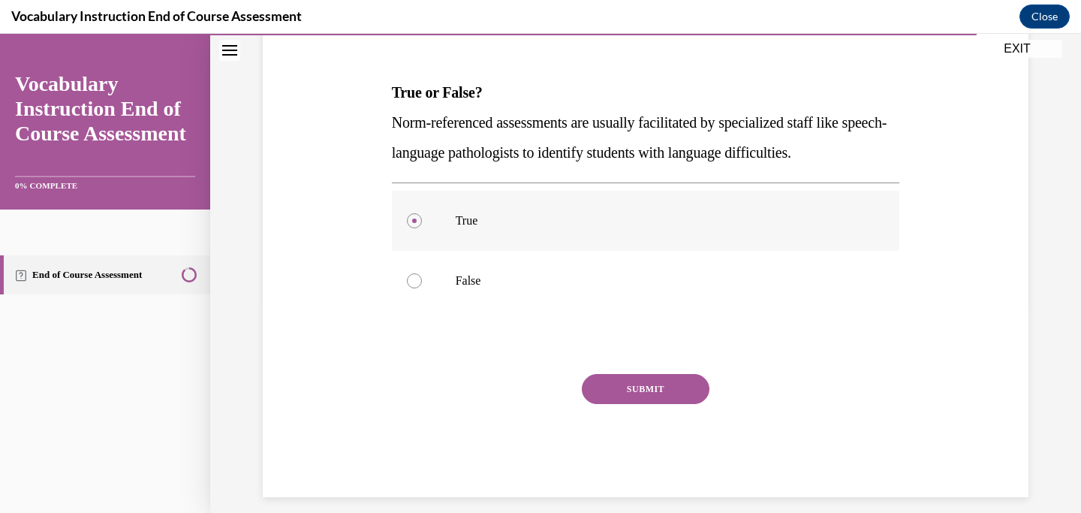
scroll to position [223, 0]
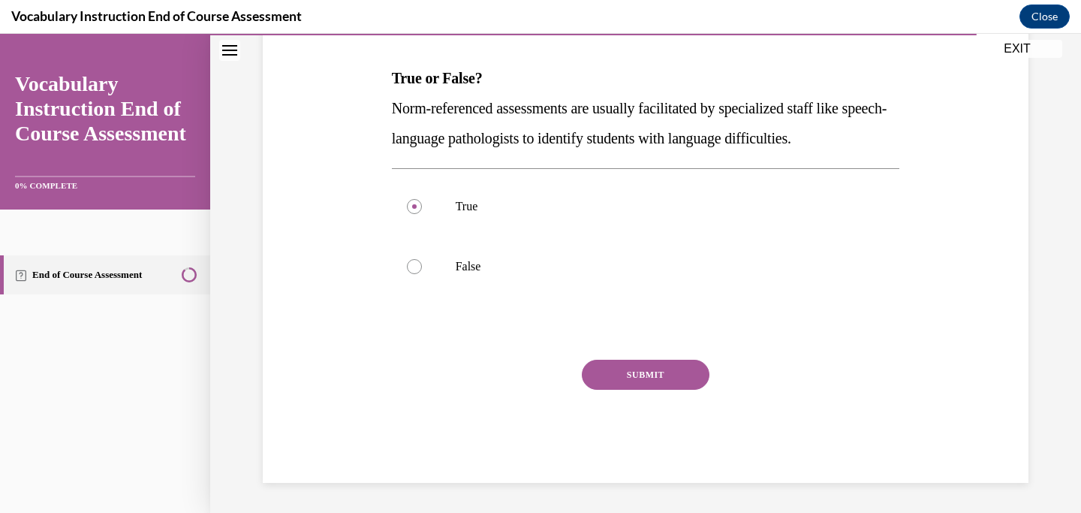
click at [679, 376] on button "SUBMIT" at bounding box center [646, 374] width 128 height 30
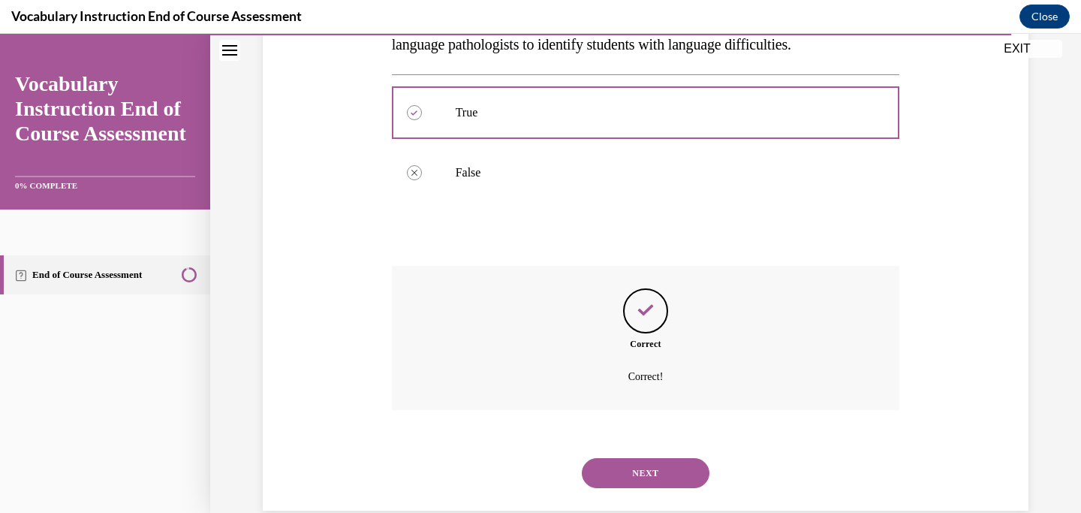
scroll to position [344, 0]
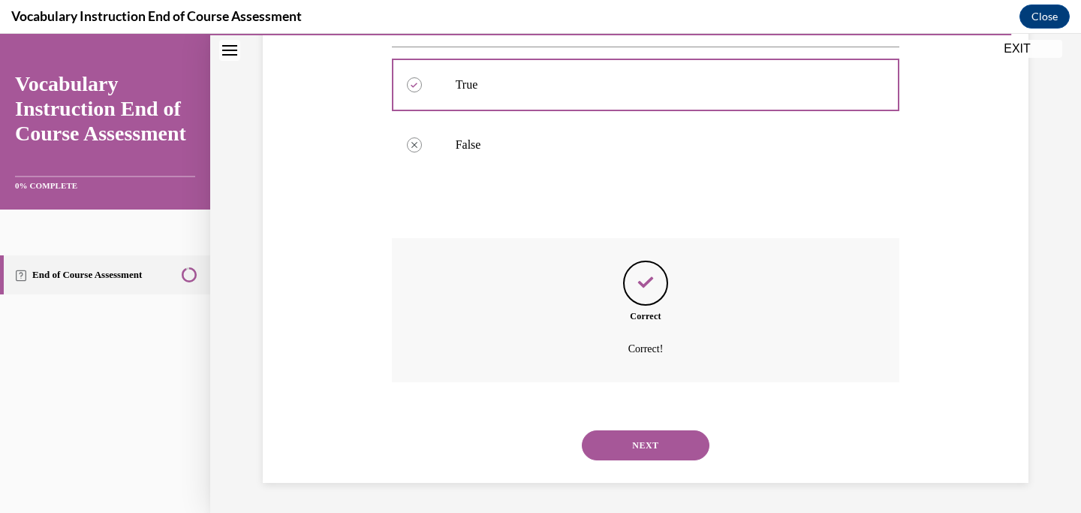
click at [660, 447] on button "NEXT" at bounding box center [646, 445] width 128 height 30
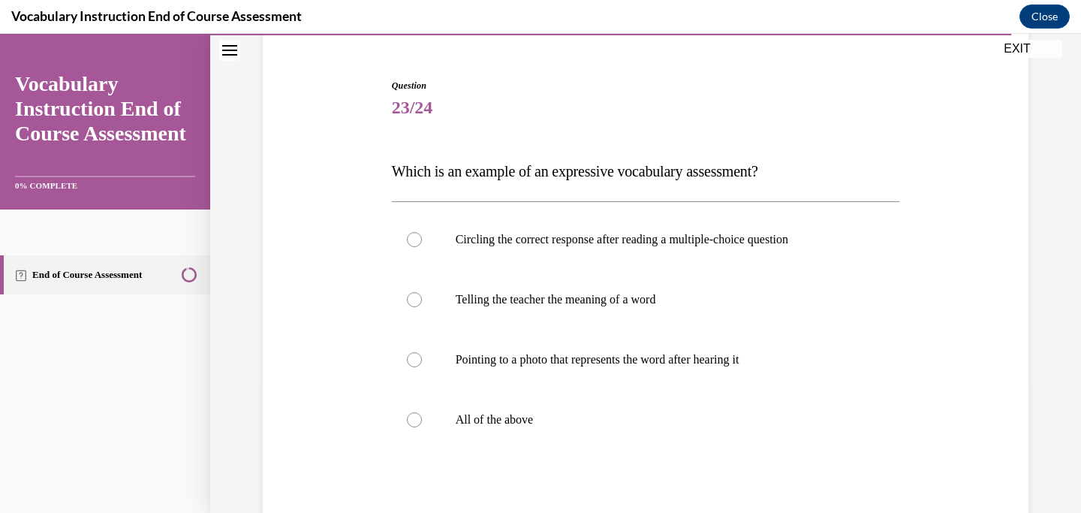
scroll to position [131, 0]
click at [424, 412] on label "All of the above" at bounding box center [646, 418] width 508 height 60
click at [422, 412] on input "All of the above" at bounding box center [414, 418] width 15 height 15
radio input "true"
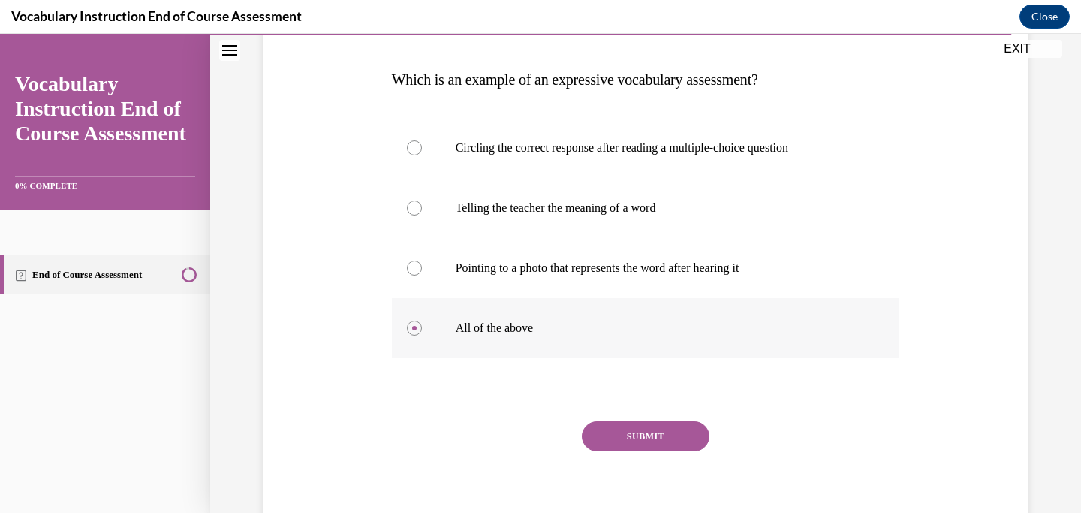
scroll to position [283, 0]
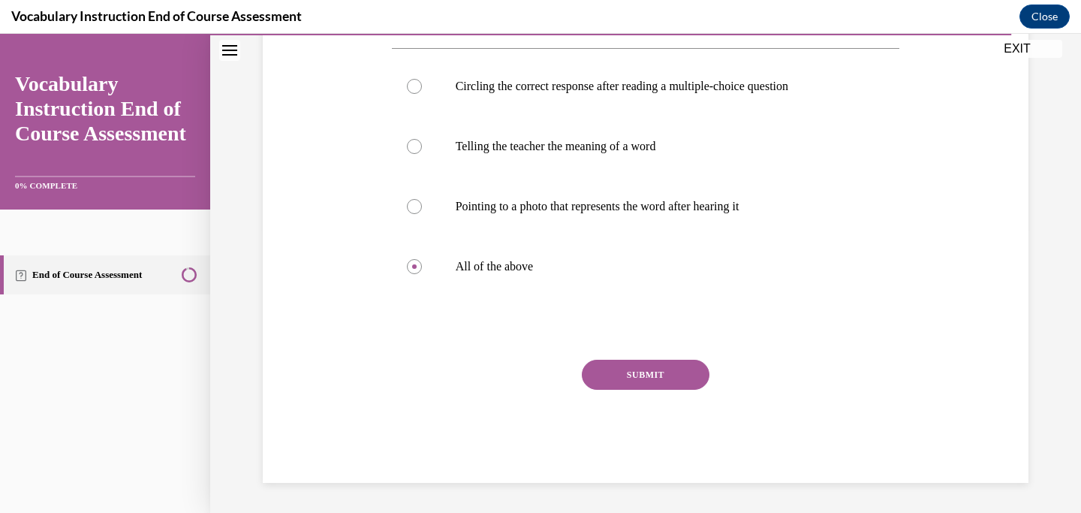
click at [678, 399] on div "SUBMIT" at bounding box center [646, 396] width 508 height 75
click at [681, 375] on button "SUBMIT" at bounding box center [646, 374] width 128 height 30
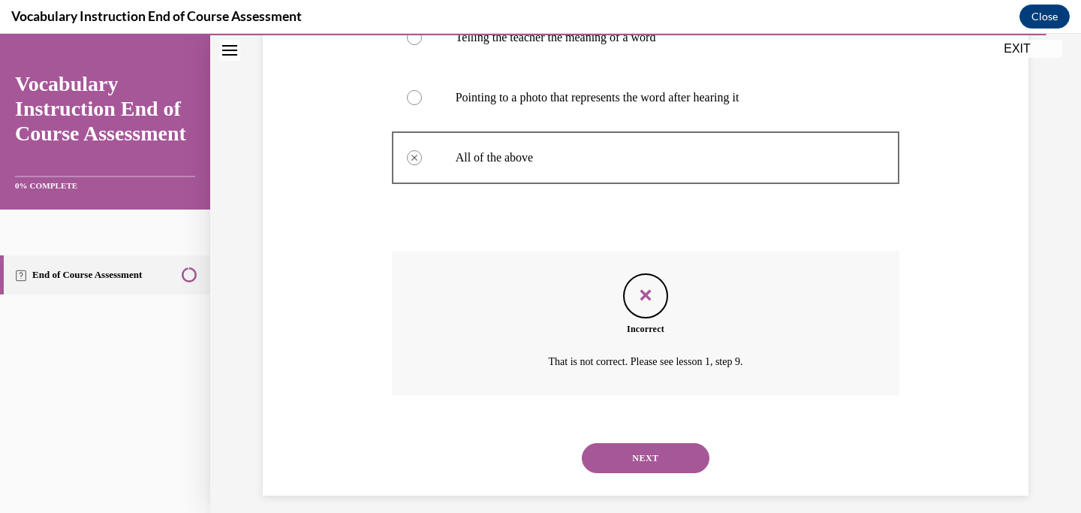
scroll to position [405, 0]
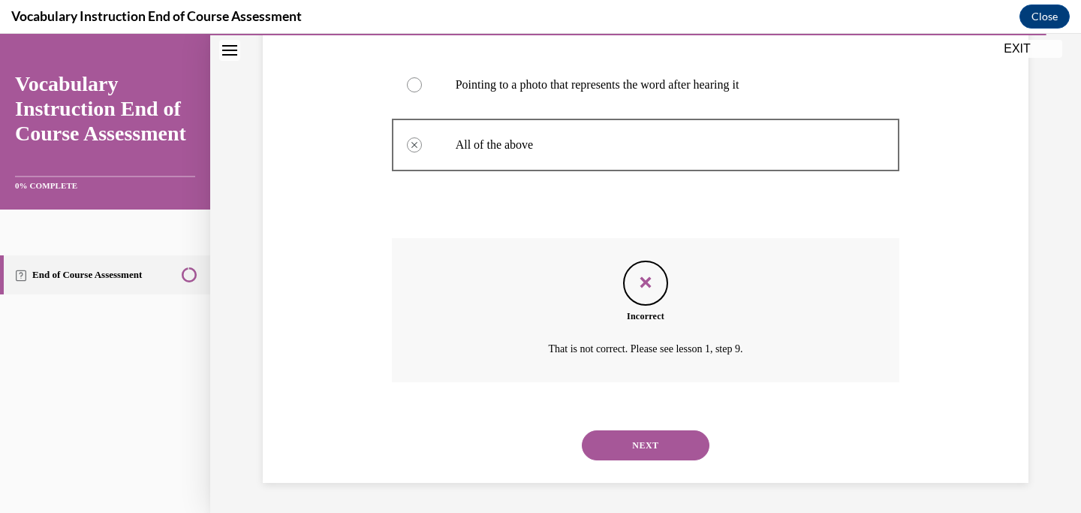
click at [644, 435] on button "NEXT" at bounding box center [646, 445] width 128 height 30
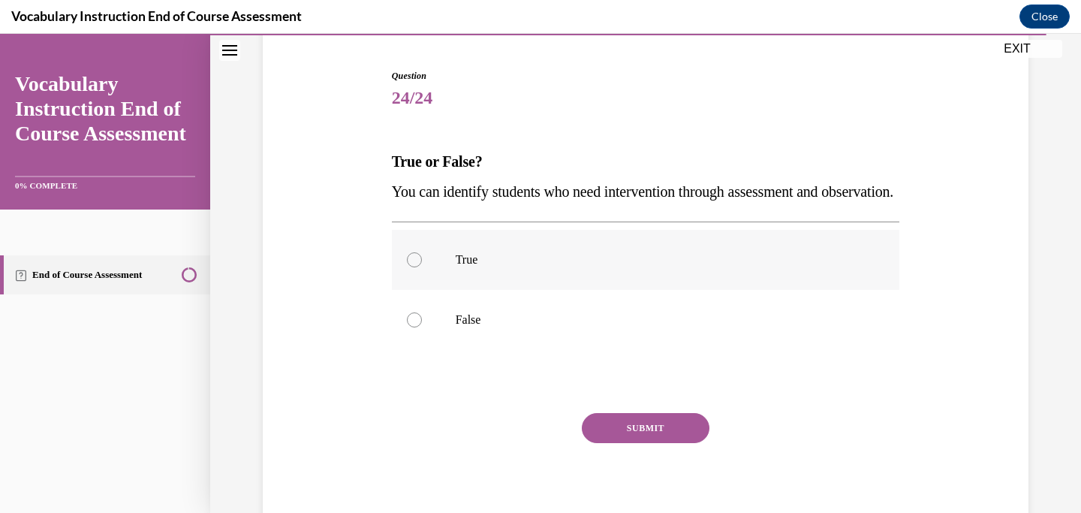
scroll to position [144, 0]
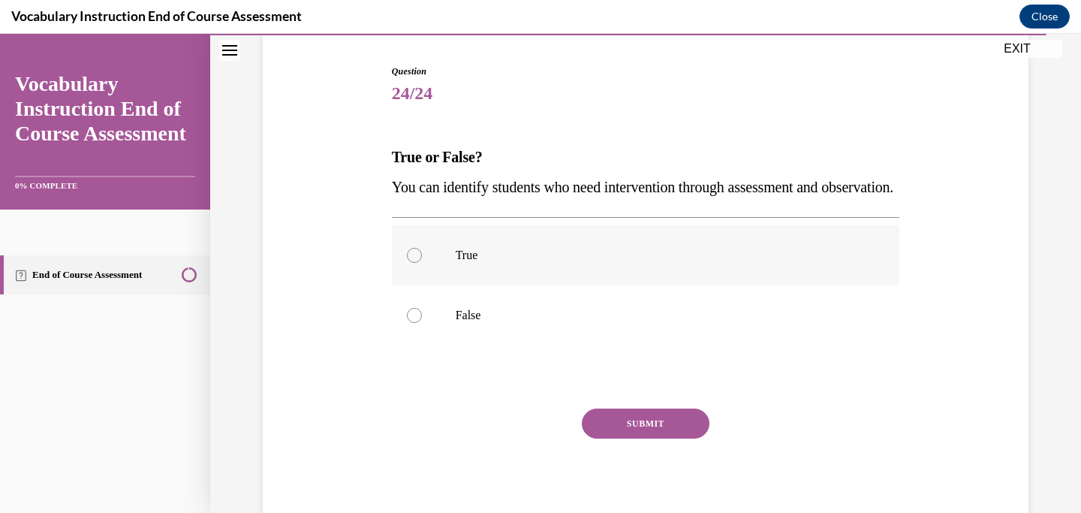
click at [467, 285] on label "True" at bounding box center [646, 255] width 508 height 60
click at [422, 263] on input "True" at bounding box center [414, 255] width 15 height 15
radio input "true"
click at [639, 438] on button "SUBMIT" at bounding box center [646, 423] width 128 height 30
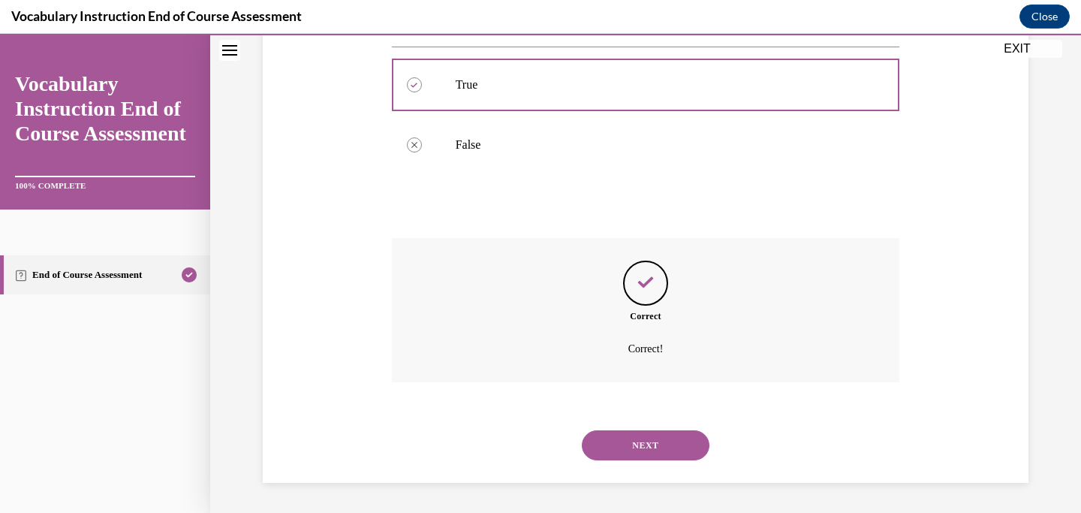
scroll to position [344, 0]
click at [649, 450] on button "NEXT" at bounding box center [646, 445] width 128 height 30
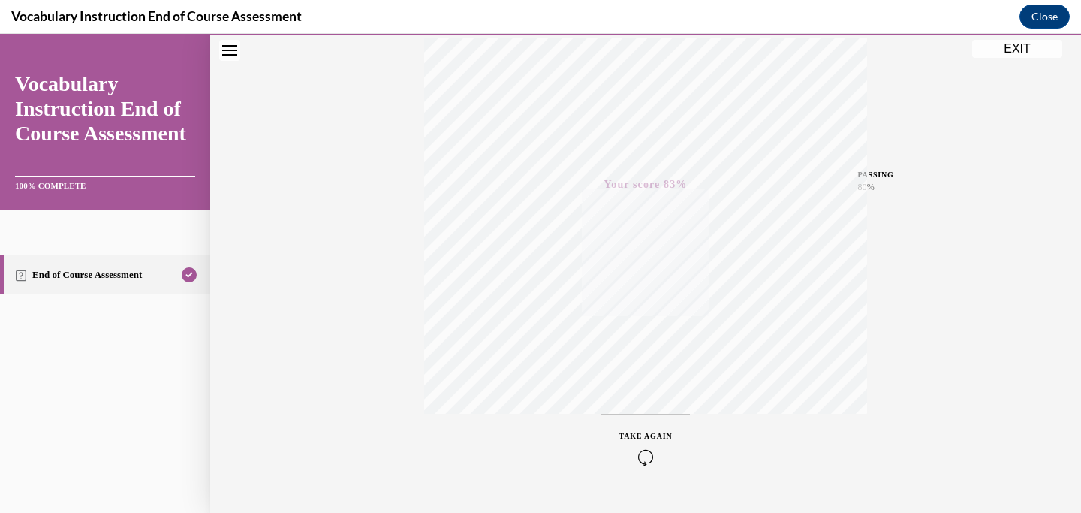
scroll to position [290, 0]
click at [1015, 48] on button "EXIT" at bounding box center [1017, 49] width 90 height 18
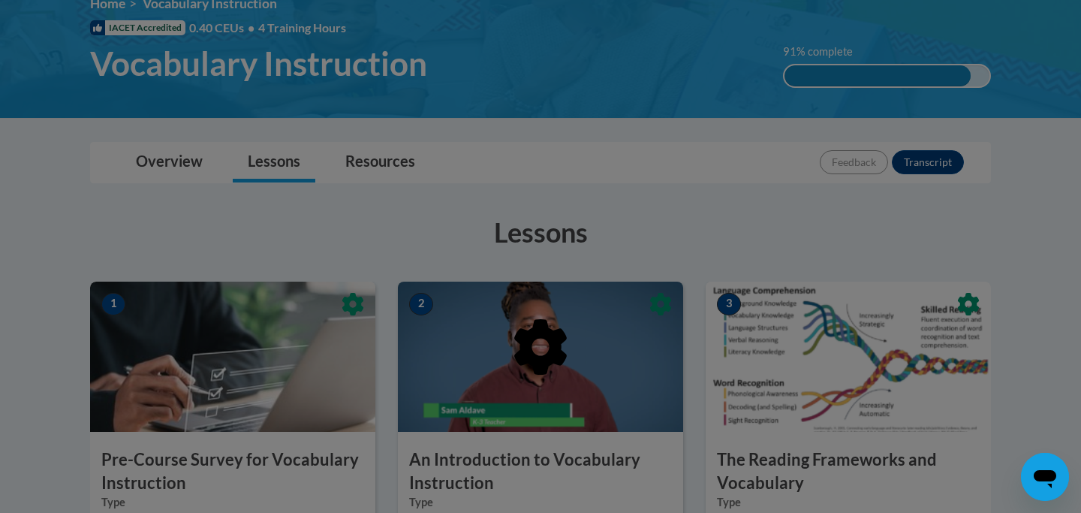
scroll to position [226, 0]
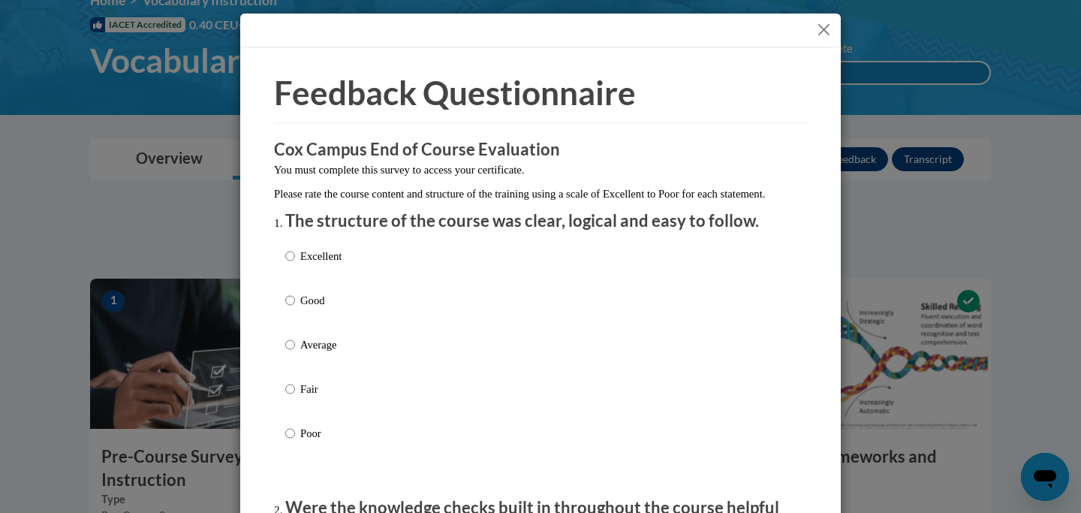
click at [829, 29] on button "Close" at bounding box center [823, 29] width 19 height 19
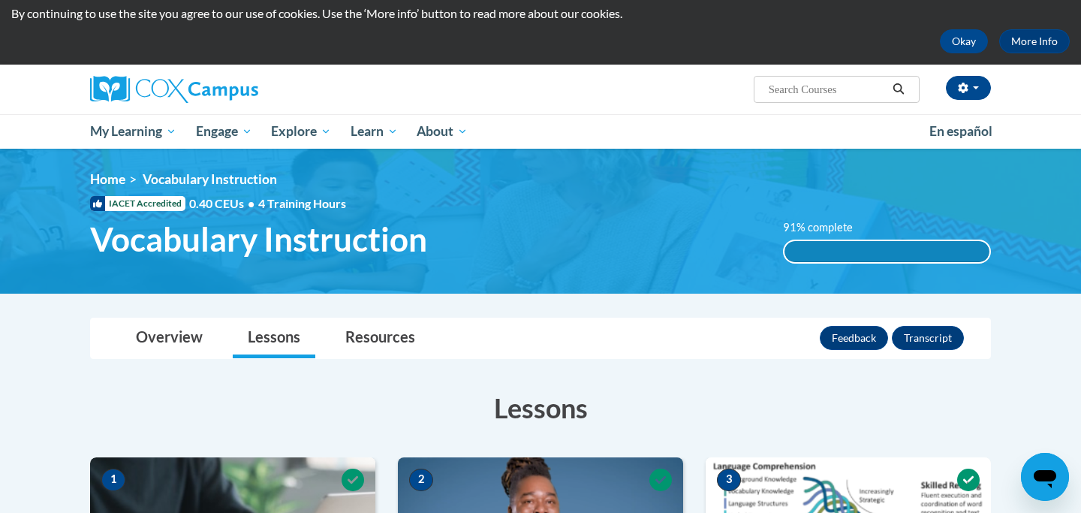
scroll to position [31, 0]
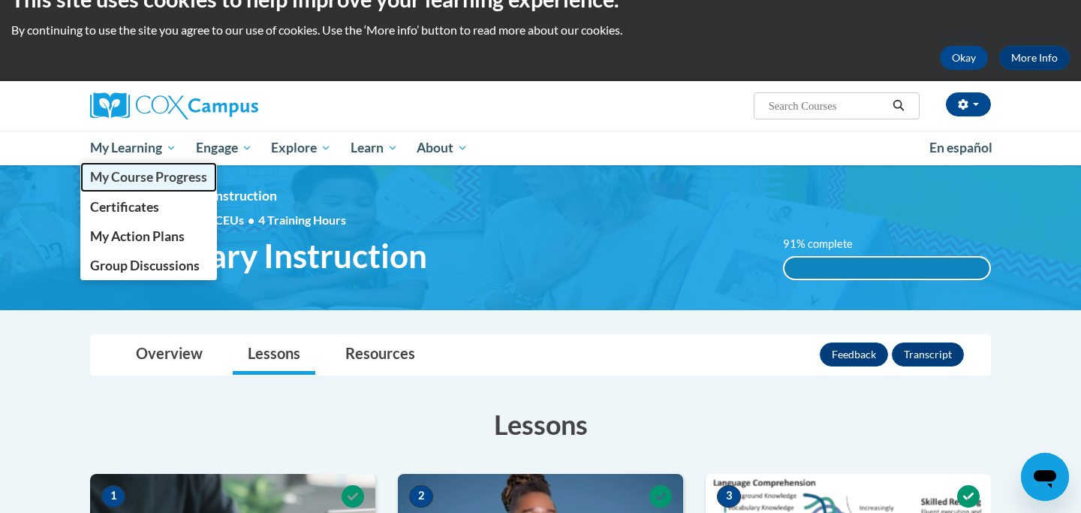
click at [155, 177] on span "My Course Progress" at bounding box center [148, 177] width 117 height 16
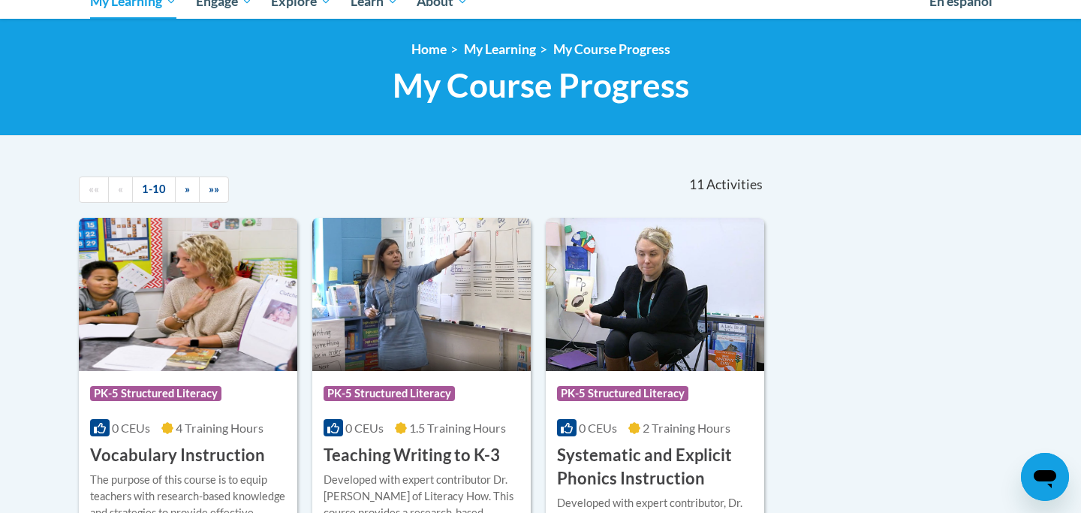
scroll to position [187, 0]
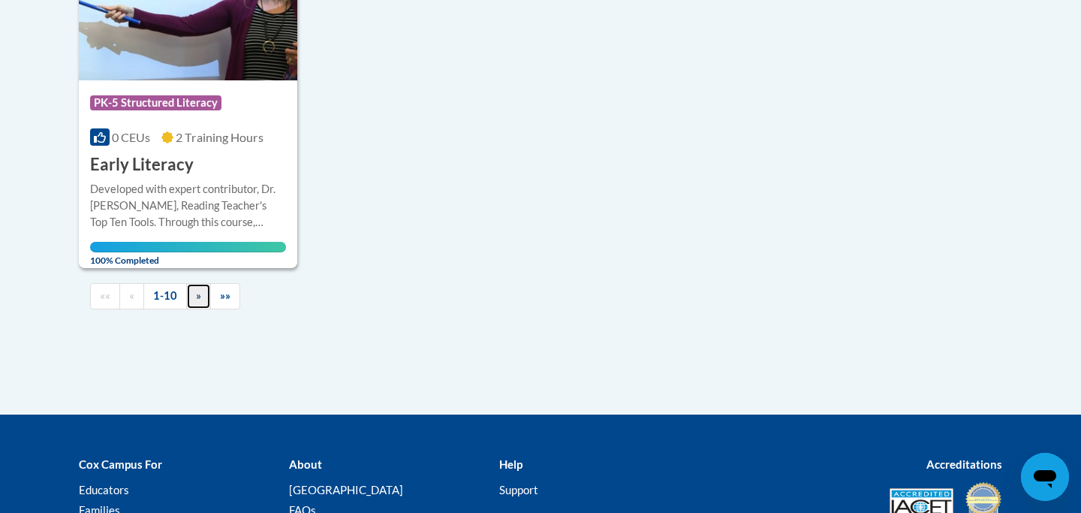
click at [197, 295] on span "»" at bounding box center [198, 295] width 5 height 13
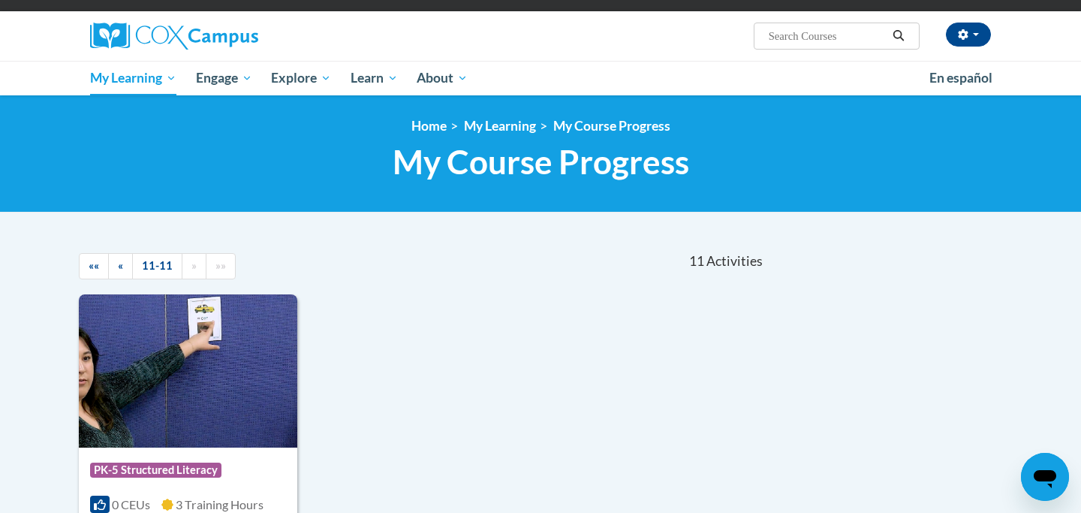
scroll to position [99, 0]
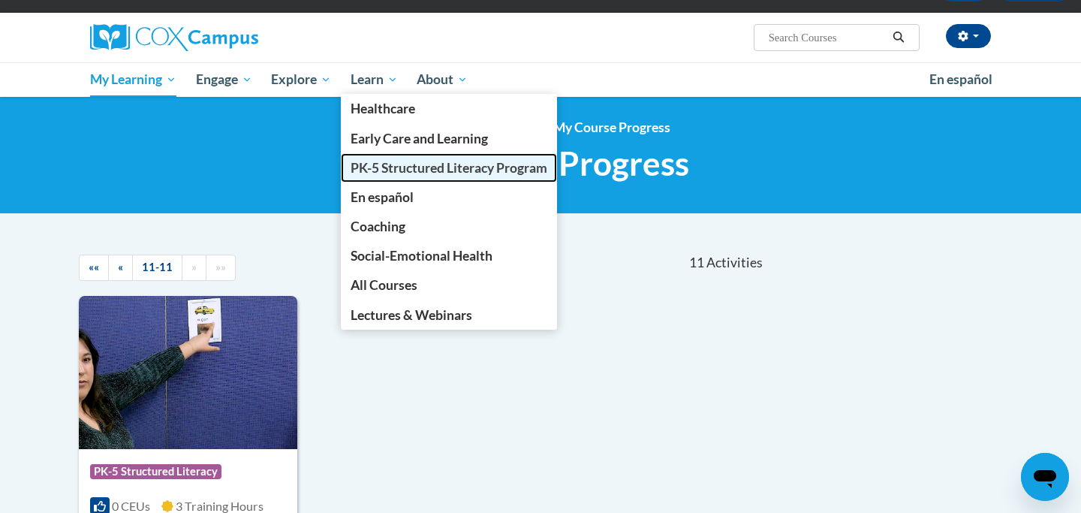
click at [390, 170] on span "PK-5 Structured Literacy Program" at bounding box center [448, 168] width 197 height 16
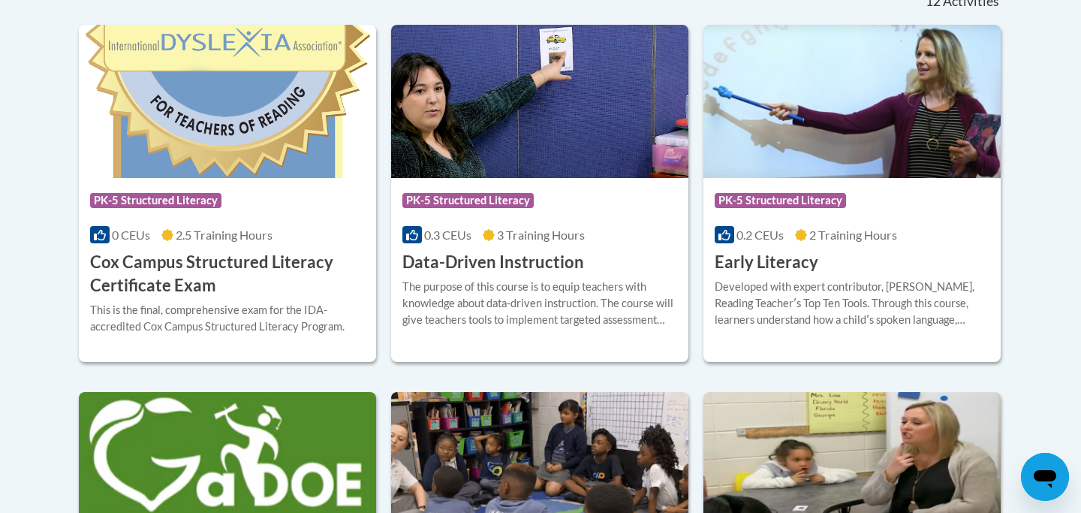
scroll to position [652, 0]
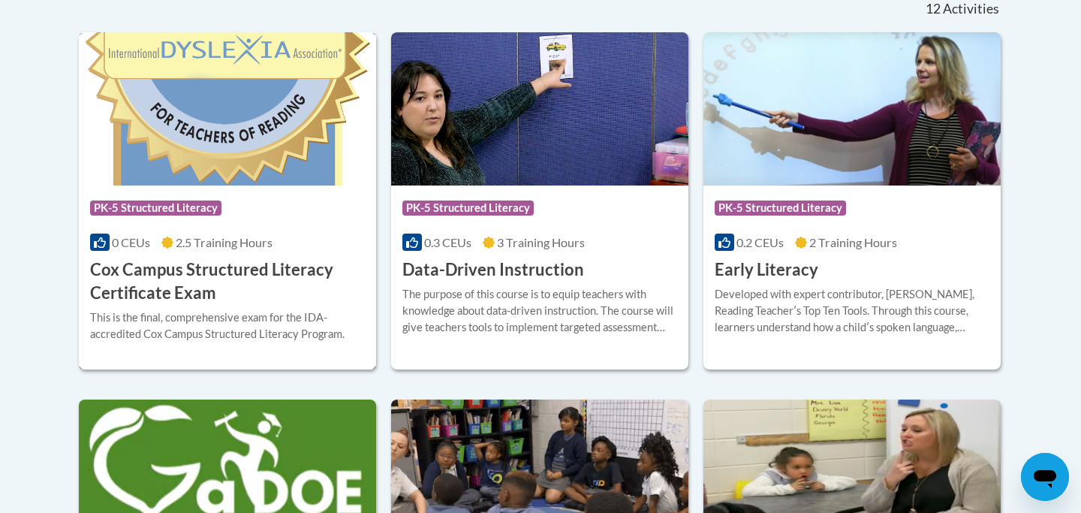
click at [246, 185] on div "Course Category: PK-5 Structured Literacy 0 CEUs 2.5 Training Hours COURSE Cox …" at bounding box center [227, 244] width 297 height 119
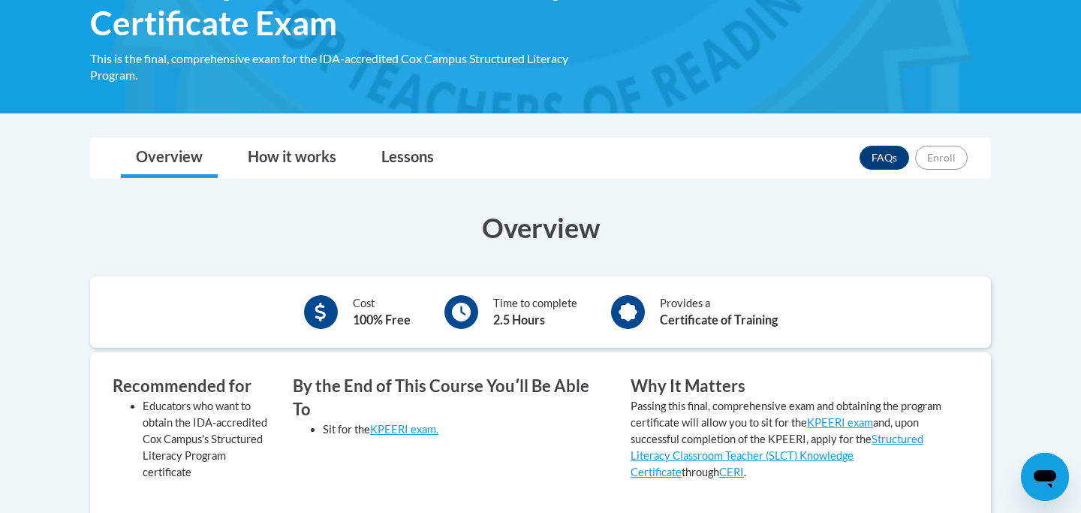
scroll to position [290, 0]
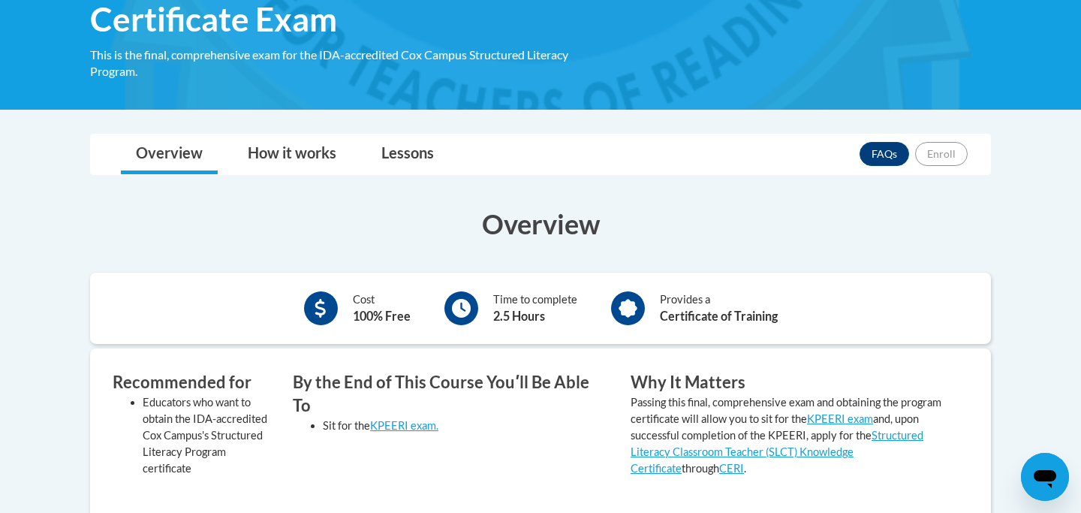
click at [742, 199] on div "Overview Cost 100% Free Time to complete 2.5 Hours Provides a Certificate of Tr…" at bounding box center [540, 464] width 923 height 549
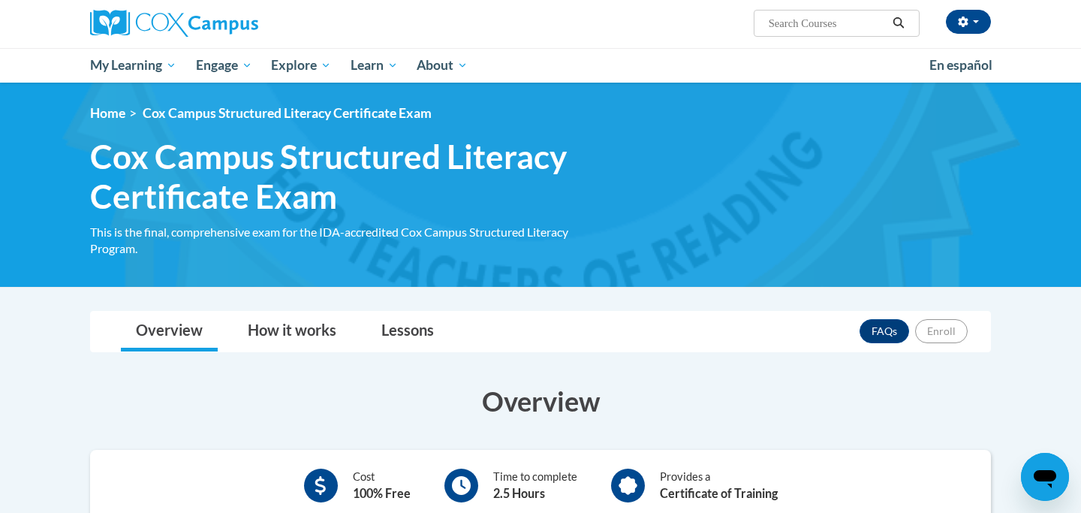
scroll to position [107, 0]
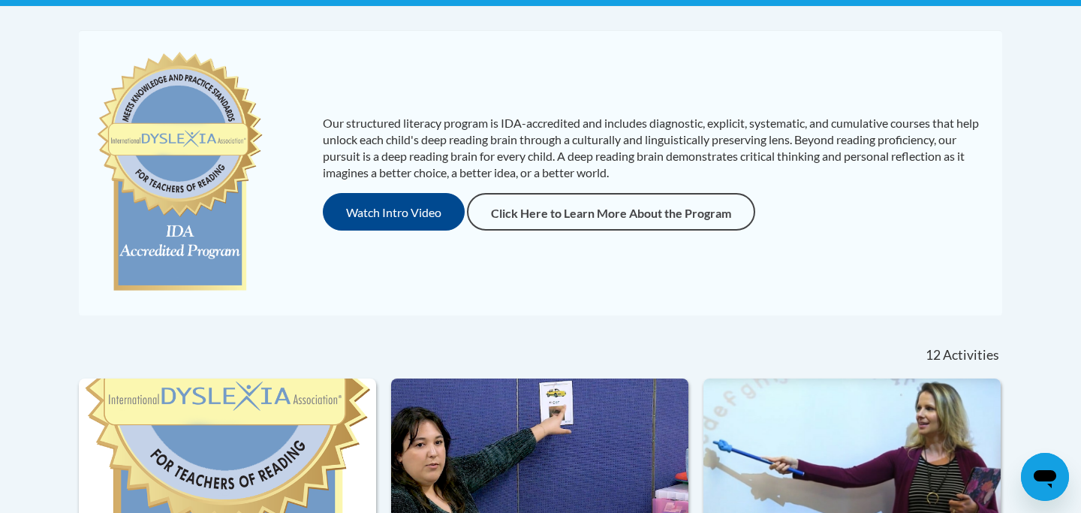
scroll to position [316, 0]
